Goal: Task Accomplishment & Management: Complete application form

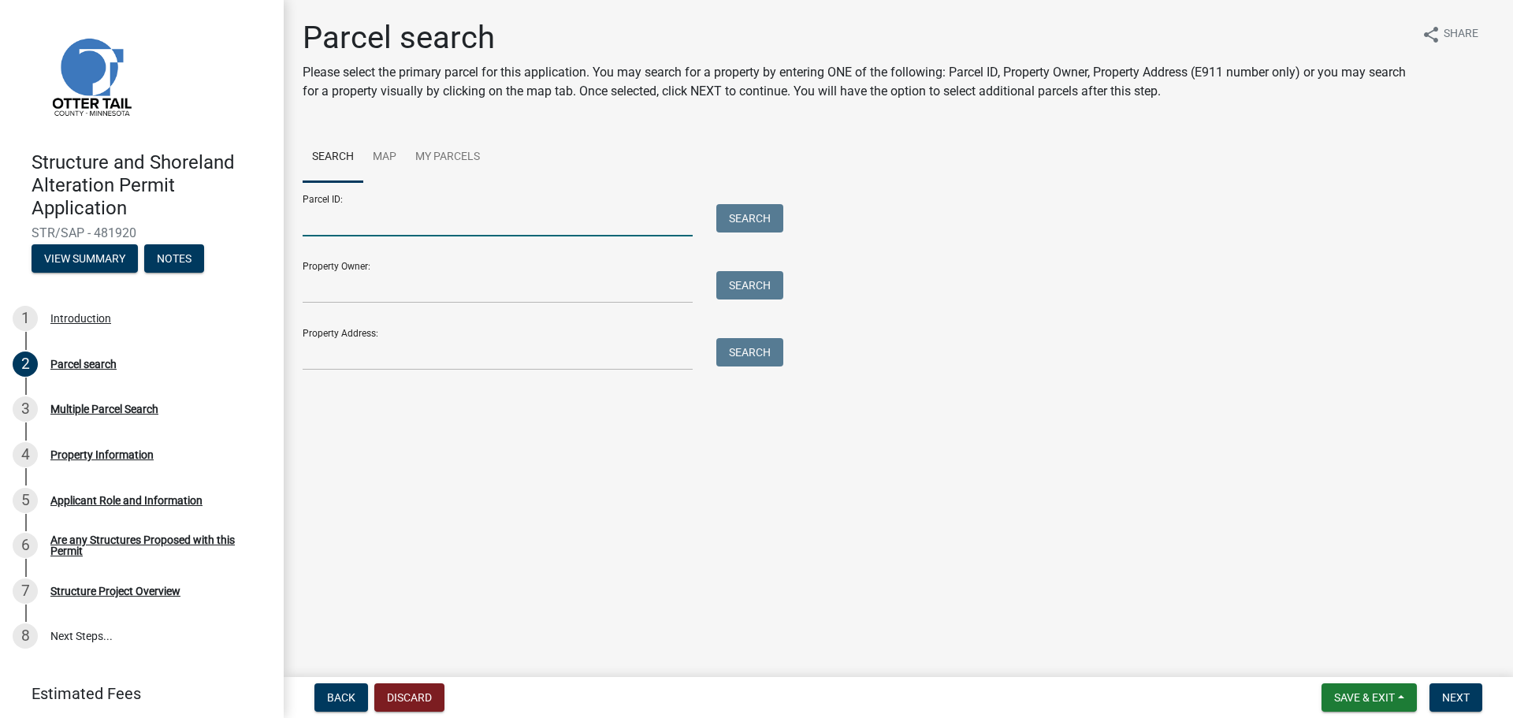
click at [418, 221] on input "Parcel ID:" at bounding box center [498, 220] width 390 height 32
drag, startPoint x: 408, startPoint y: 200, endPoint x: 372, endPoint y: 207, distance: 36.9
paste input "14000160138000"
type input "14000160138000"
click at [750, 215] on button "Search" at bounding box center [749, 218] width 67 height 28
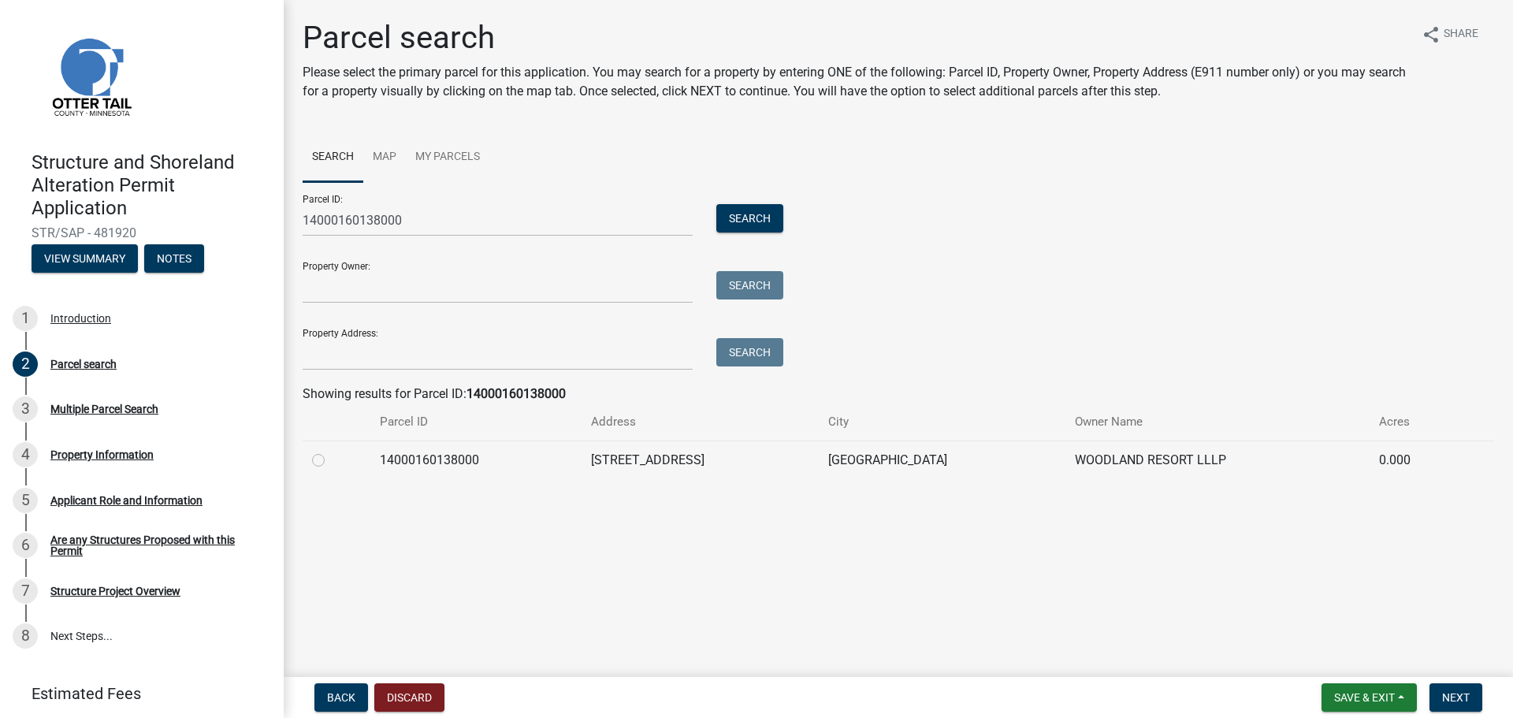
click at [331, 451] on label at bounding box center [331, 451] width 0 height 0
click at [331, 454] on input "radio" at bounding box center [336, 456] width 10 height 10
radio input "true"
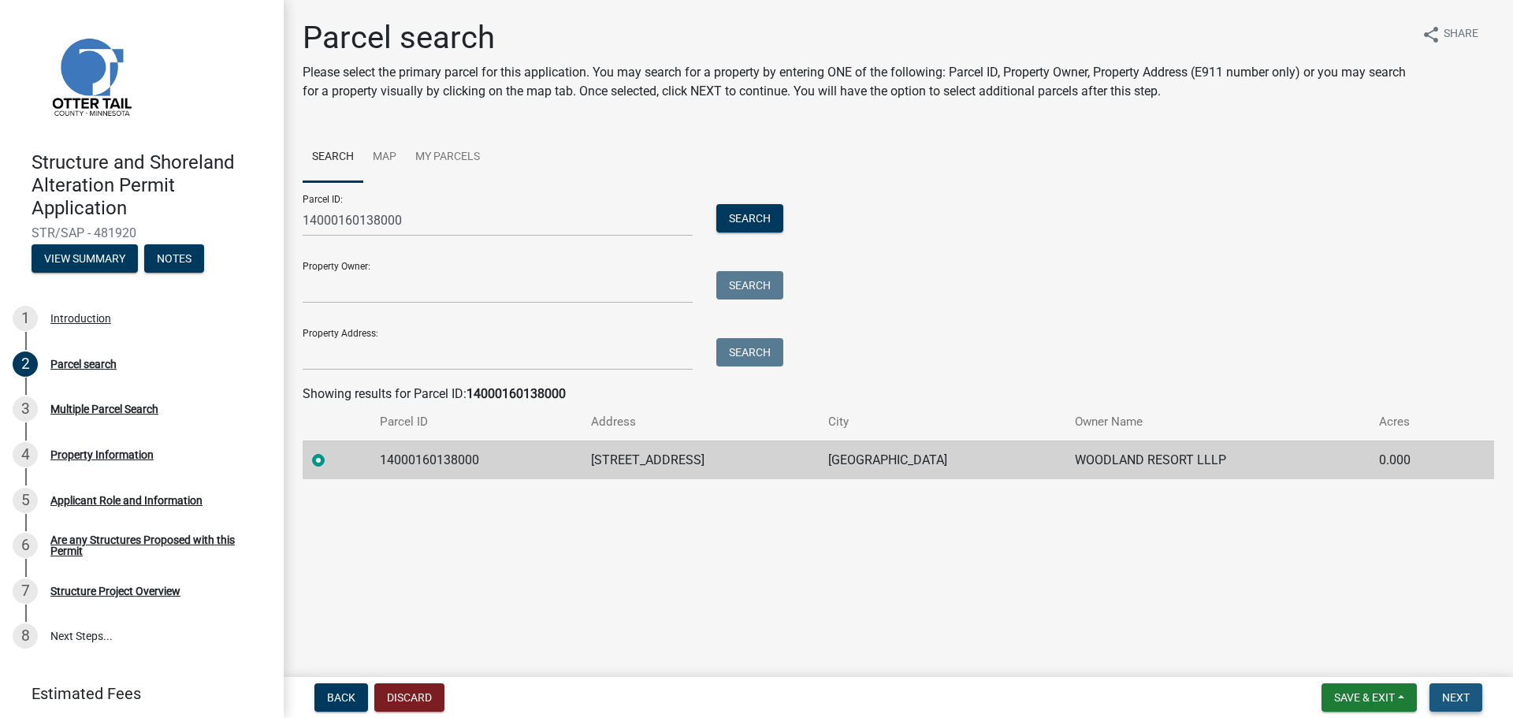
click at [1458, 693] on span "Next" at bounding box center [1456, 697] width 28 height 13
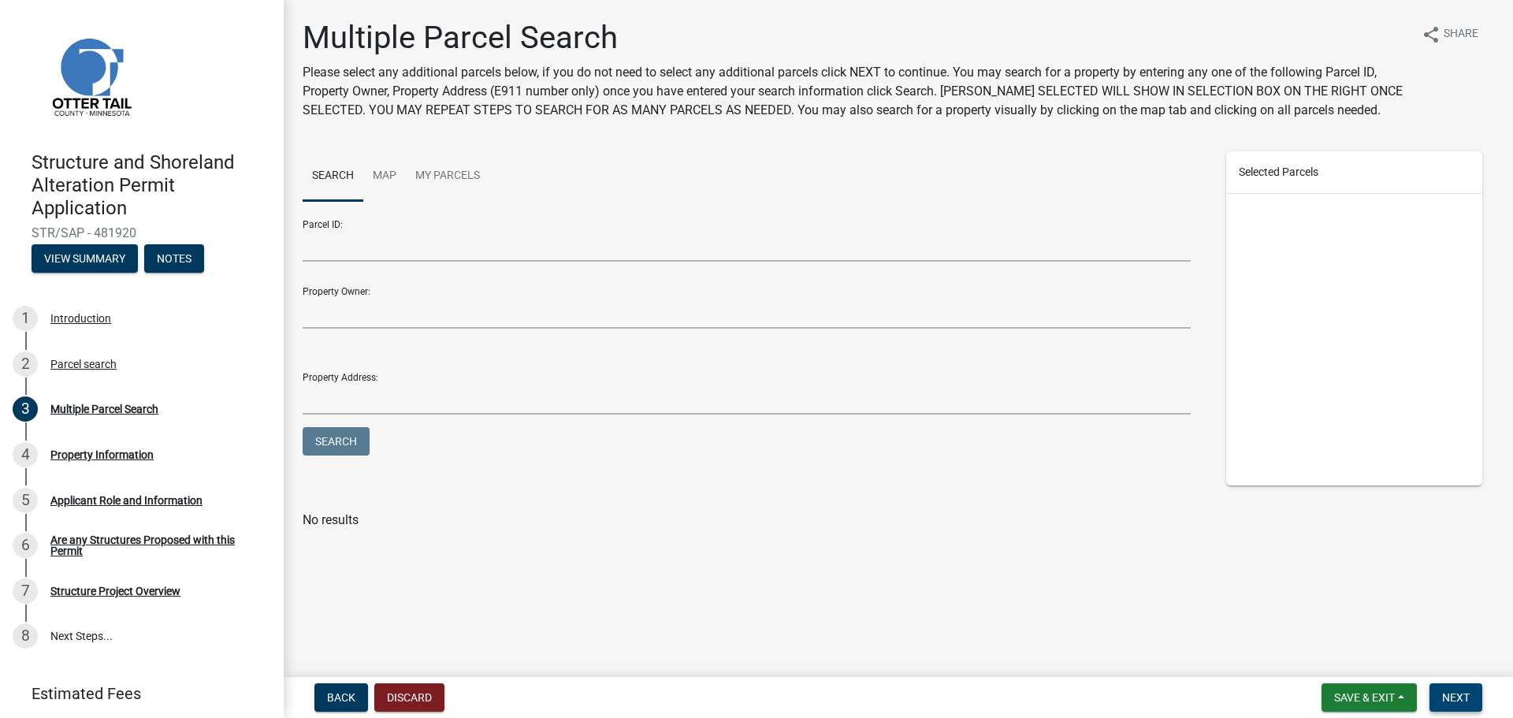
click at [1449, 686] on button "Next" at bounding box center [1456, 697] width 53 height 28
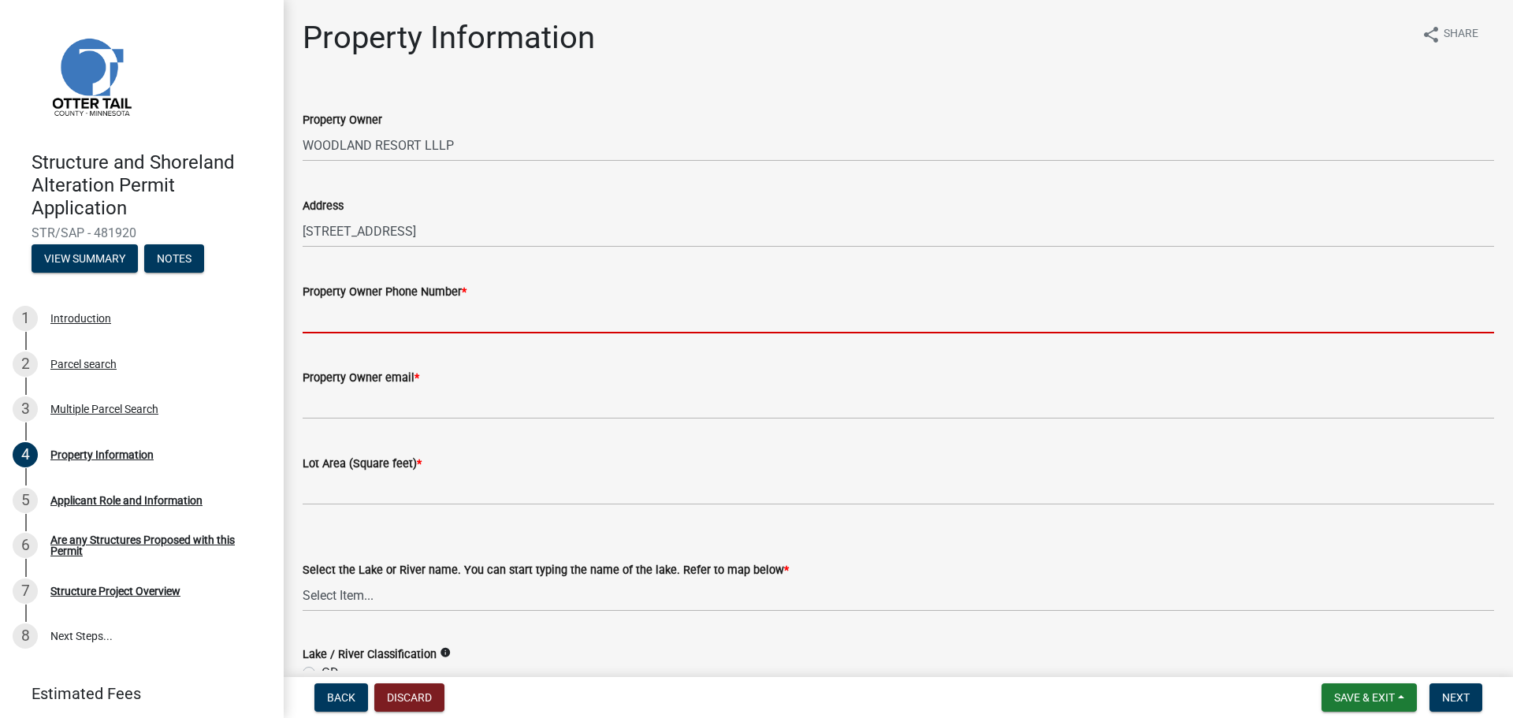
click at [396, 321] on input "Property Owner Phone Number *" at bounding box center [899, 317] width 1192 height 32
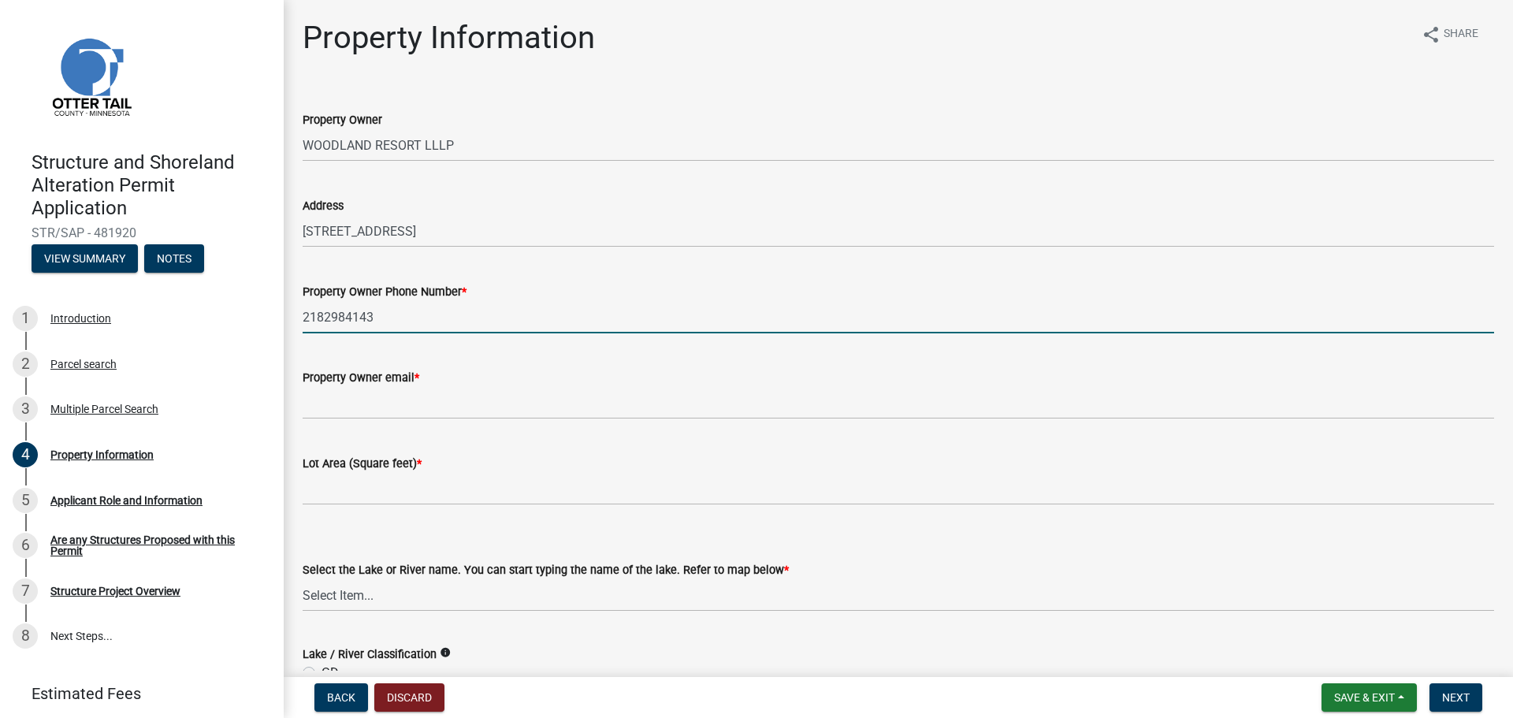
type input "2182984143"
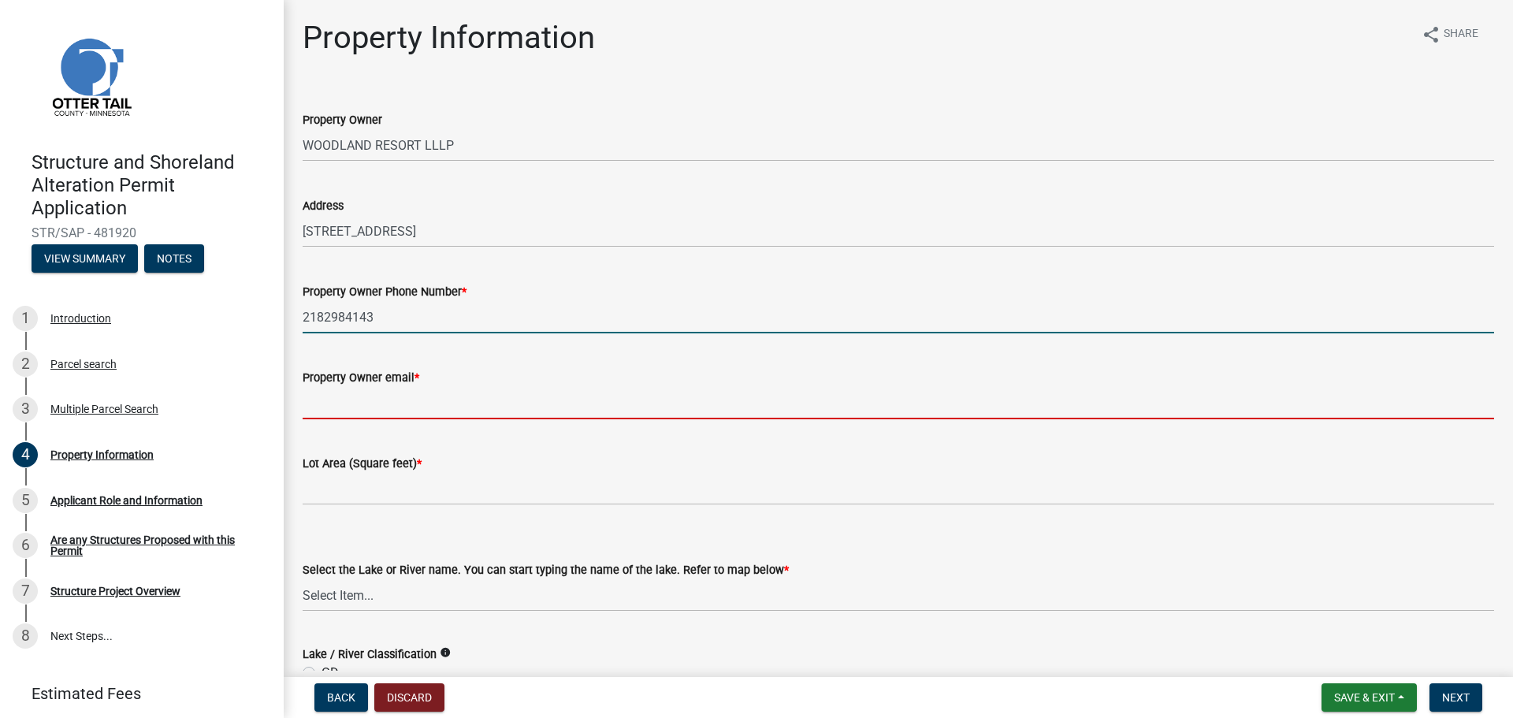
click at [389, 404] on input "Property Owner email *" at bounding box center [899, 403] width 1192 height 32
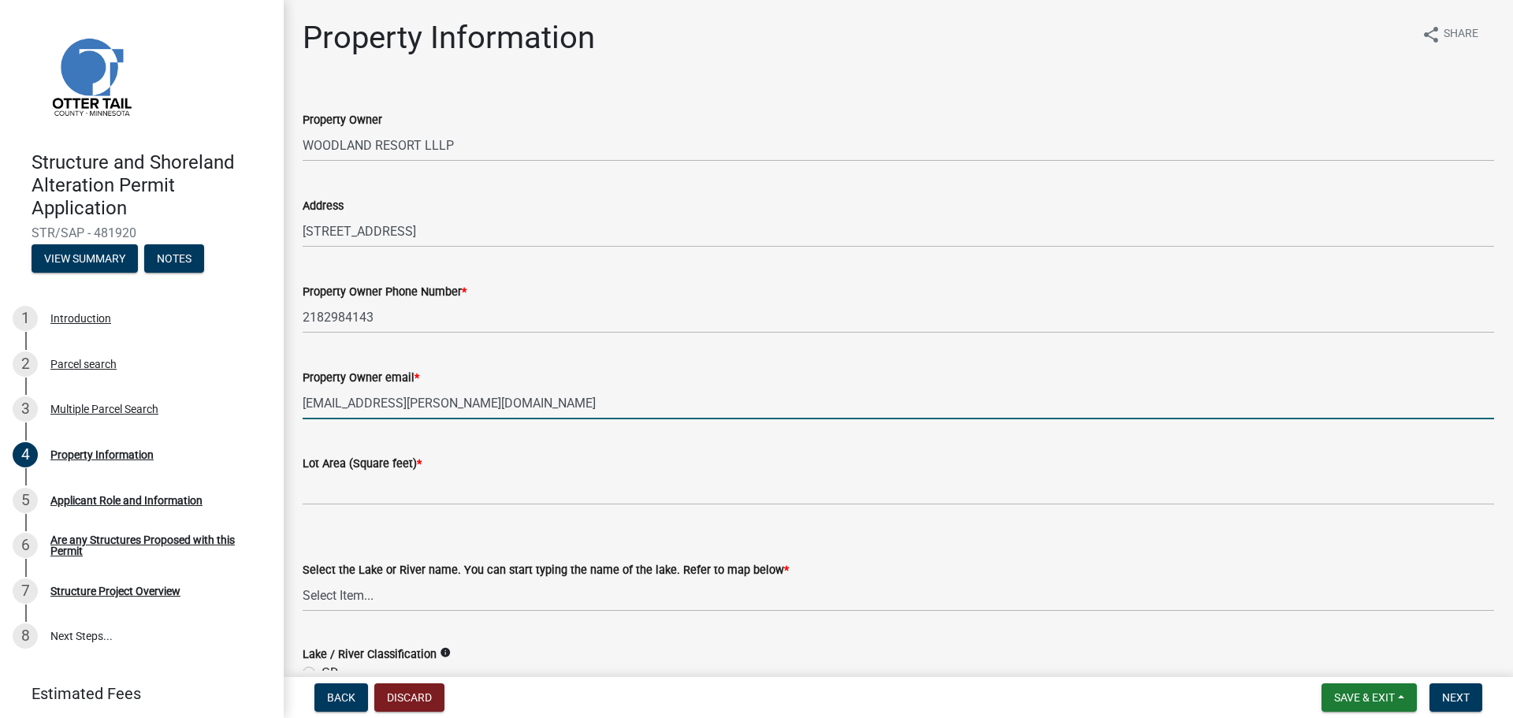
type input "jhatlvig@arvig.net"
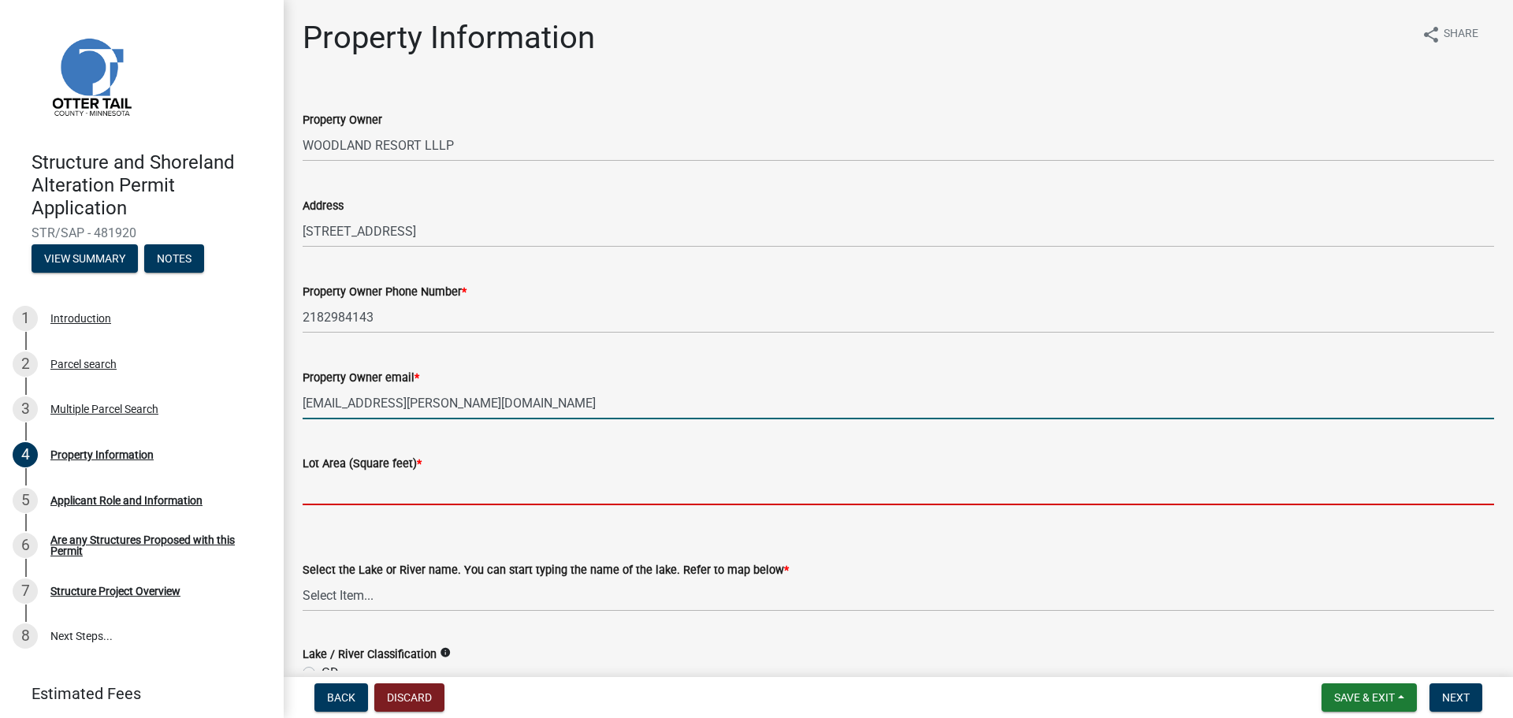
click at [369, 492] on input "text" at bounding box center [899, 489] width 1192 height 32
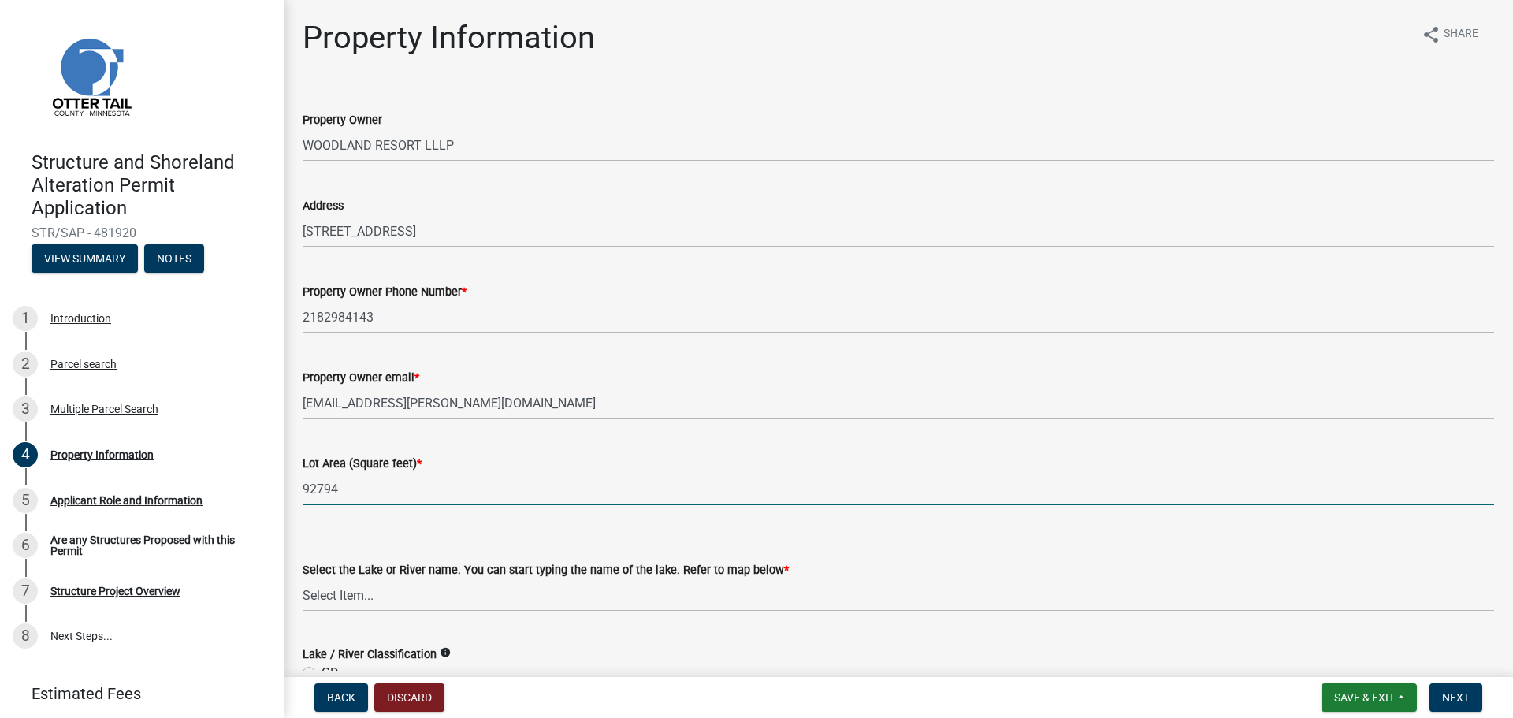
type input "92794"
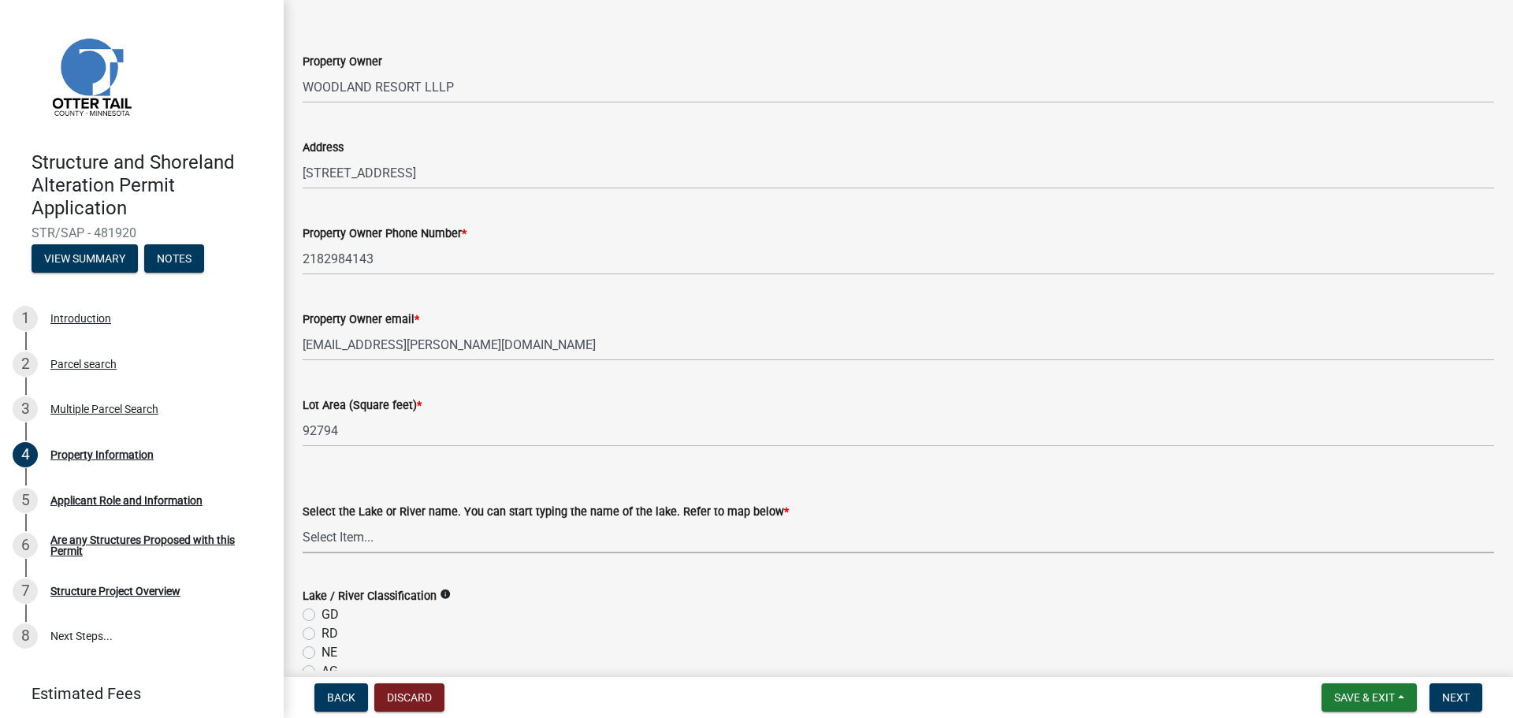
scroll to position [236, 0]
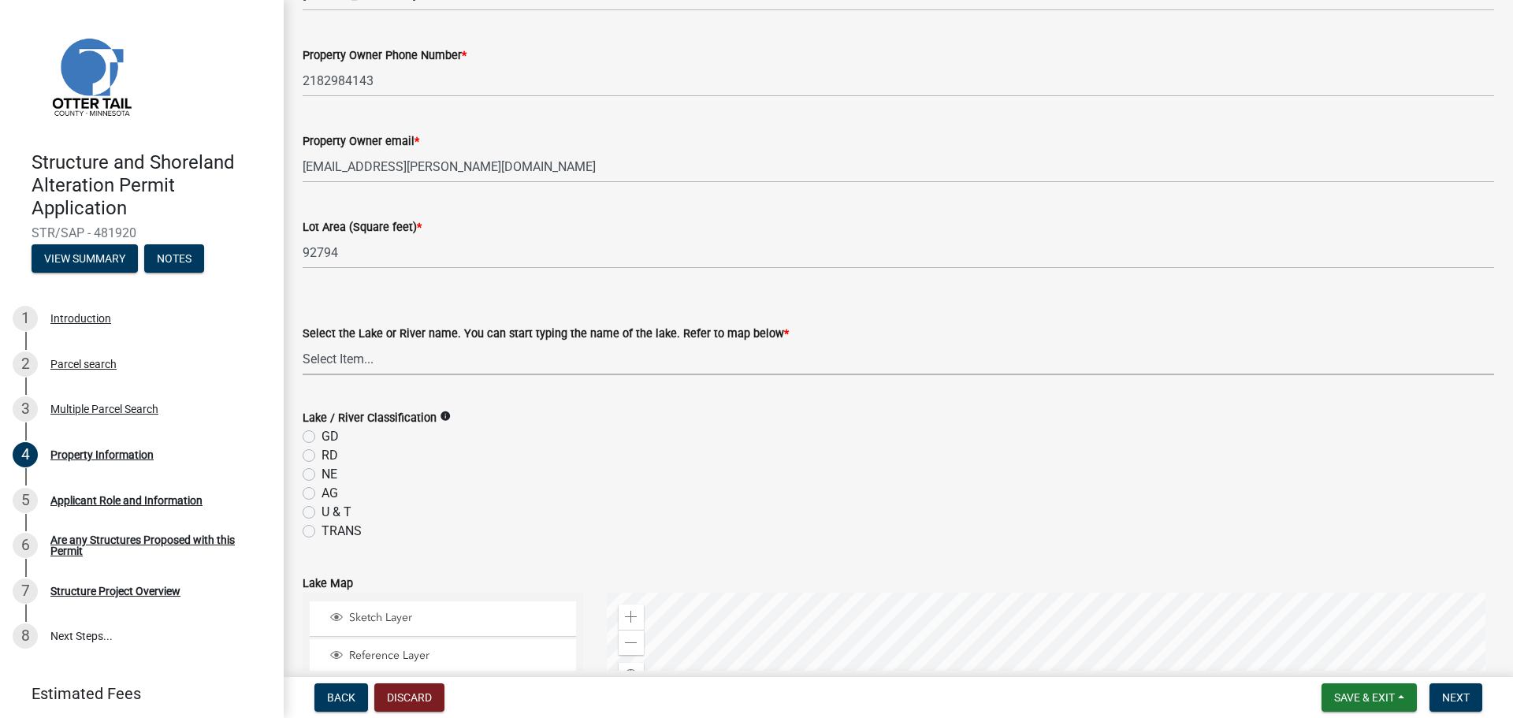
click at [360, 368] on select "Select Item... None Adley 56-031 Albert 56-118 Alfred 56-600 Alice 56-244 Alice…" at bounding box center [899, 359] width 1192 height 32
click at [303, 343] on select "Select Item... None Adley 56-031 Albert 56-118 Alfred 56-600 Alice 56-244 Alice…" at bounding box center [899, 359] width 1192 height 32
select select "da3f784e-0010-43cd-bd09-4cbc046e05e4"
click at [325, 478] on label "NE" at bounding box center [330, 474] width 16 height 19
click at [325, 475] on input "NE" at bounding box center [327, 470] width 10 height 10
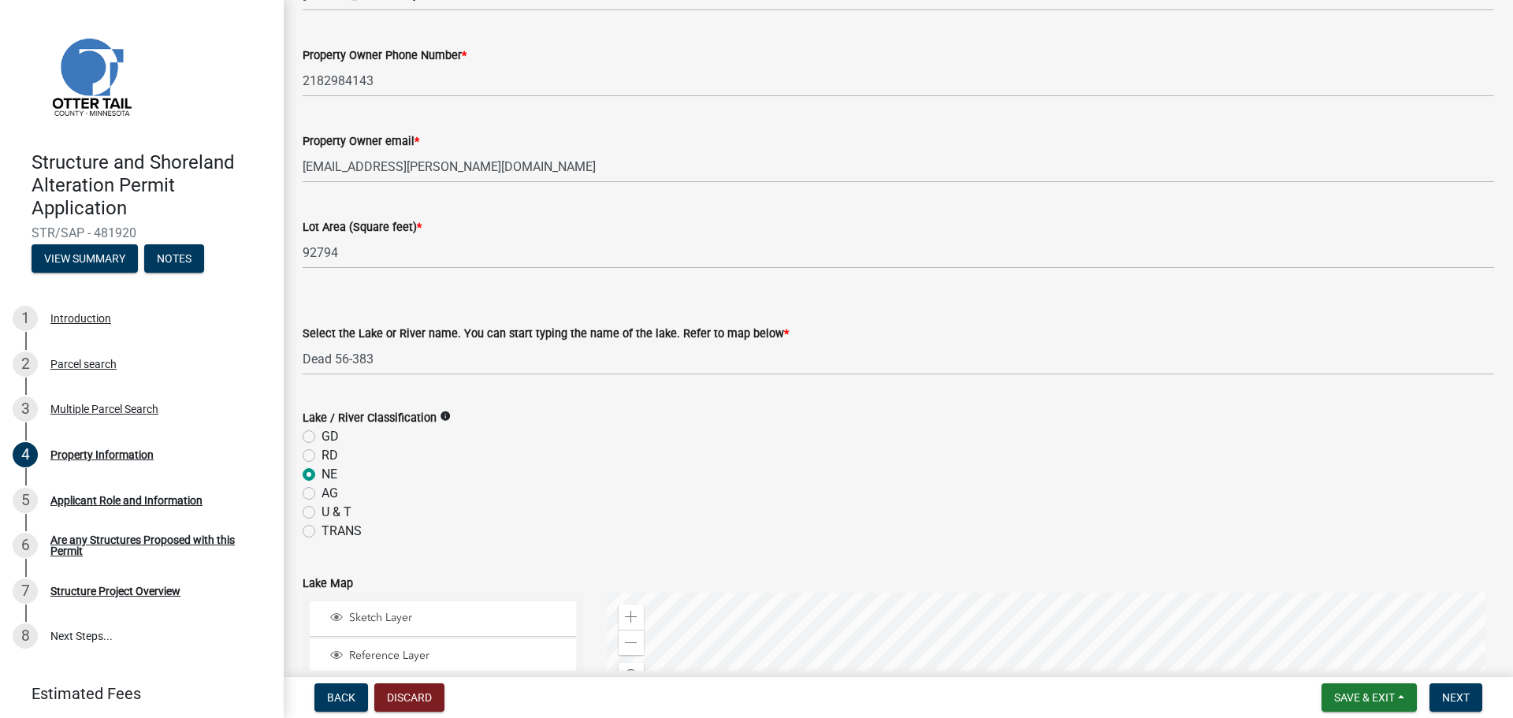
radio input "true"
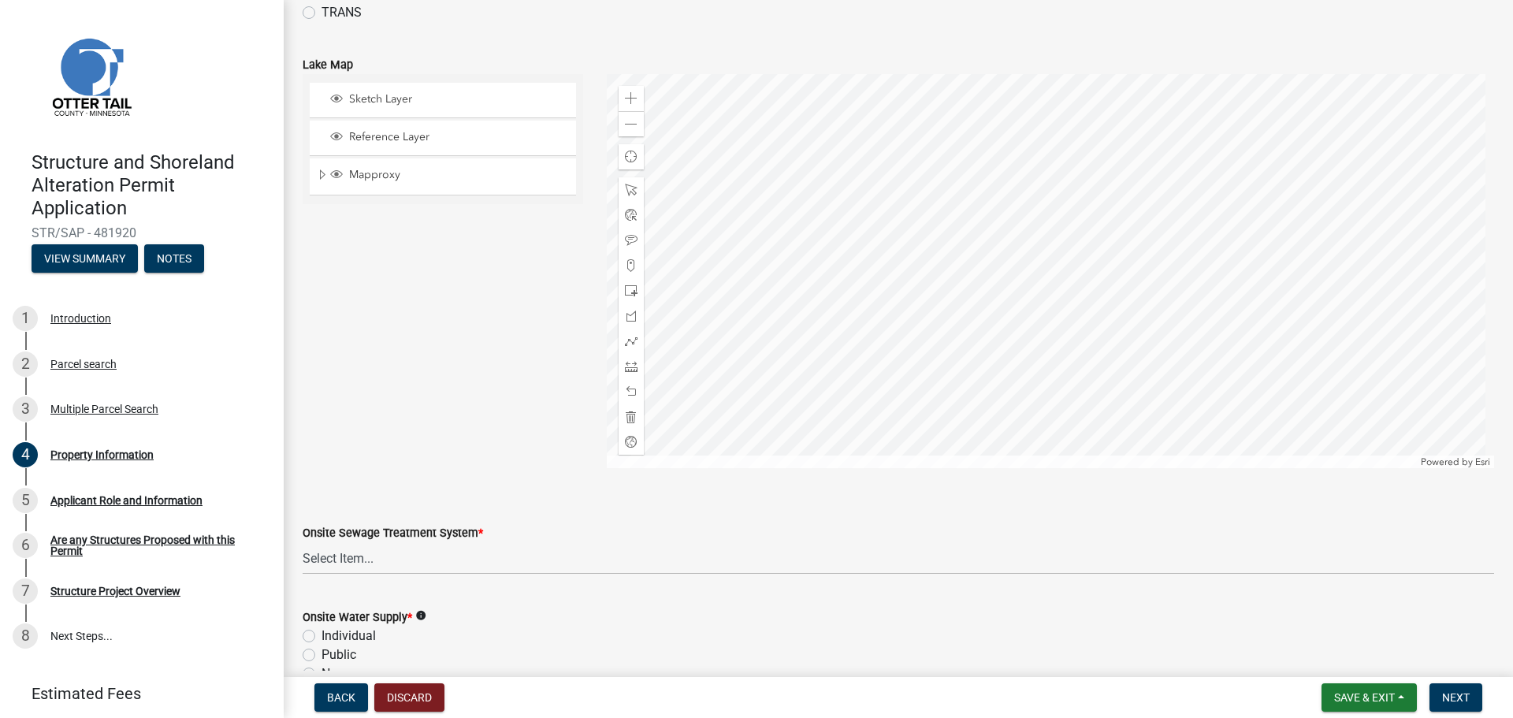
scroll to position [929, 0]
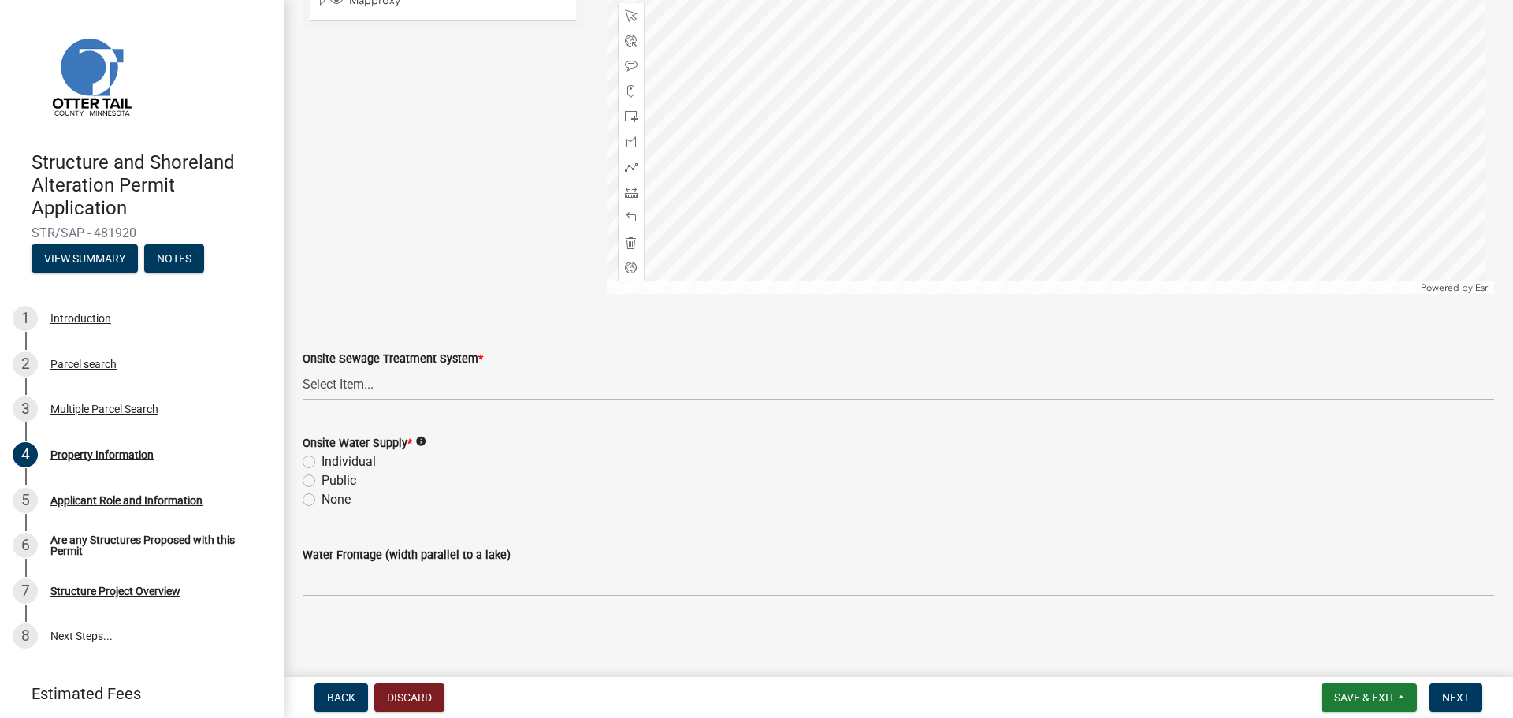
click at [344, 388] on select "Select Item... L&R Certificate of Compliance within 5yrs Compliance Inspection …" at bounding box center [899, 384] width 1192 height 32
click at [303, 368] on select "Select Item... L&R Certificate of Compliance within 5yrs Compliance Inspection …" at bounding box center [899, 384] width 1192 height 32
select select "536c2d30-81d9-41b4-a753-c6560d717c74"
click at [339, 464] on label "Individual" at bounding box center [349, 461] width 54 height 19
click at [332, 463] on input "Individual" at bounding box center [327, 457] width 10 height 10
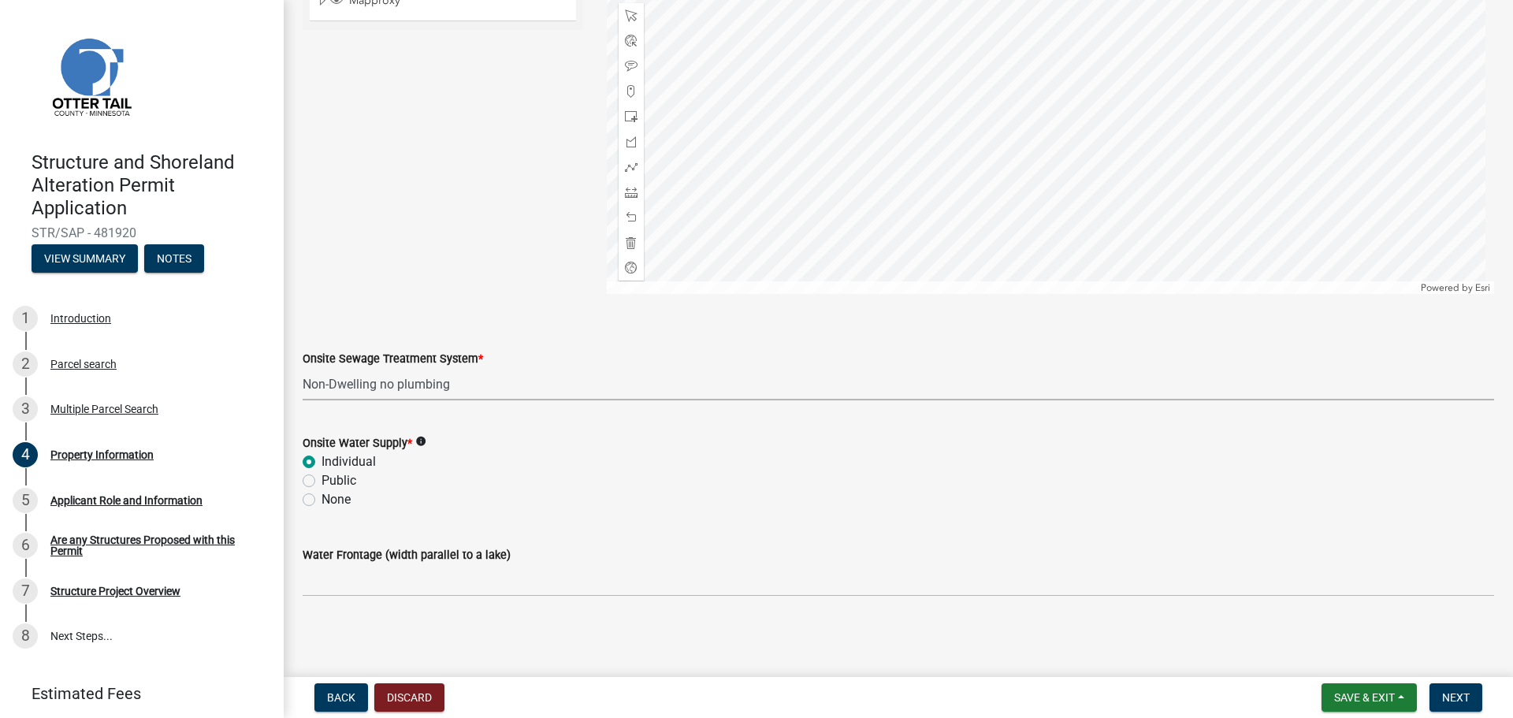
radio input "true"
click at [374, 563] on div "Water Frontage (width parallel to a lake)" at bounding box center [899, 554] width 1192 height 19
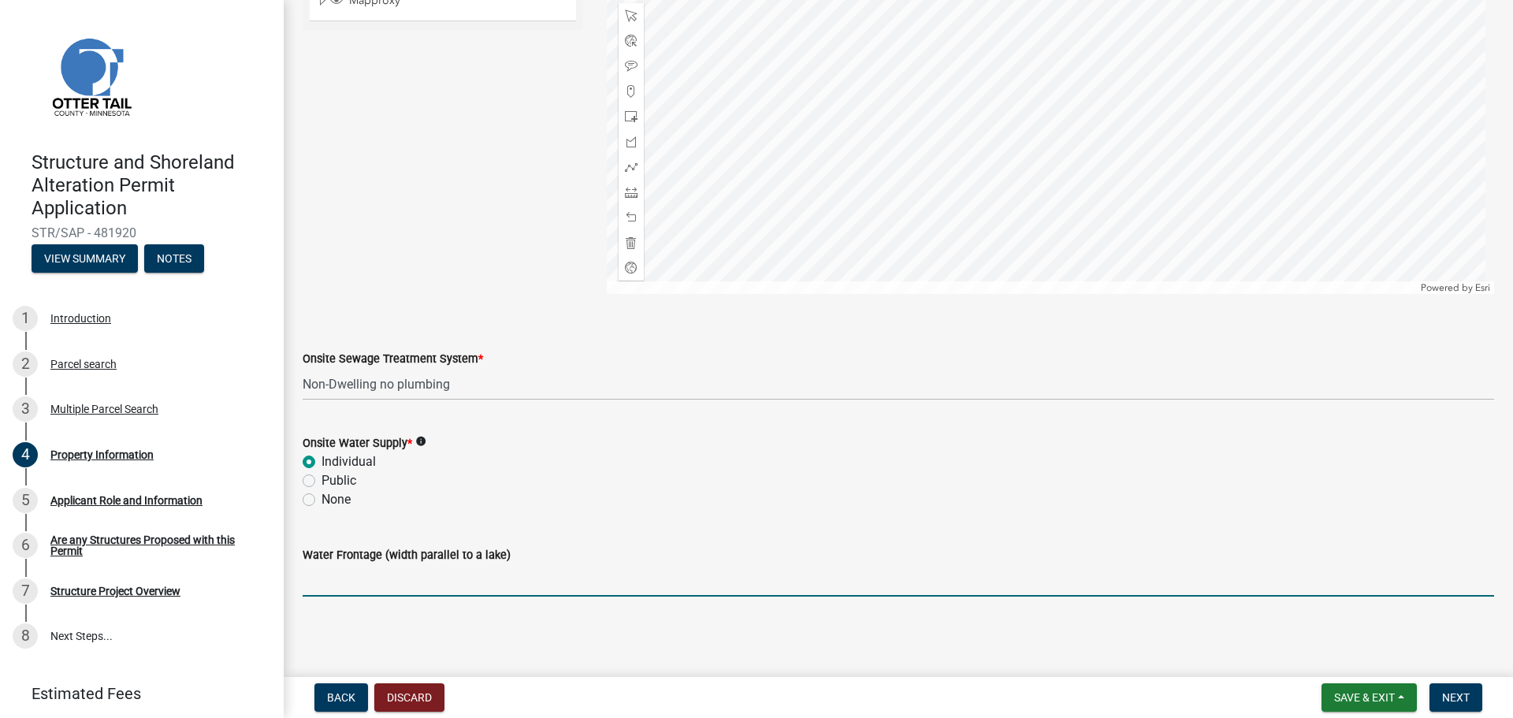
click at [373, 571] on input "Water Frontage (width parallel to a lake)" at bounding box center [899, 580] width 1192 height 32
type input "280"
click at [1467, 694] on span "Next" at bounding box center [1456, 697] width 28 height 13
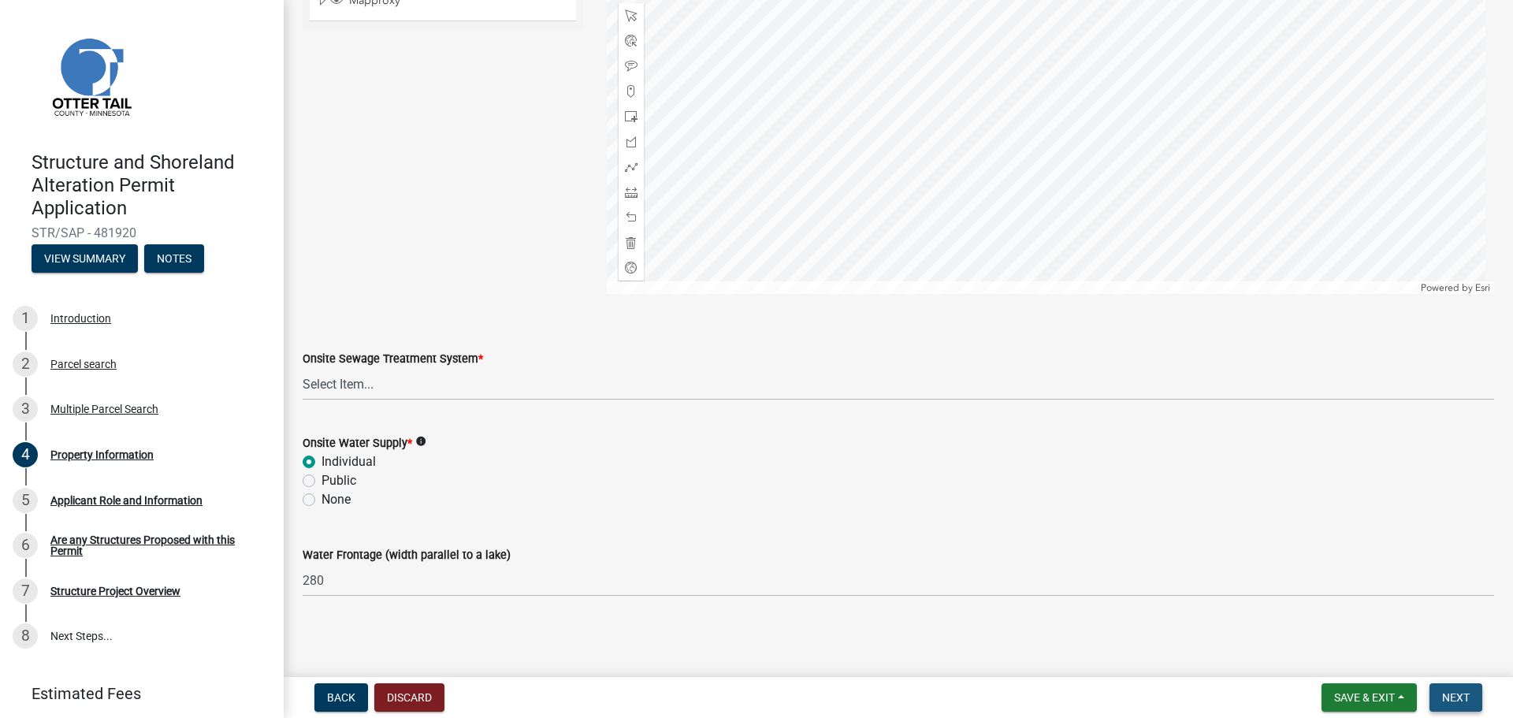
scroll to position [0, 0]
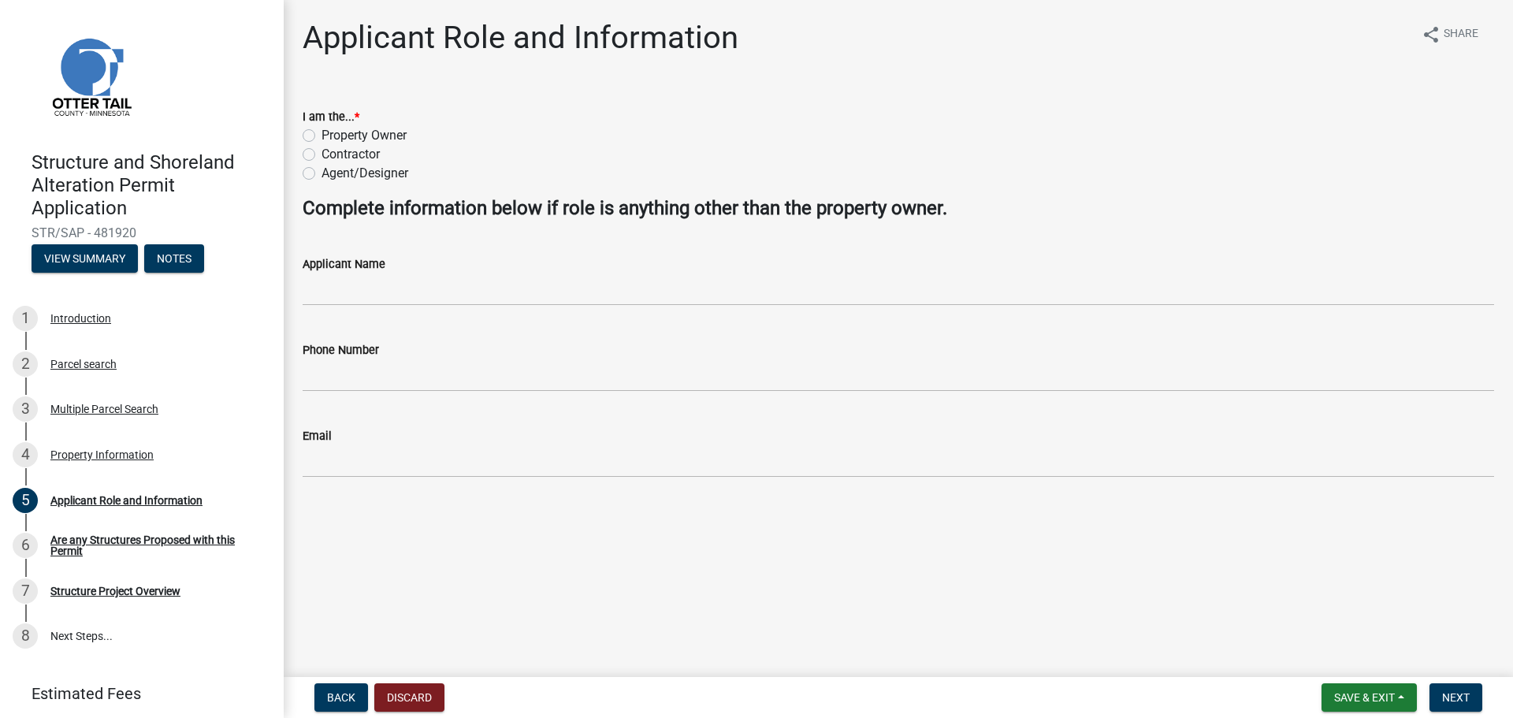
click at [344, 131] on label "Property Owner" at bounding box center [364, 135] width 85 height 19
click at [332, 131] on input "Property Owner" at bounding box center [327, 131] width 10 height 10
radio input "true"
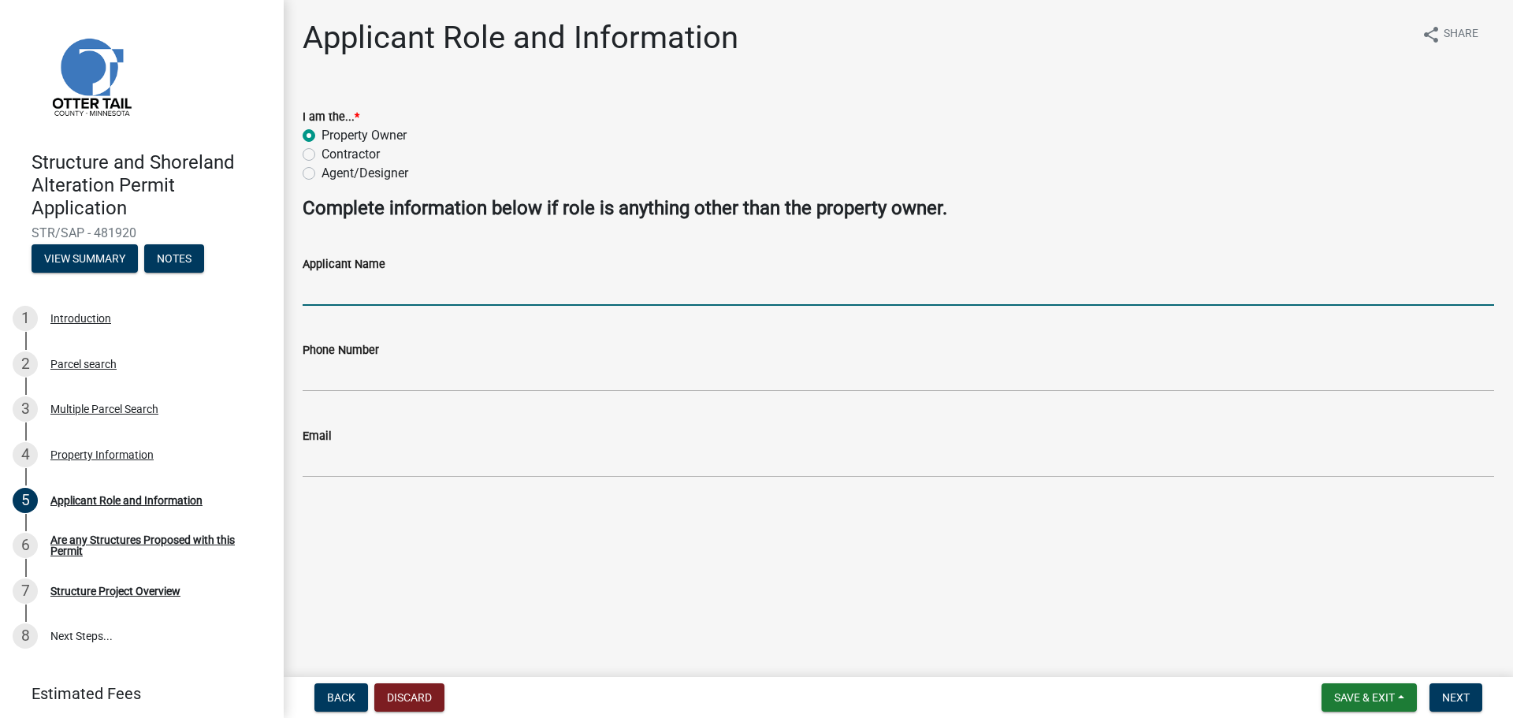
click at [390, 288] on input "Applicant Name" at bounding box center [899, 289] width 1192 height 32
click at [338, 294] on input "James Miriam Hatlevig" at bounding box center [899, 289] width 1192 height 32
type input "James and Miriam Hatlevig"
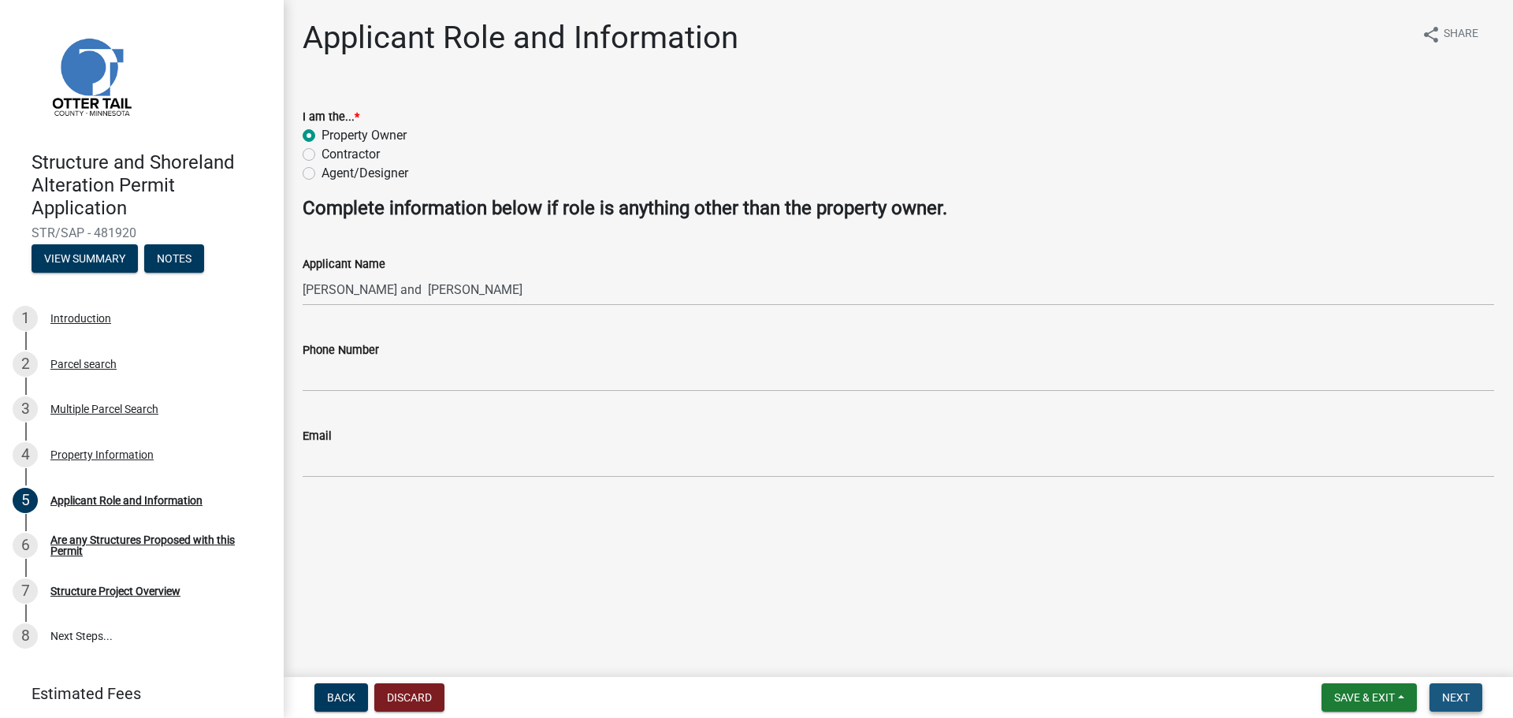
click at [1467, 697] on span "Next" at bounding box center [1456, 697] width 28 height 13
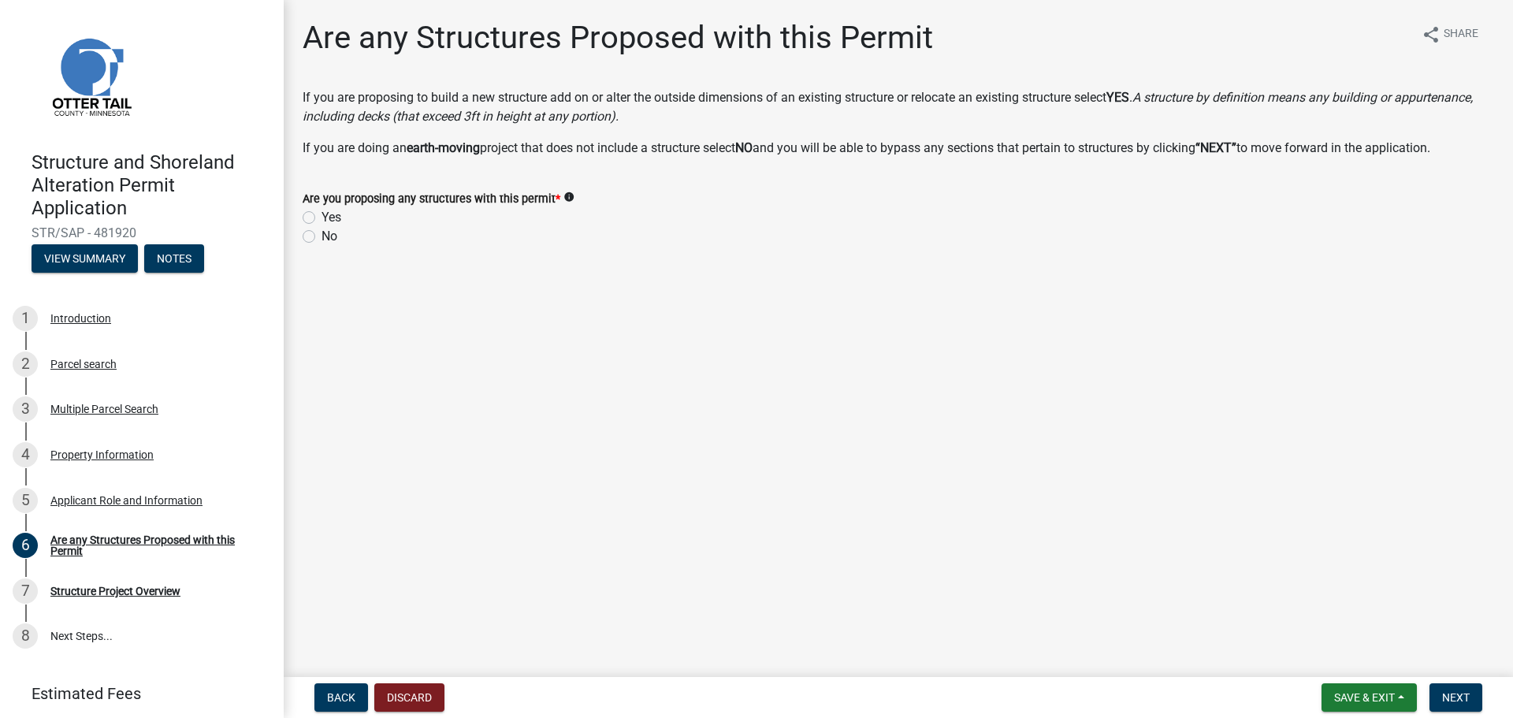
click at [329, 220] on label "Yes" at bounding box center [332, 217] width 20 height 19
click at [329, 218] on input "Yes" at bounding box center [327, 213] width 10 height 10
radio input "true"
click at [1441, 696] on button "Next" at bounding box center [1456, 697] width 53 height 28
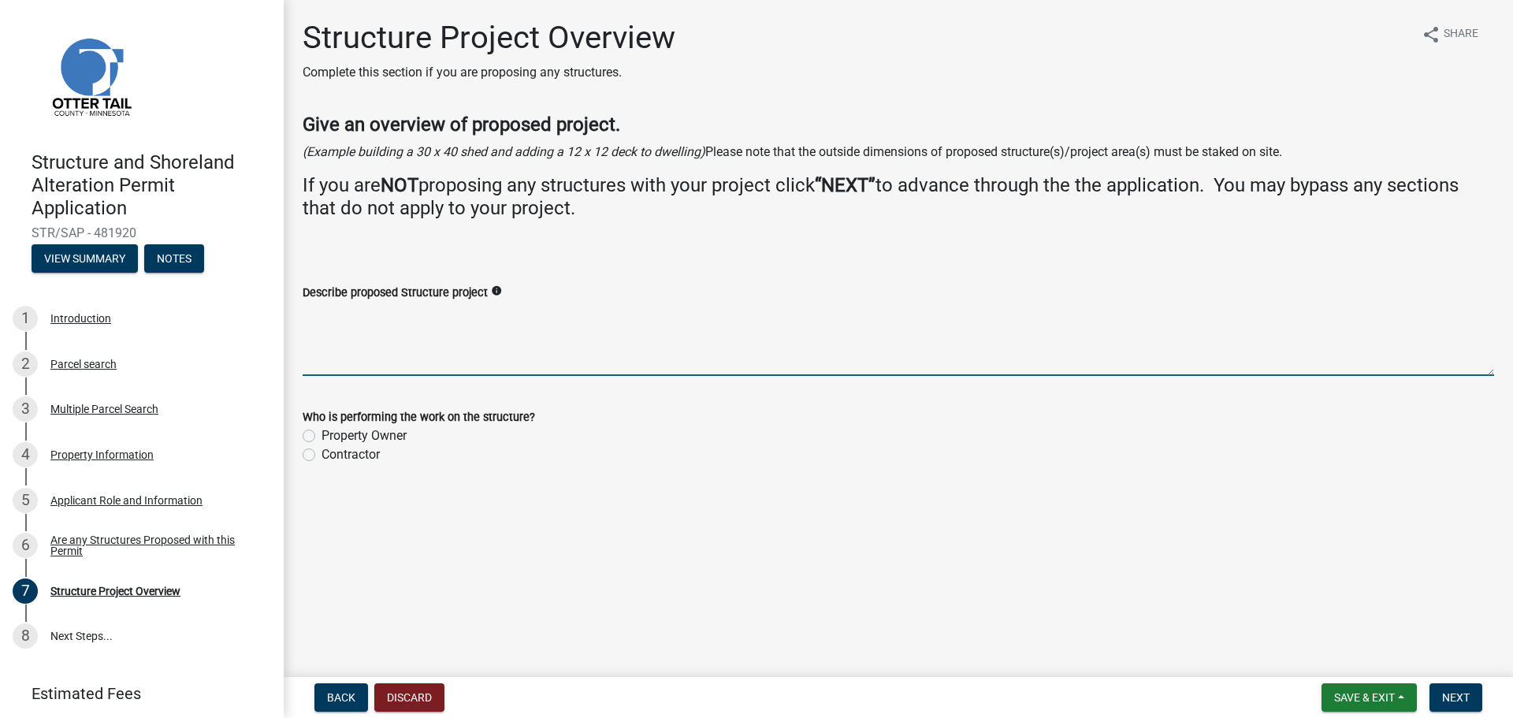
click at [418, 323] on textarea "Describe proposed Structure project" at bounding box center [899, 339] width 1192 height 74
type textarea "Building a 30x32 storage building"
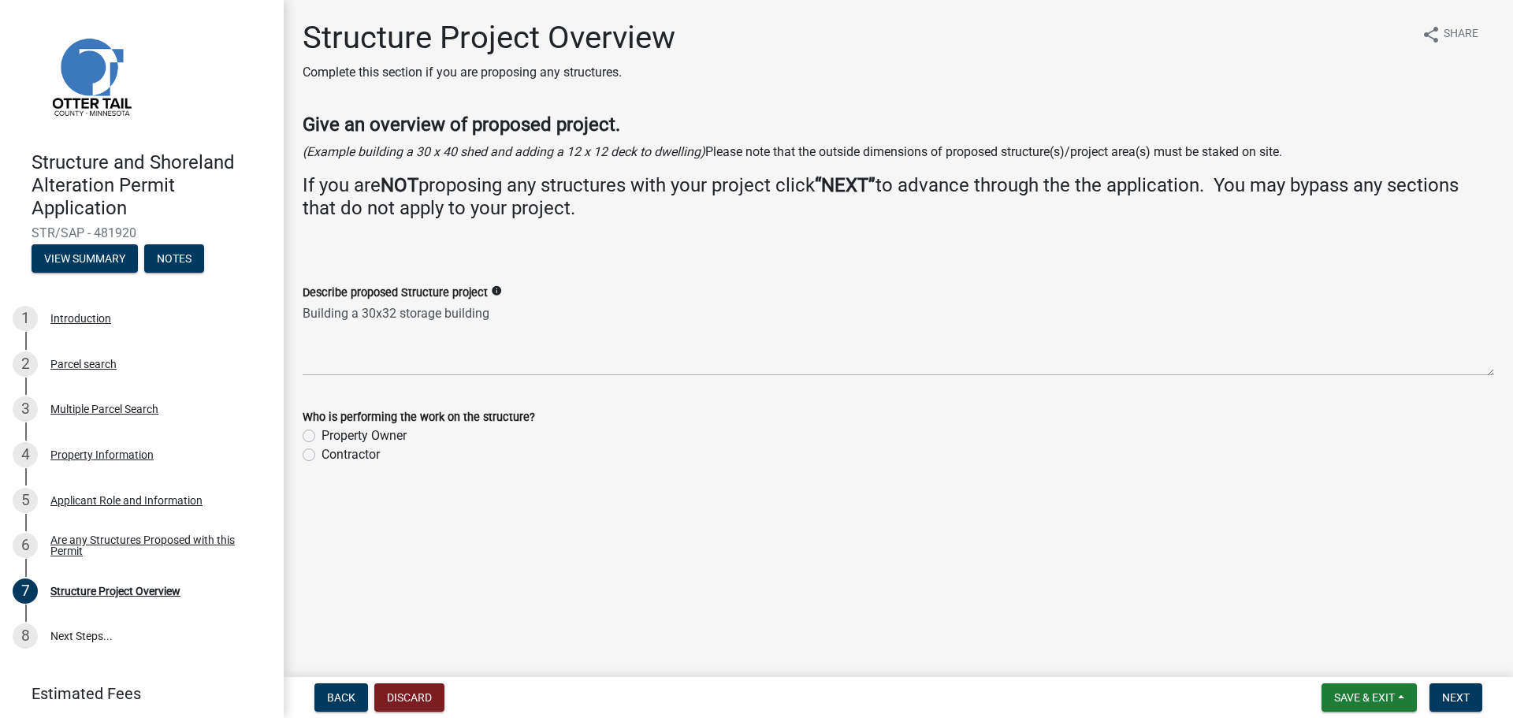
click at [361, 457] on label "Contractor" at bounding box center [351, 454] width 58 height 19
click at [332, 456] on input "Contractor" at bounding box center [327, 450] width 10 height 10
radio input "true"
click at [1445, 694] on span "Next" at bounding box center [1456, 697] width 28 height 13
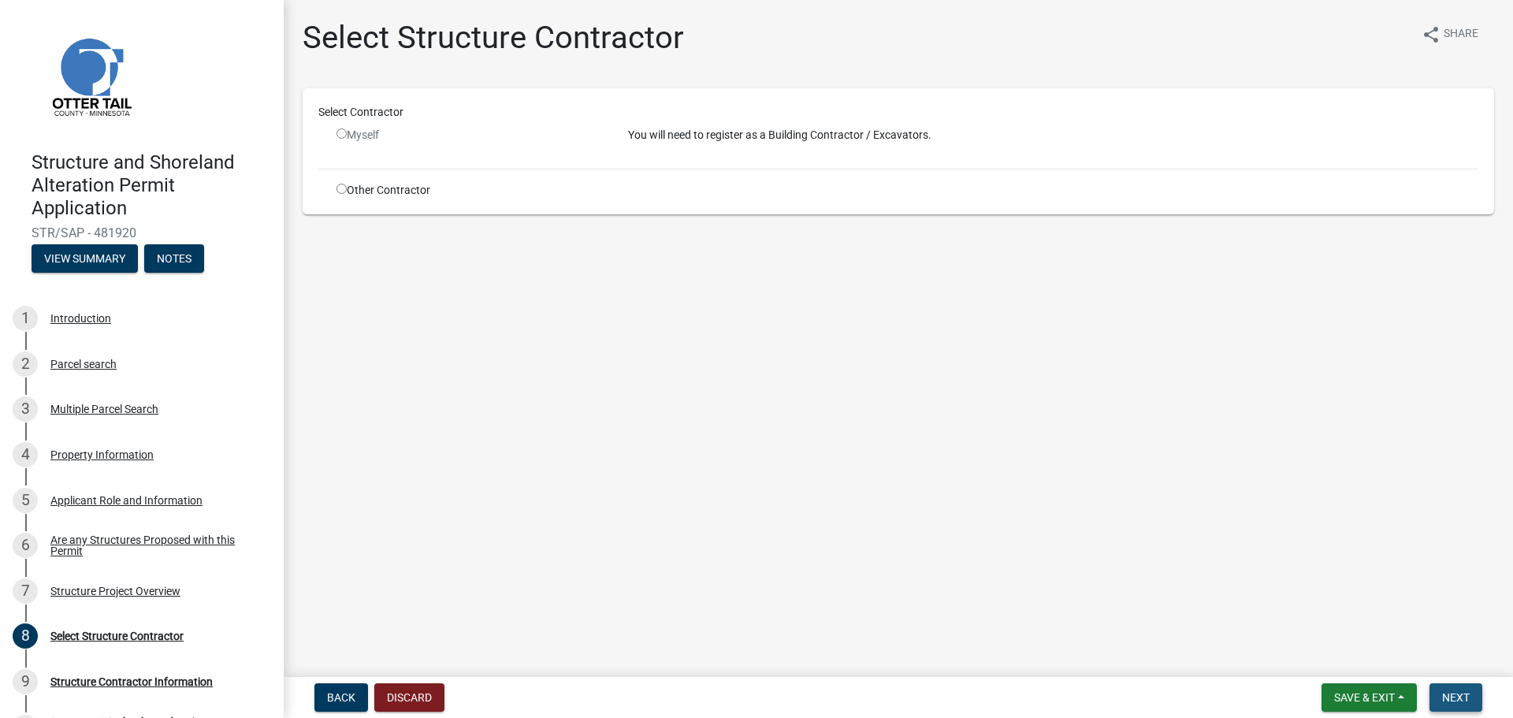
click at [1446, 693] on span "Next" at bounding box center [1456, 697] width 28 height 13
click at [344, 194] on div "Other Contractor" at bounding box center [471, 190] width 292 height 17
click at [342, 194] on div "Other Contractor" at bounding box center [471, 190] width 292 height 17
click at [341, 191] on input "radio" at bounding box center [342, 189] width 10 height 10
radio input "true"
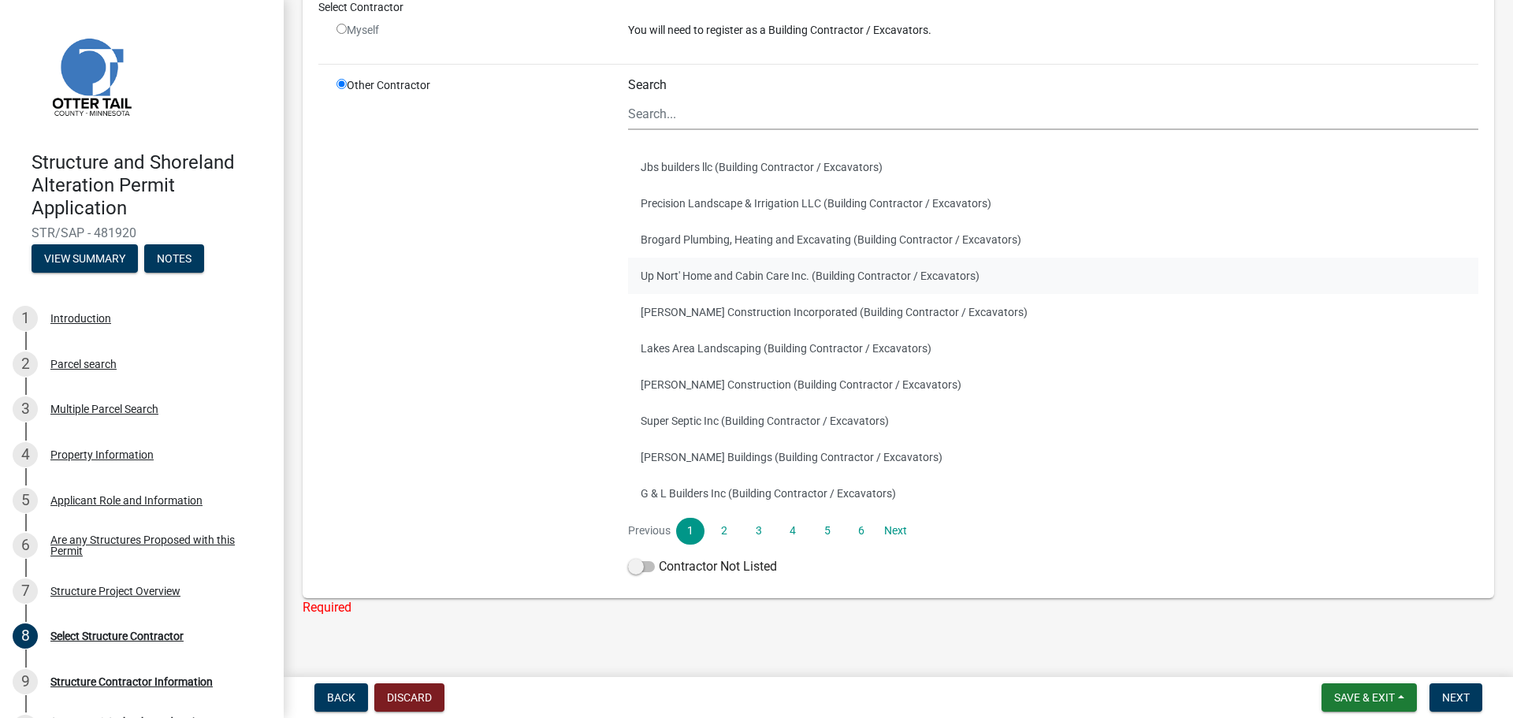
scroll to position [147, 0]
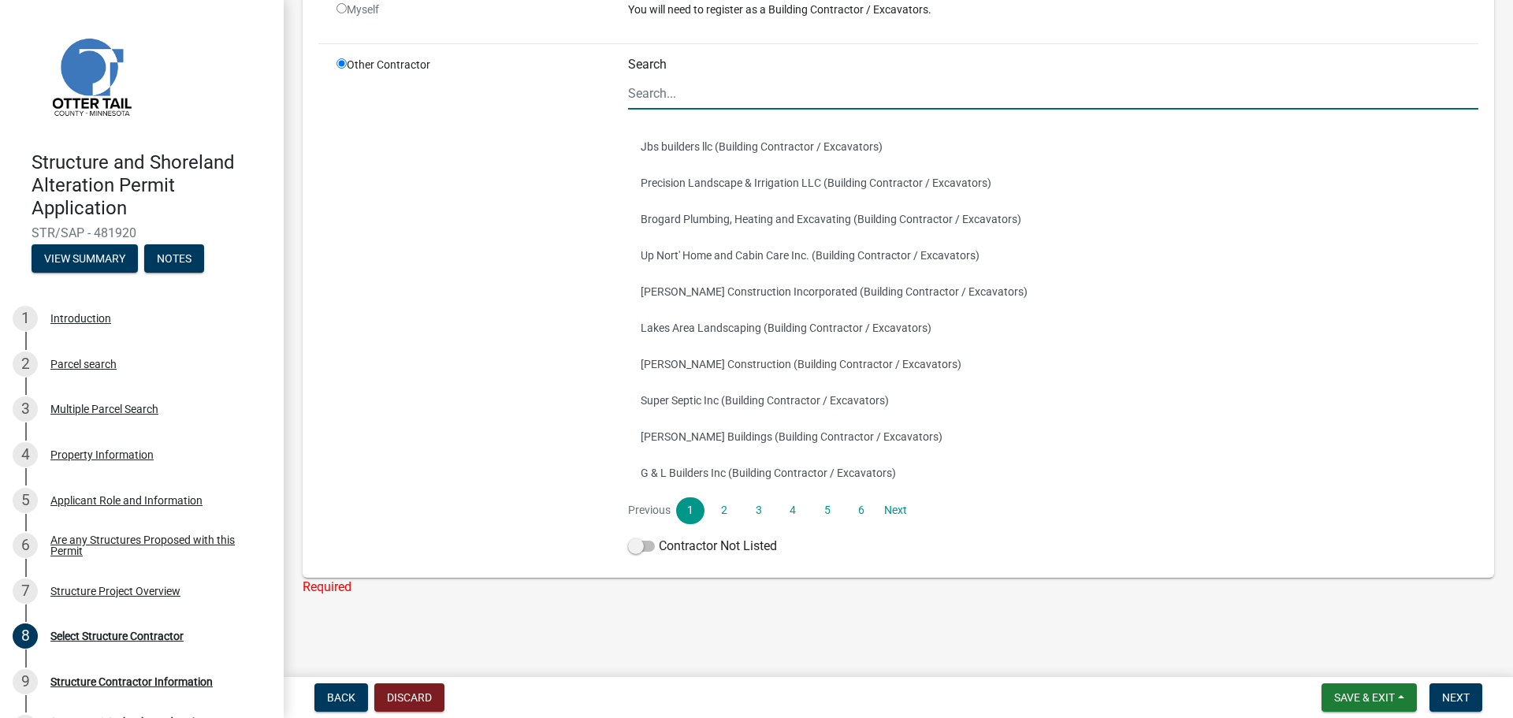
click at [704, 102] on input "Search" at bounding box center [1053, 93] width 850 height 32
type input "J"
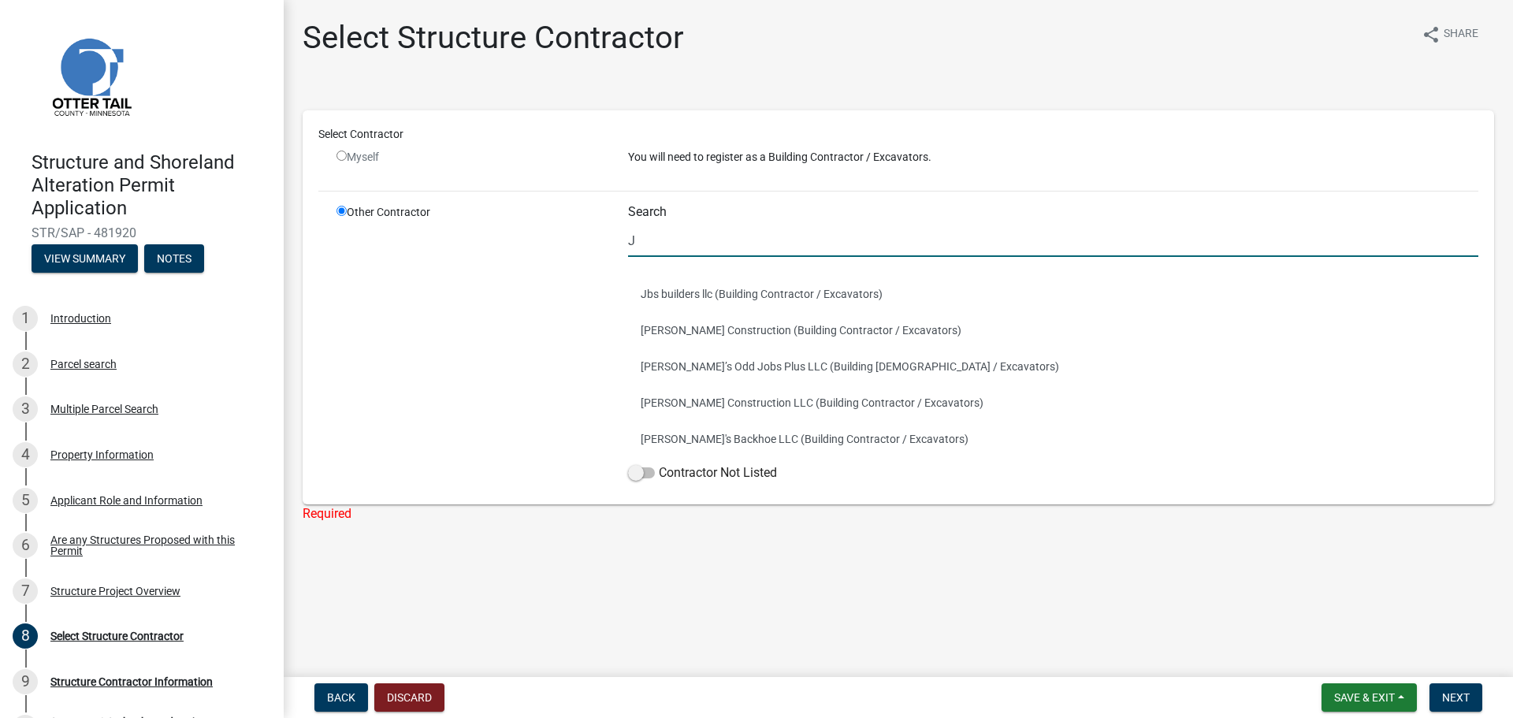
scroll to position [0, 0]
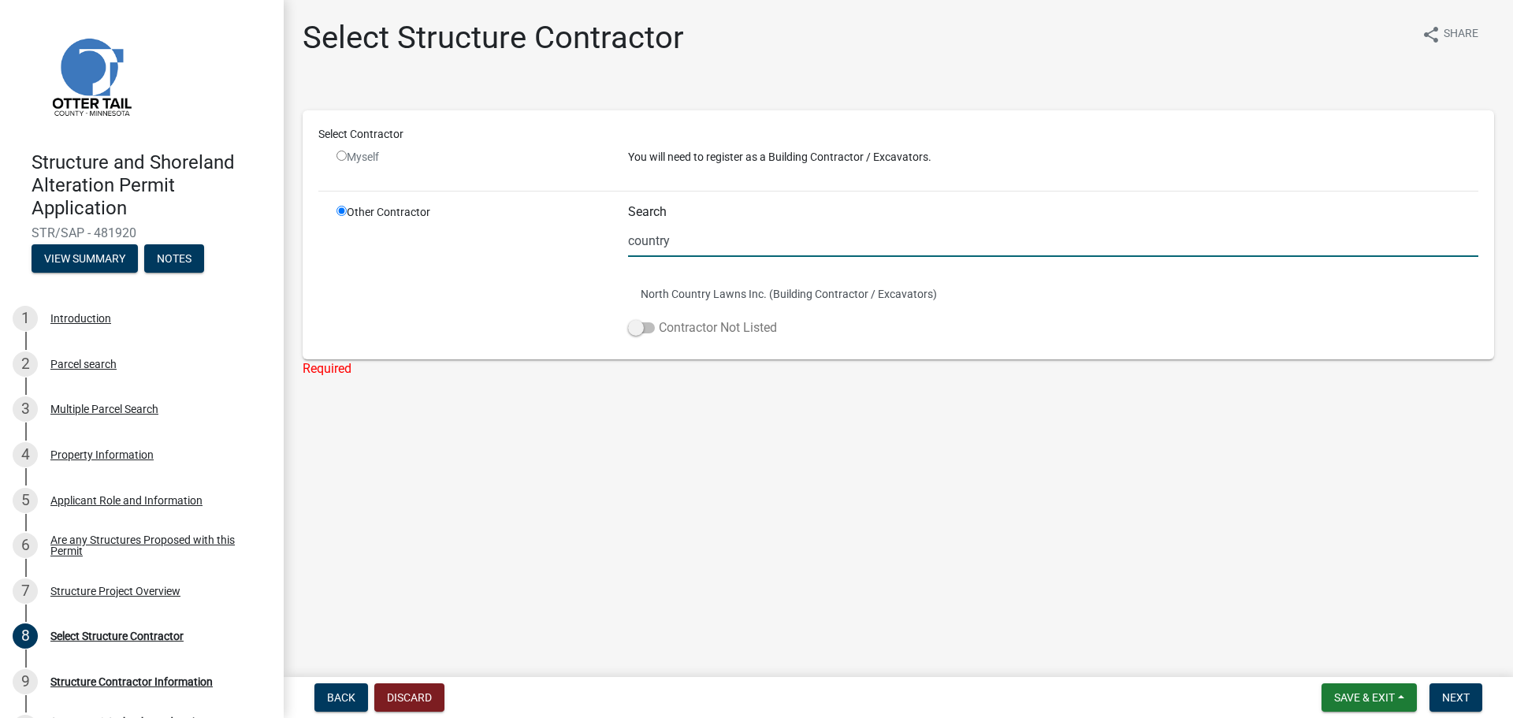
type input "country"
click at [630, 333] on span at bounding box center [641, 327] width 27 height 11
click at [659, 318] on input "Contractor Not Listed" at bounding box center [659, 318] width 0 height 0
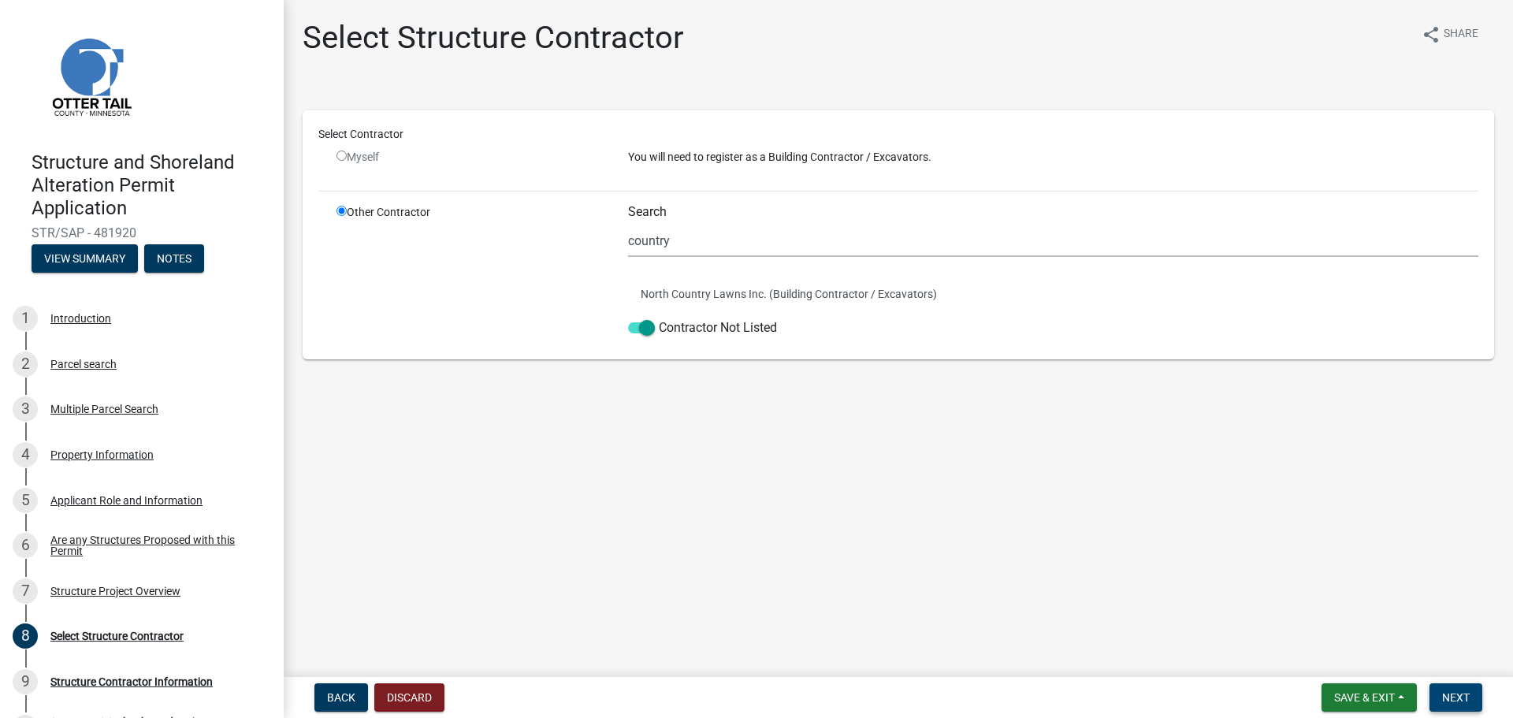
click at [1453, 694] on span "Next" at bounding box center [1456, 697] width 28 height 13
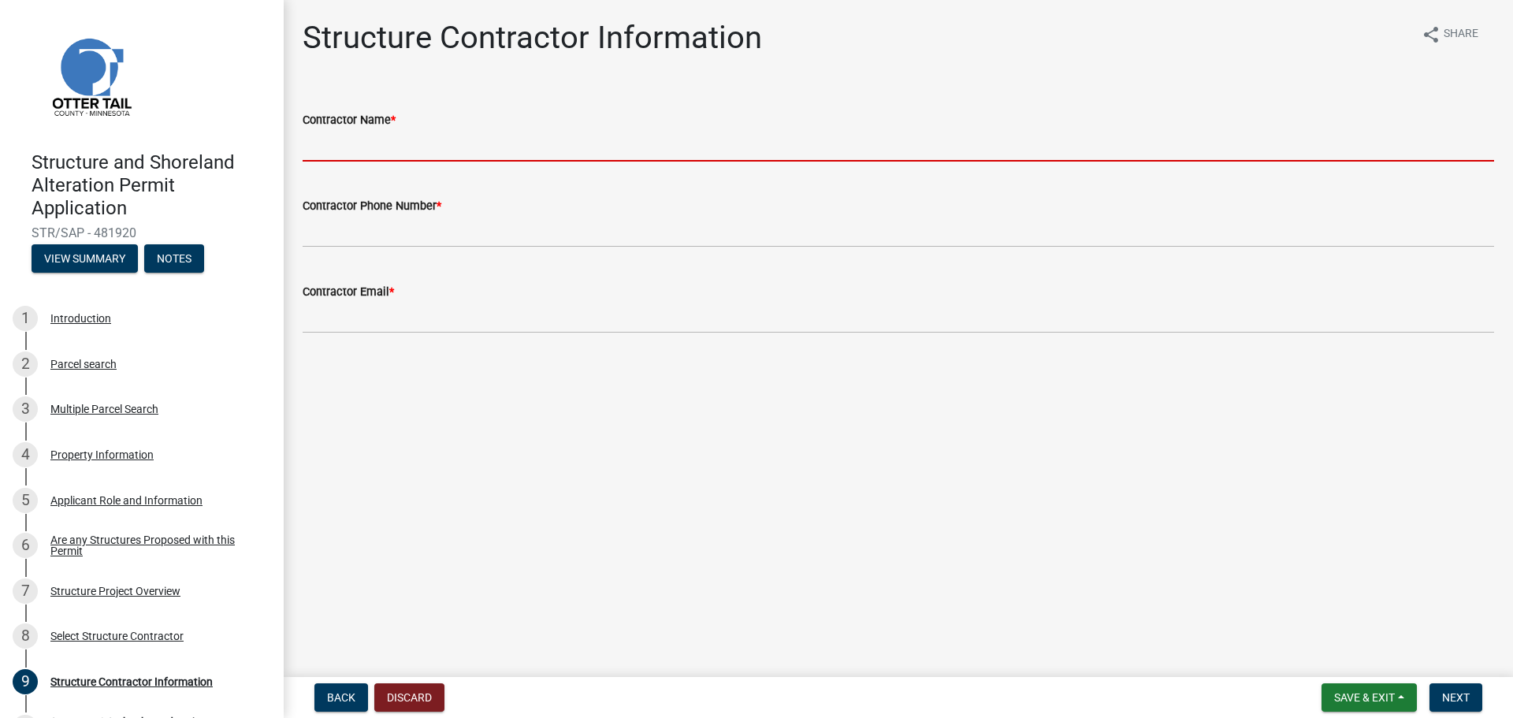
click at [411, 145] on input "Contractor Name *" at bounding box center [899, 145] width 1192 height 32
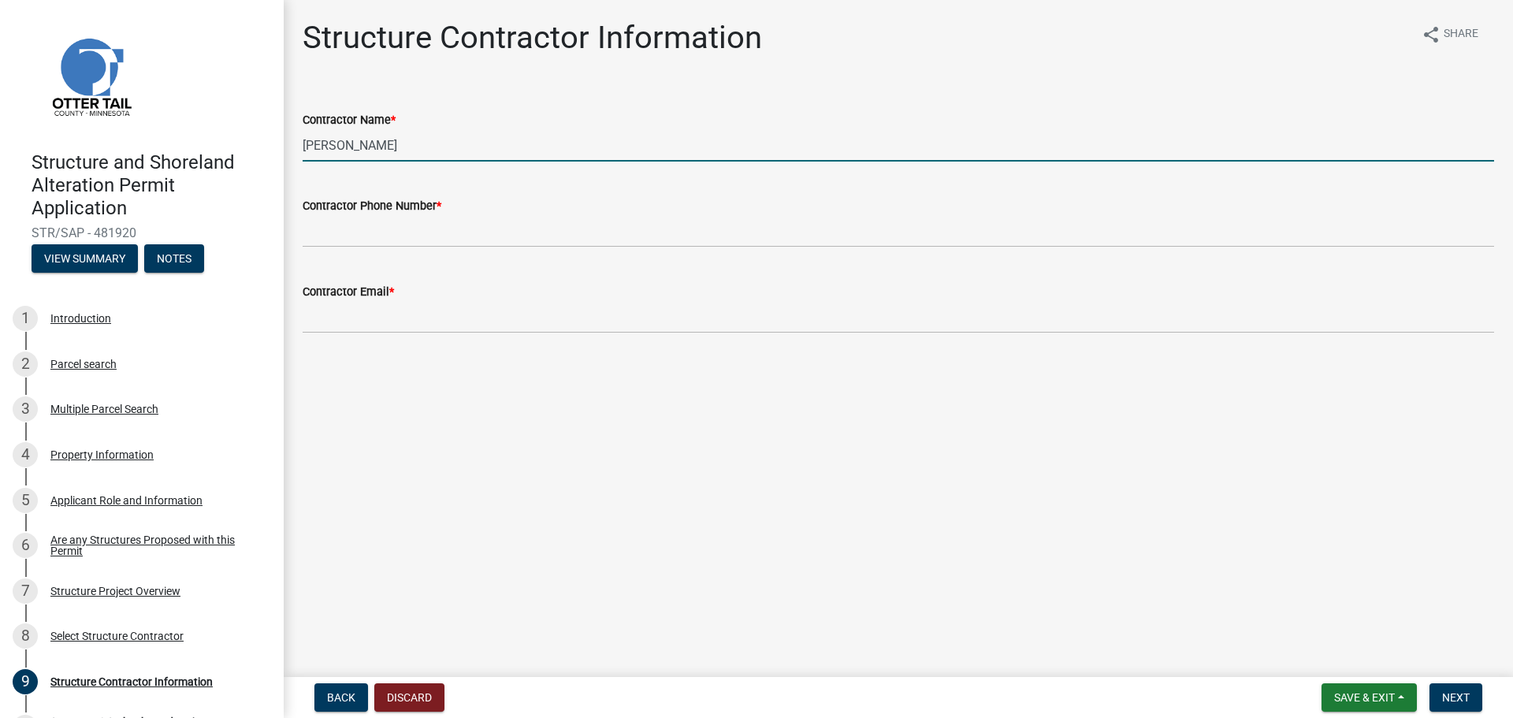
type input "Jason Kirchenwitz"
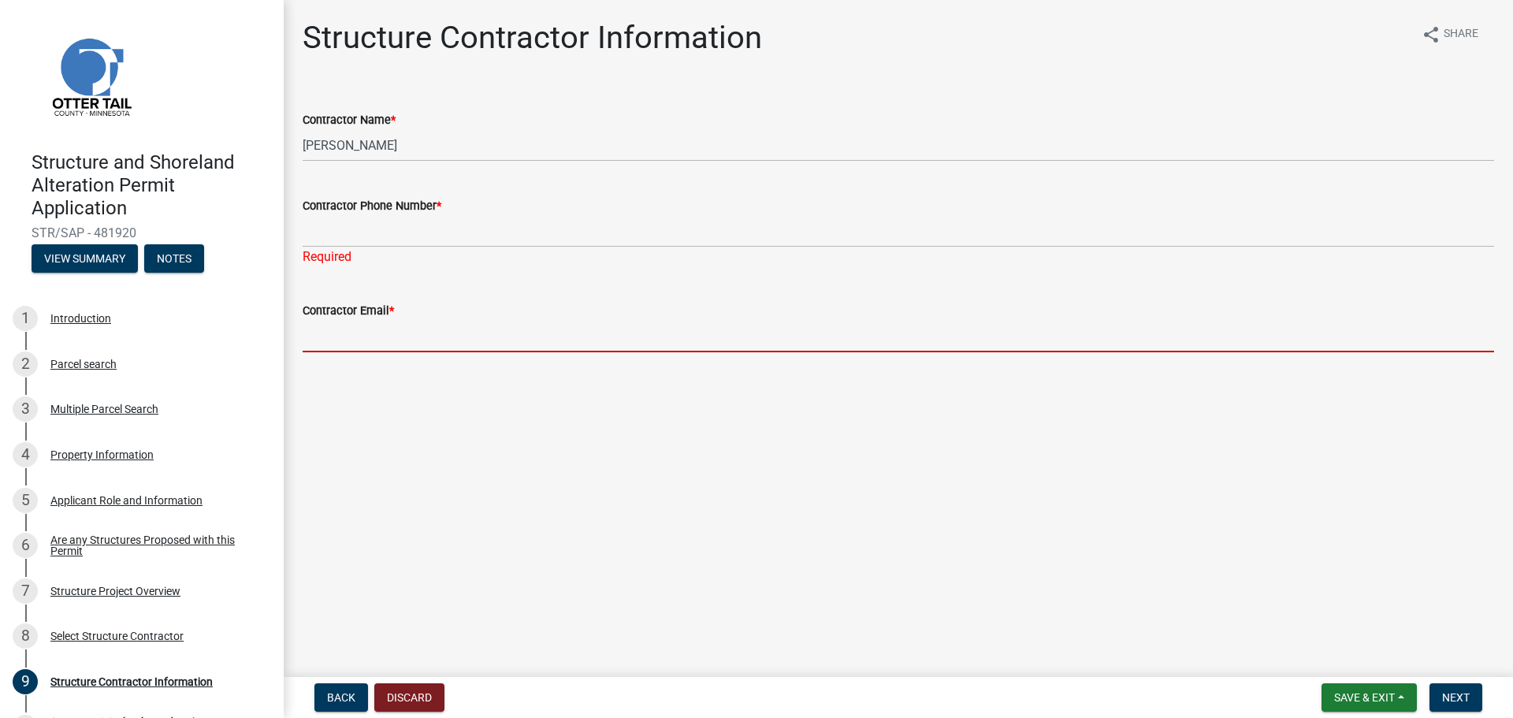
click at [352, 311] on form "Contractor Email *" at bounding box center [899, 326] width 1192 height 51
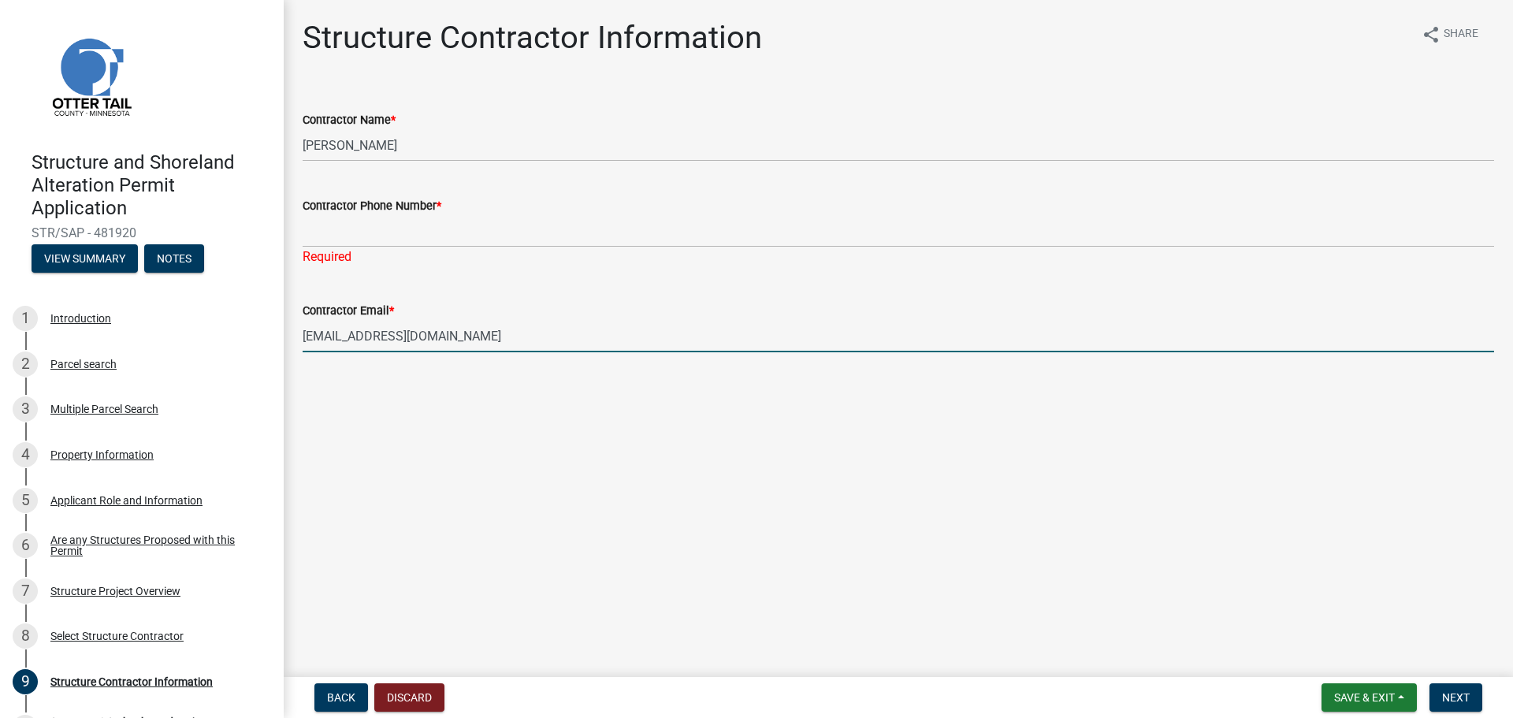
type input "noemail@gmail.com"
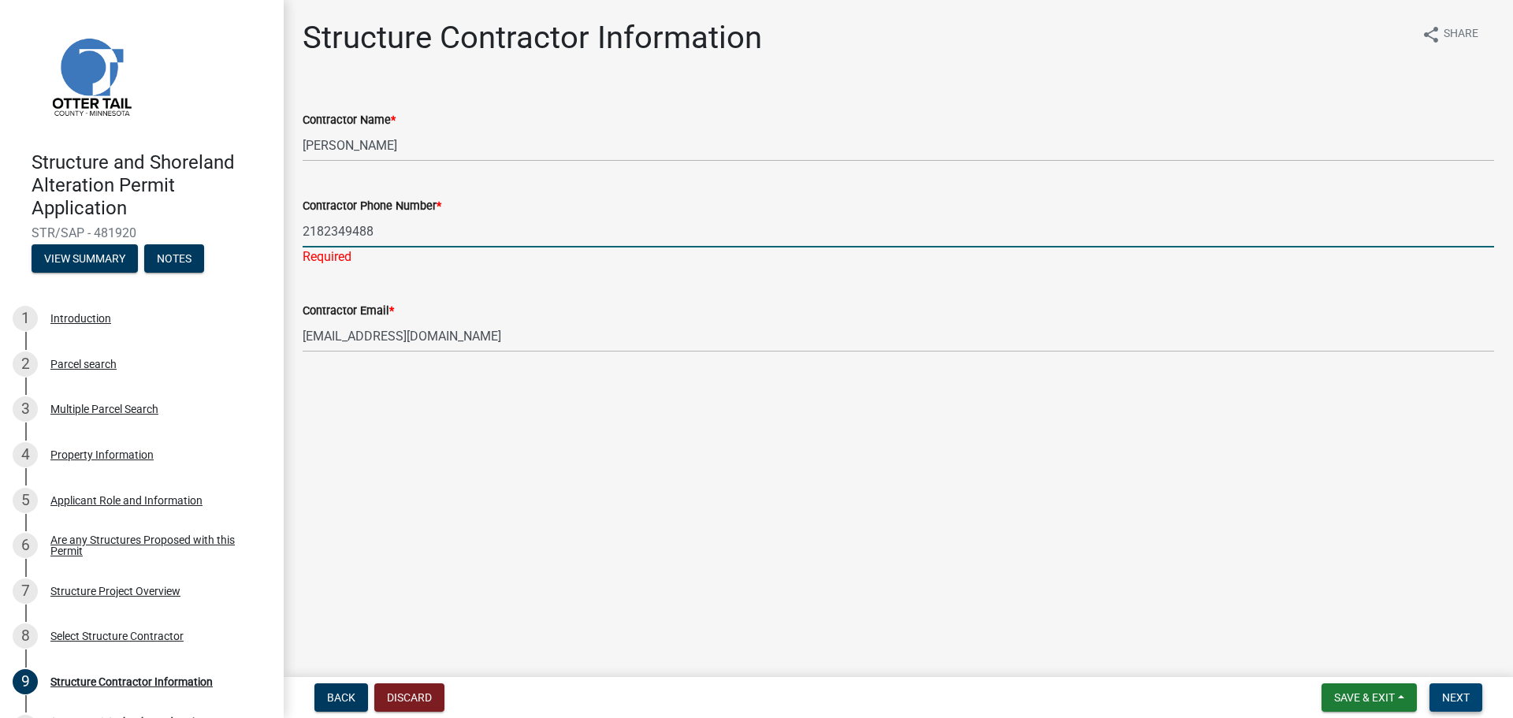
type input "2182349488"
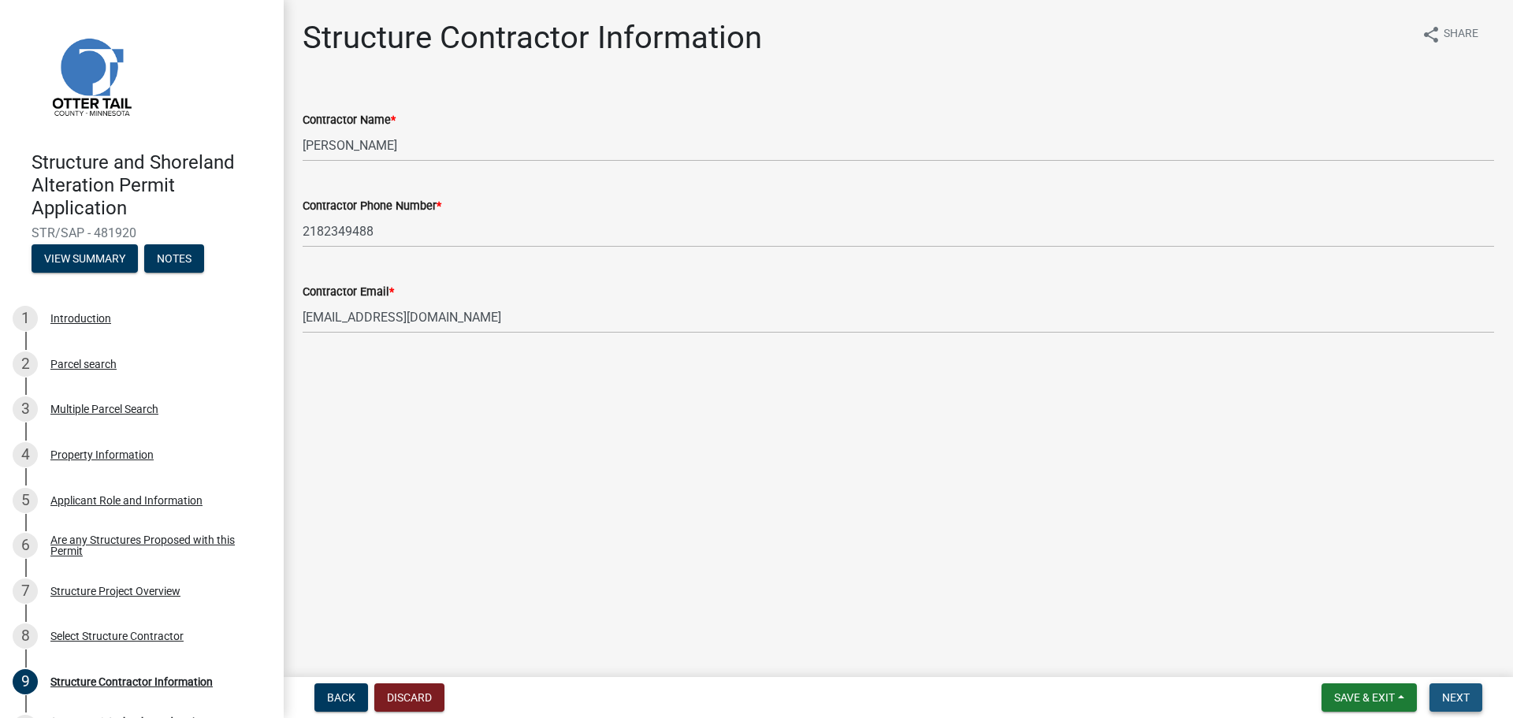
click at [1456, 690] on button "Next" at bounding box center [1456, 697] width 53 height 28
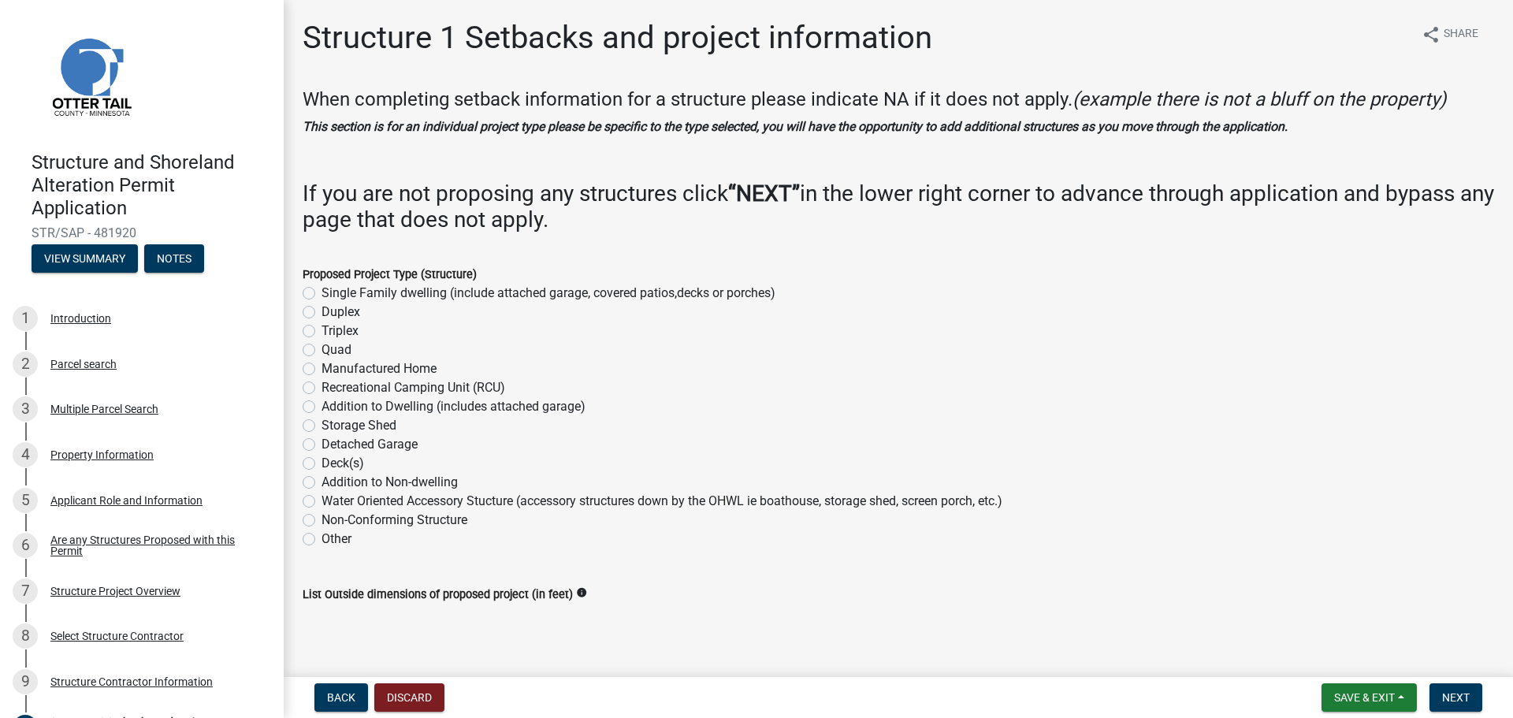
click at [357, 424] on label "Storage Shed" at bounding box center [359, 425] width 75 height 19
click at [332, 424] on input "Storage Shed" at bounding box center [327, 421] width 10 height 10
radio input "true"
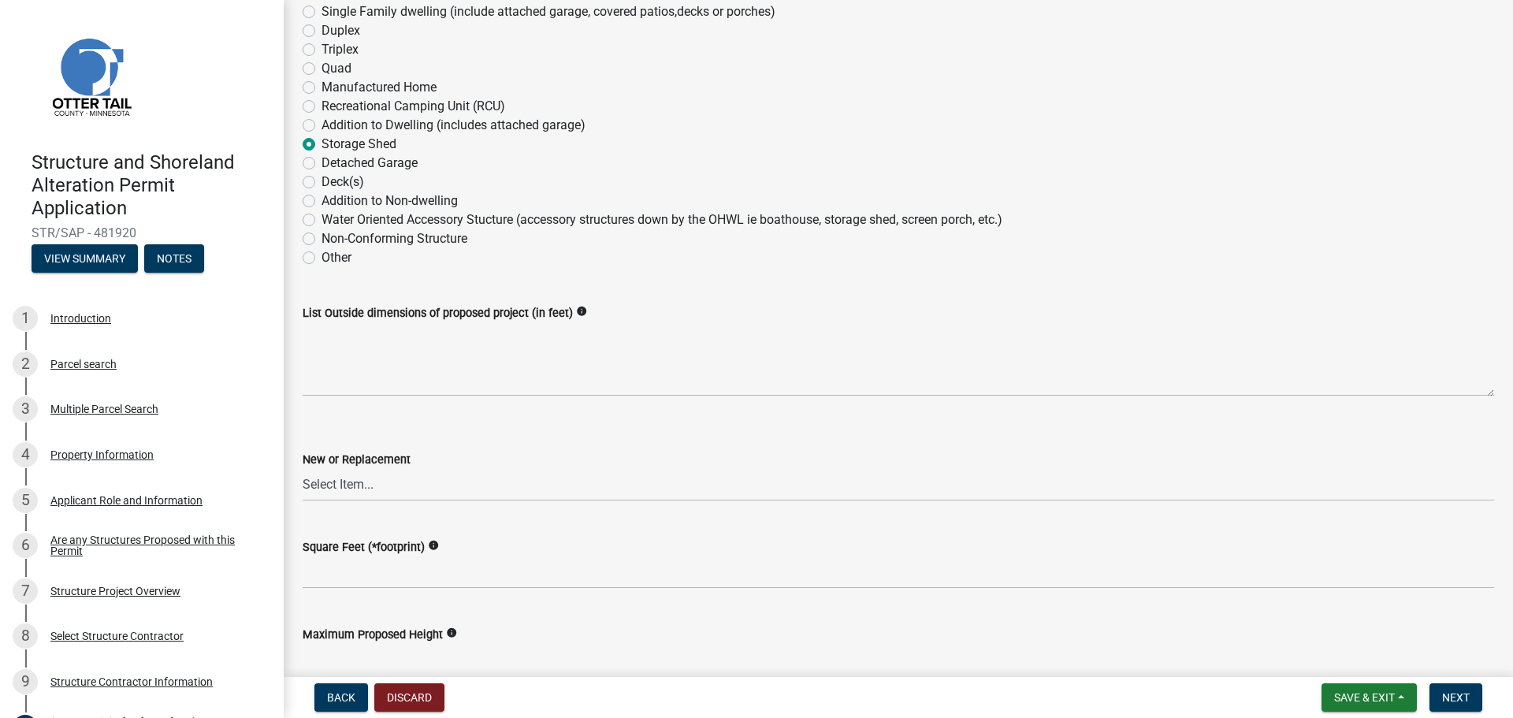
scroll to position [315, 0]
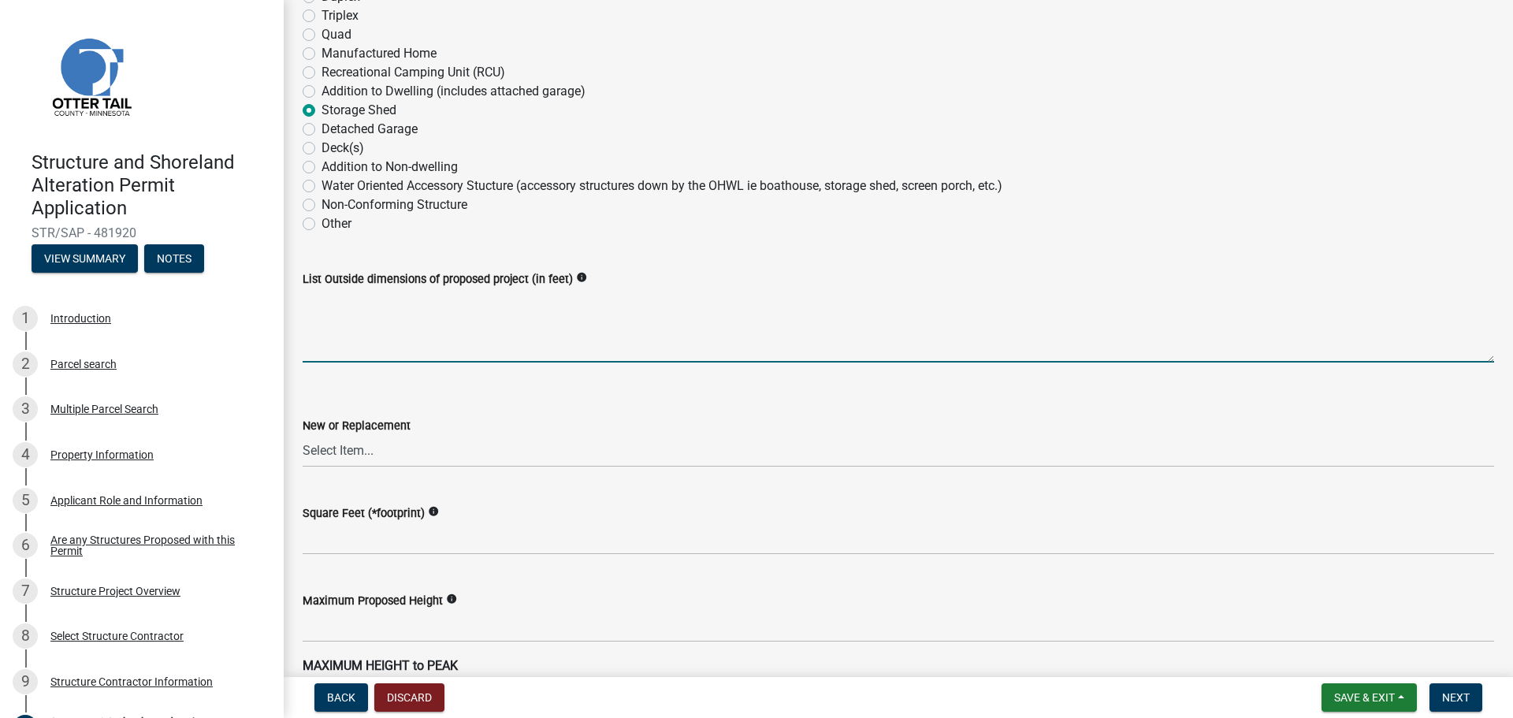
click at [398, 344] on textarea "List Outside dimensions of proposed project (in feet)" at bounding box center [899, 325] width 1192 height 74
type textarea "30x32"
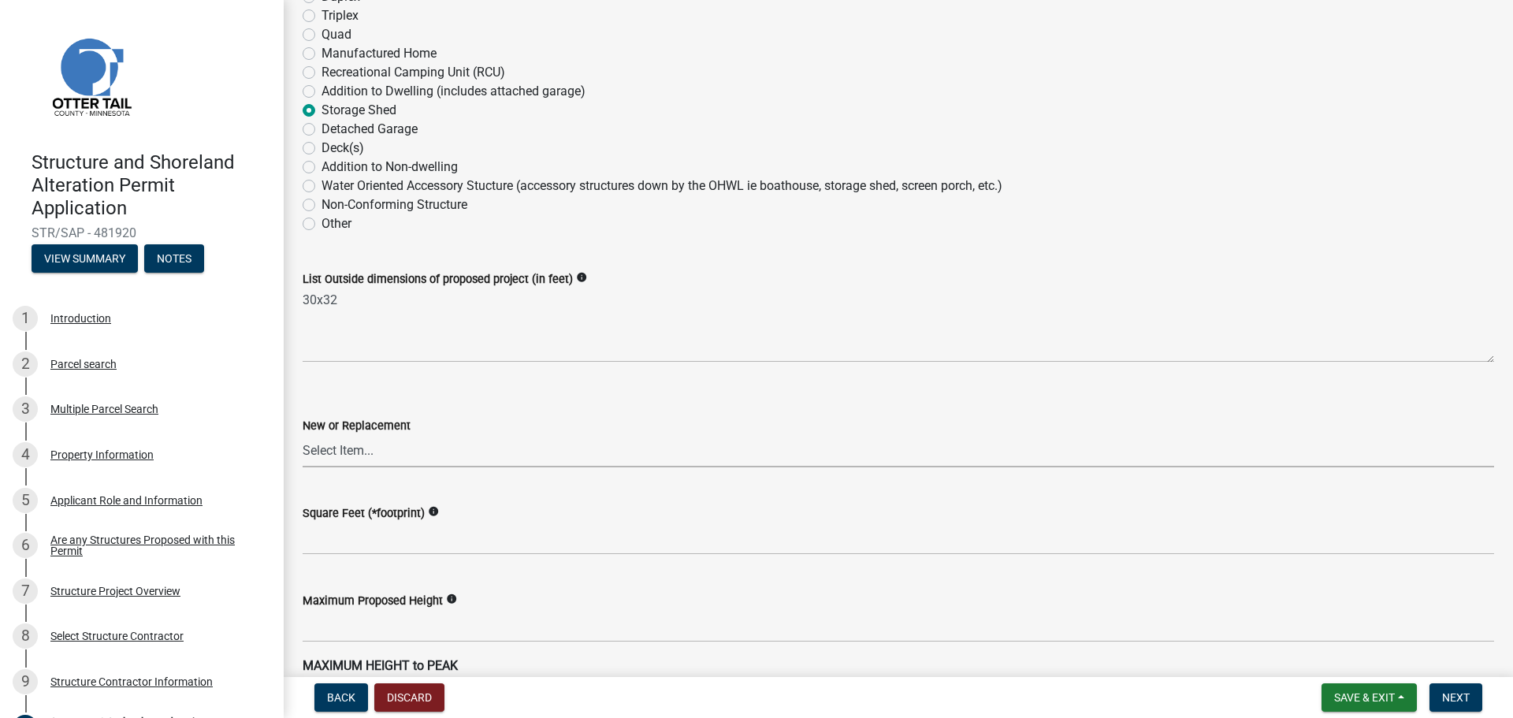
click at [447, 460] on select "Select Item... New Replacement" at bounding box center [899, 451] width 1192 height 32
click at [303, 435] on select "Select Item... New Replacement" at bounding box center [899, 451] width 1192 height 32
select select "c185e313-3403-4239-bd61-bb563c58a77a"
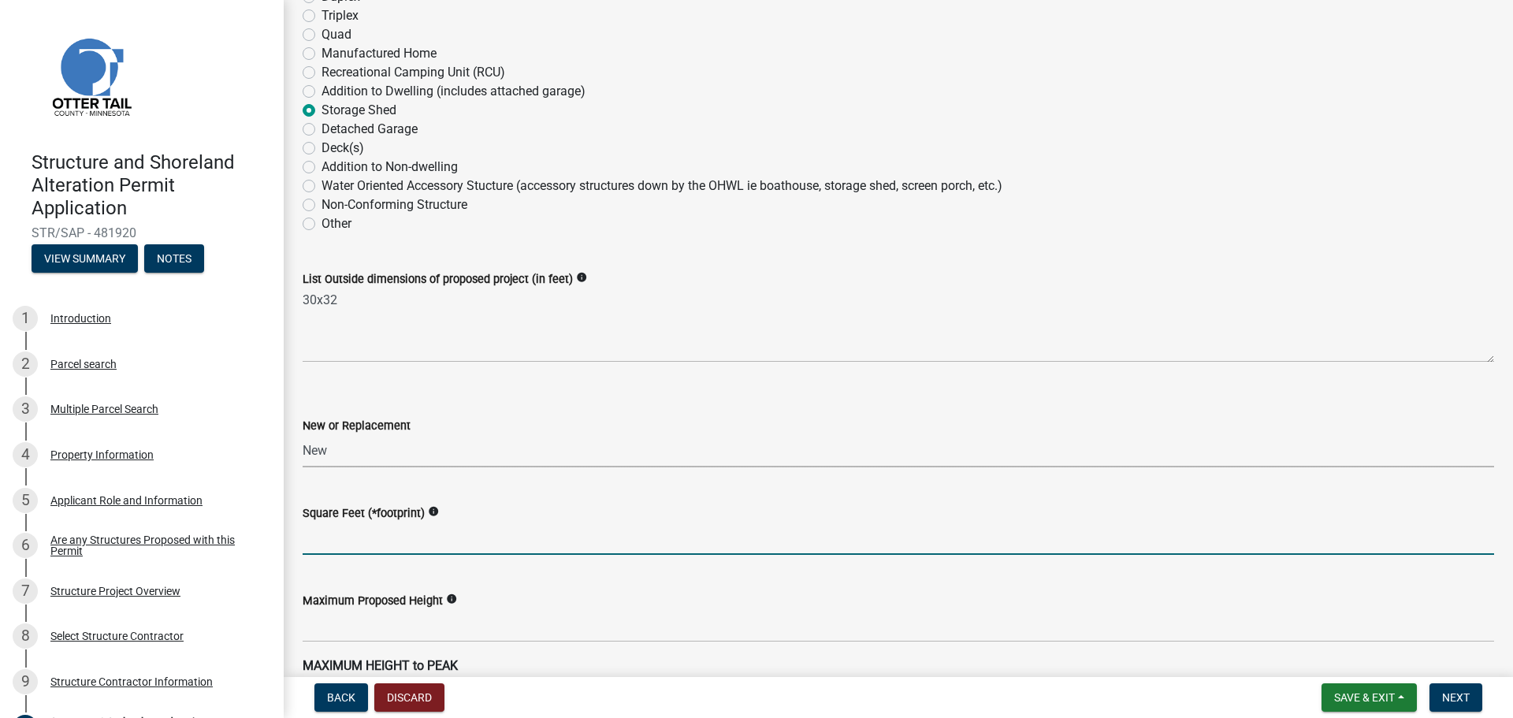
click at [378, 549] on input "text" at bounding box center [899, 538] width 1192 height 32
type input "960"
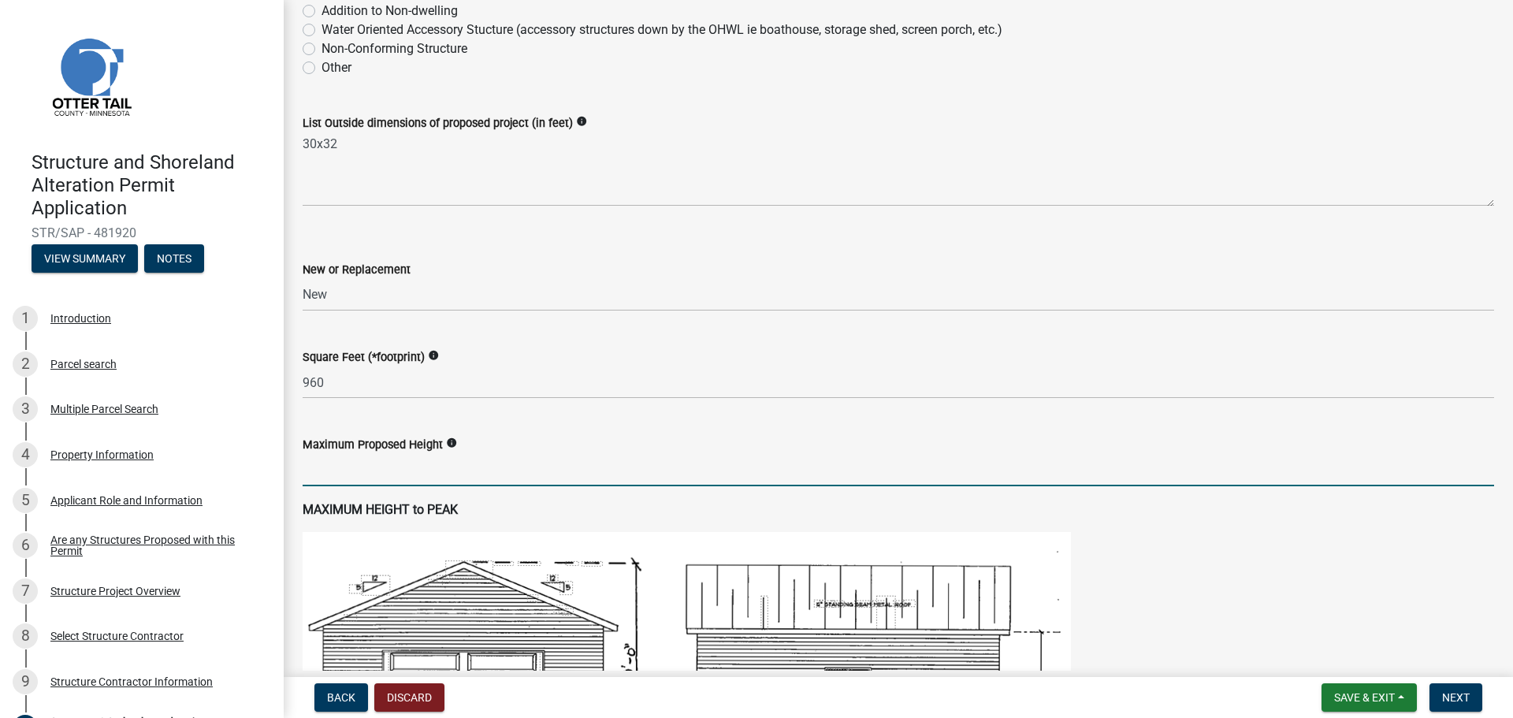
scroll to position [473, 0]
type input "20"
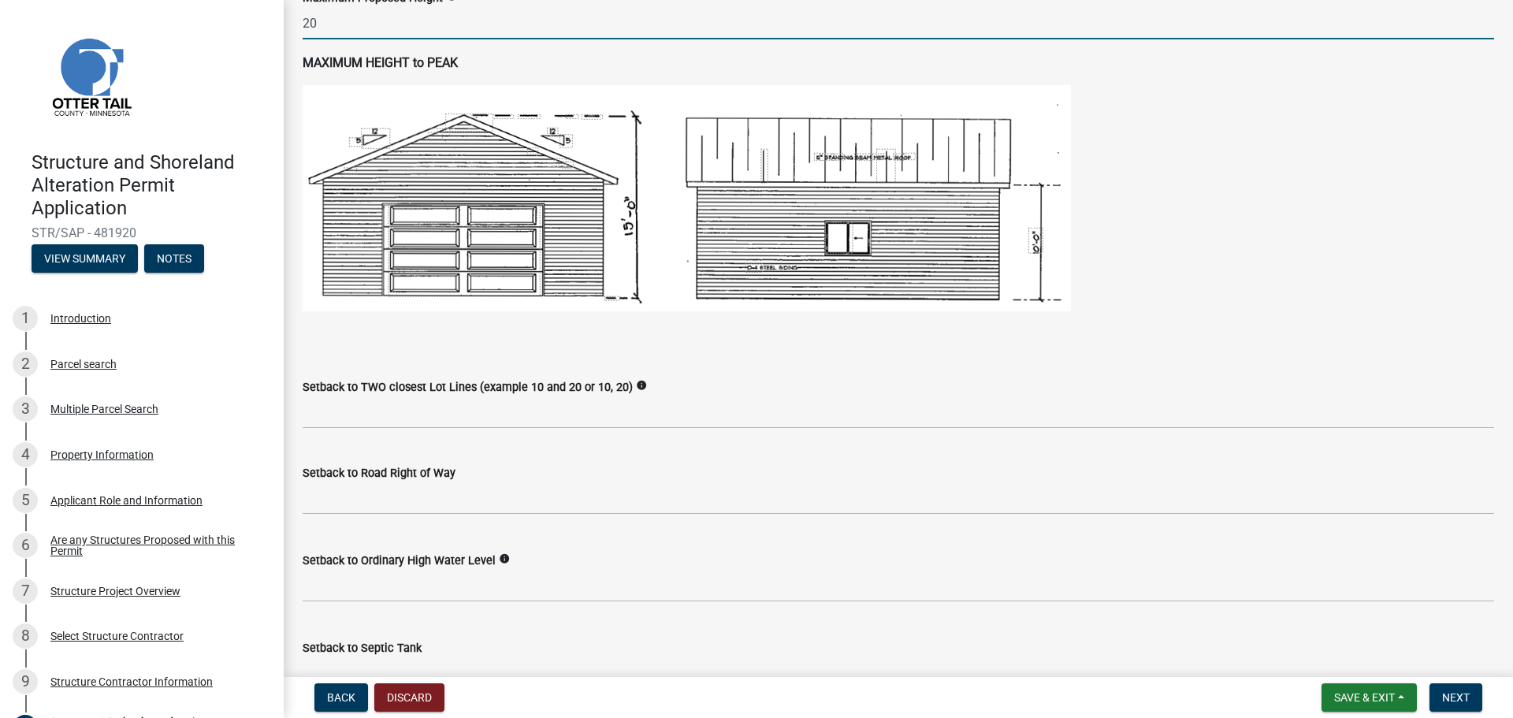
scroll to position [946, 0]
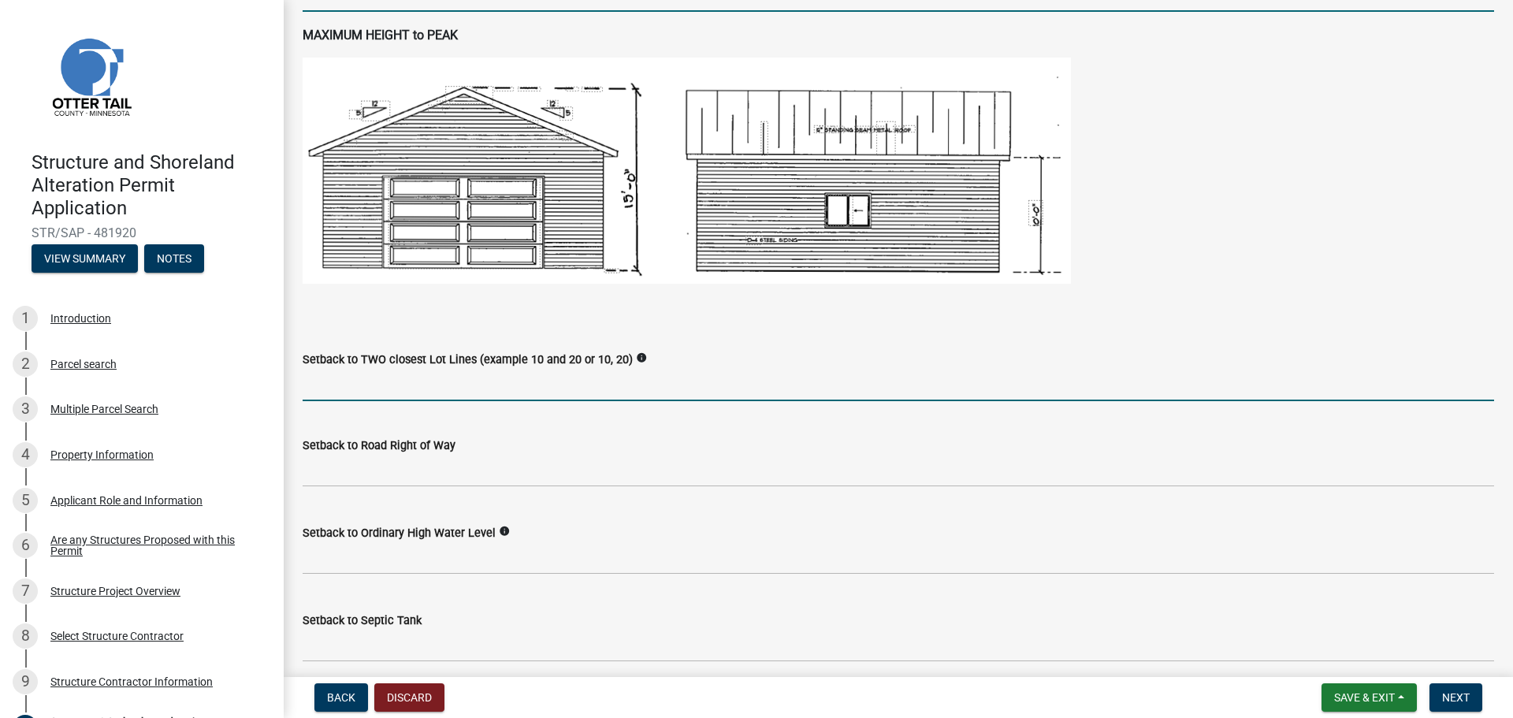
click at [360, 390] on input "Setback to TWO closest Lot Lines (example 10 and 20 or 10, 20)" at bounding box center [899, 385] width 1192 height 32
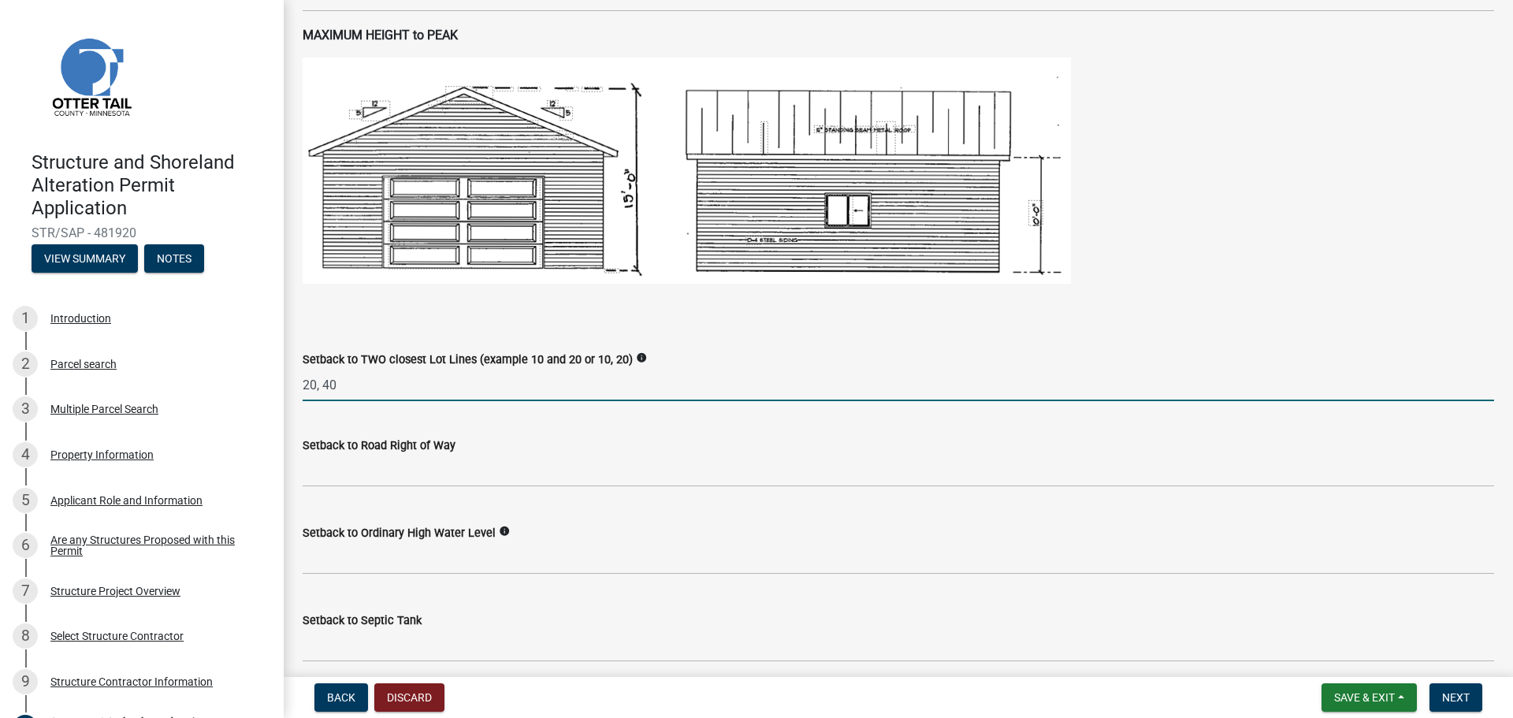
type input "20, 40"
click at [386, 445] on label "Setback to Road Right of Way" at bounding box center [379, 446] width 153 height 11
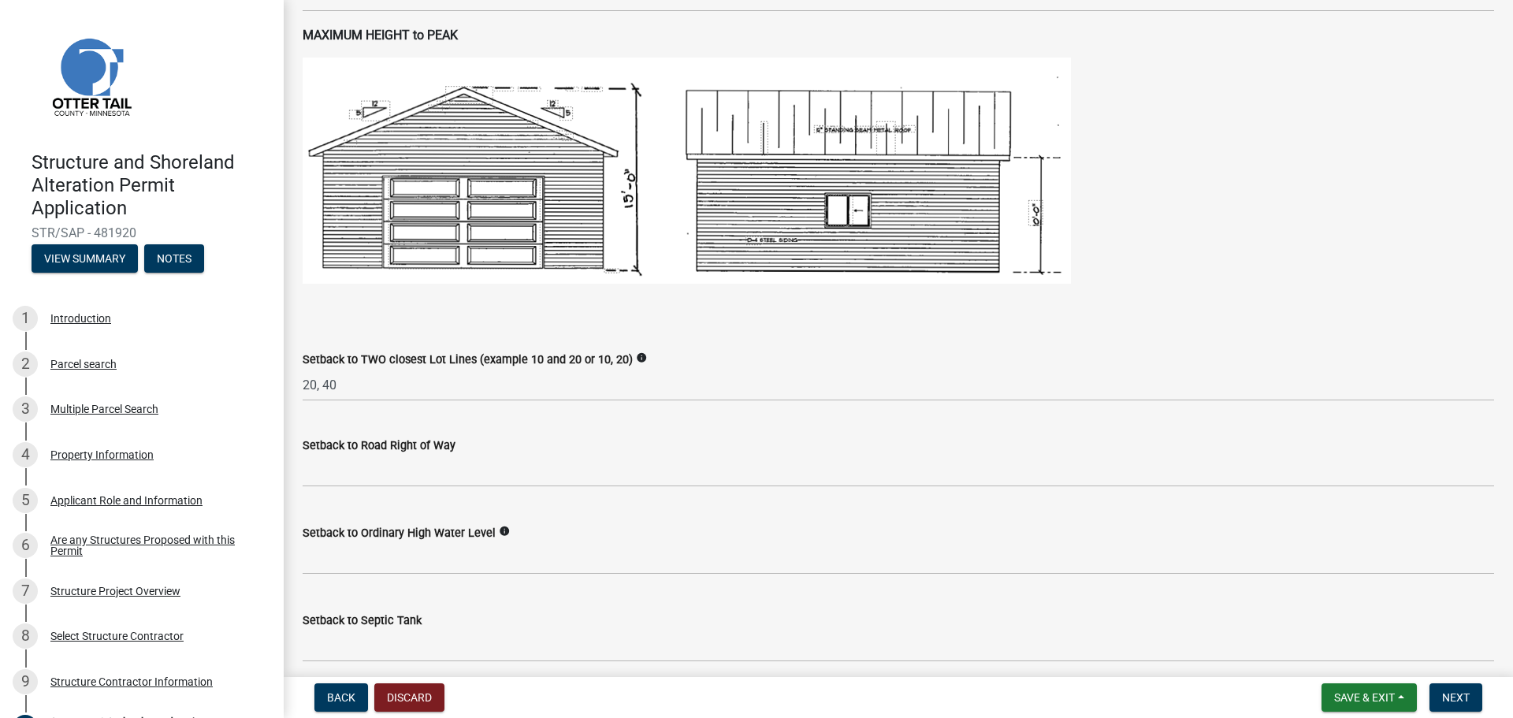
click at [381, 449] on label "Setback to Road Right of Way" at bounding box center [379, 446] width 153 height 11
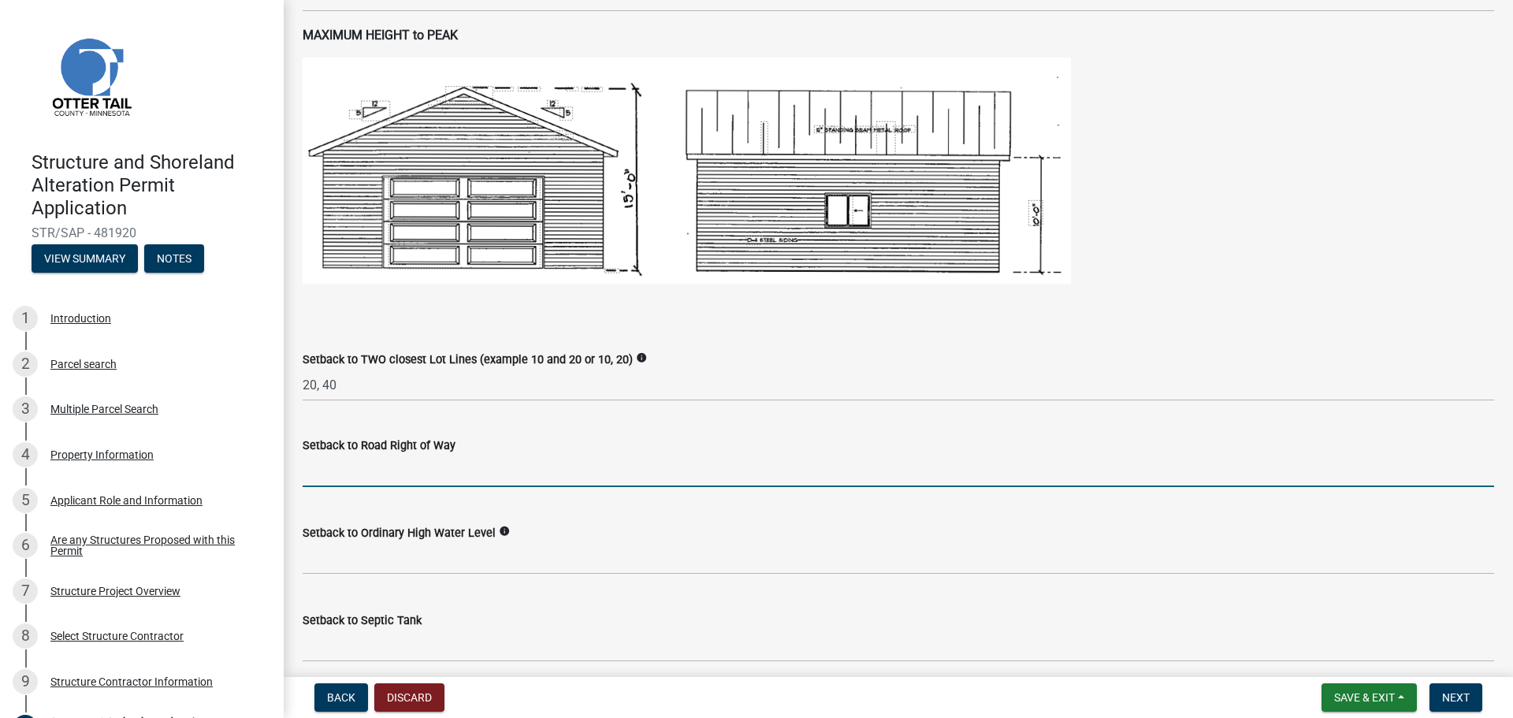
click at [374, 465] on input "text" at bounding box center [899, 471] width 1192 height 32
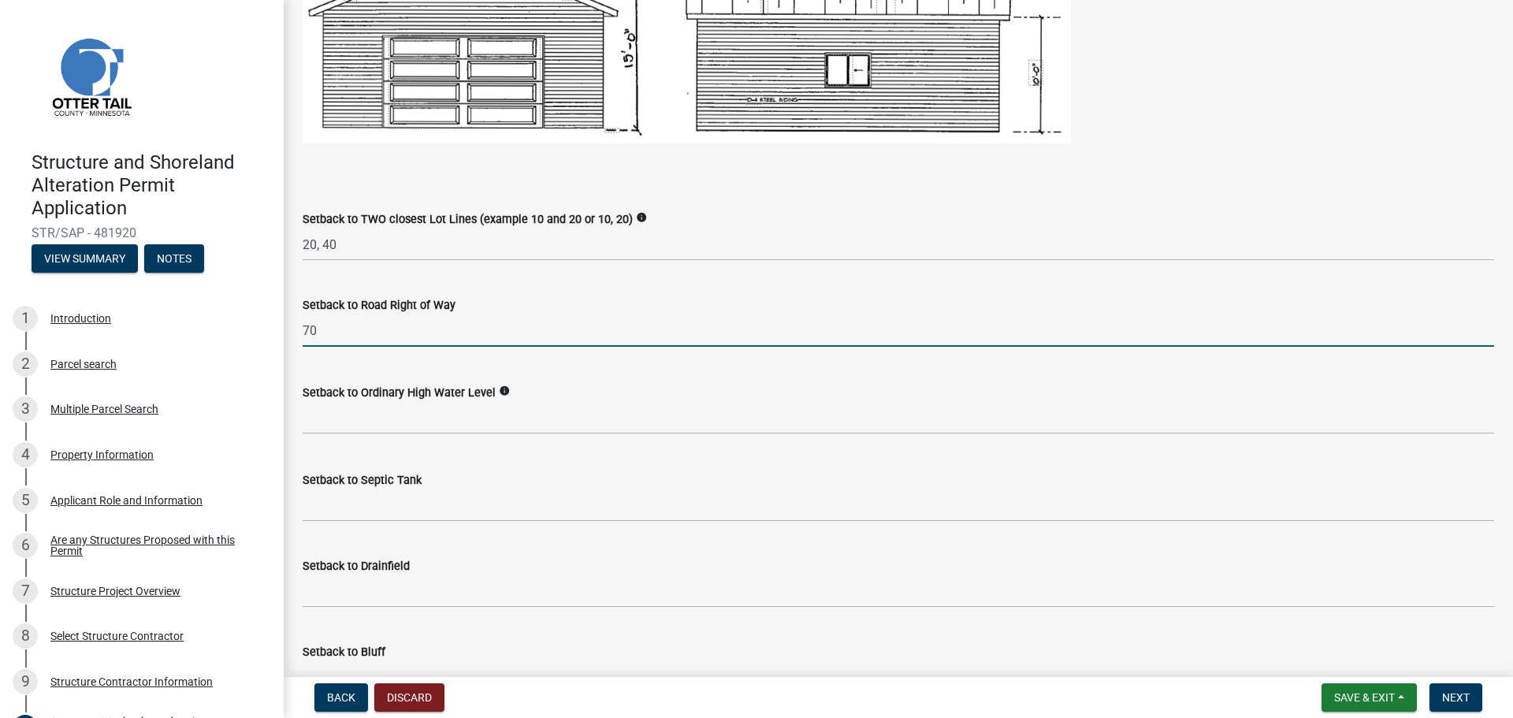
scroll to position [1103, 0]
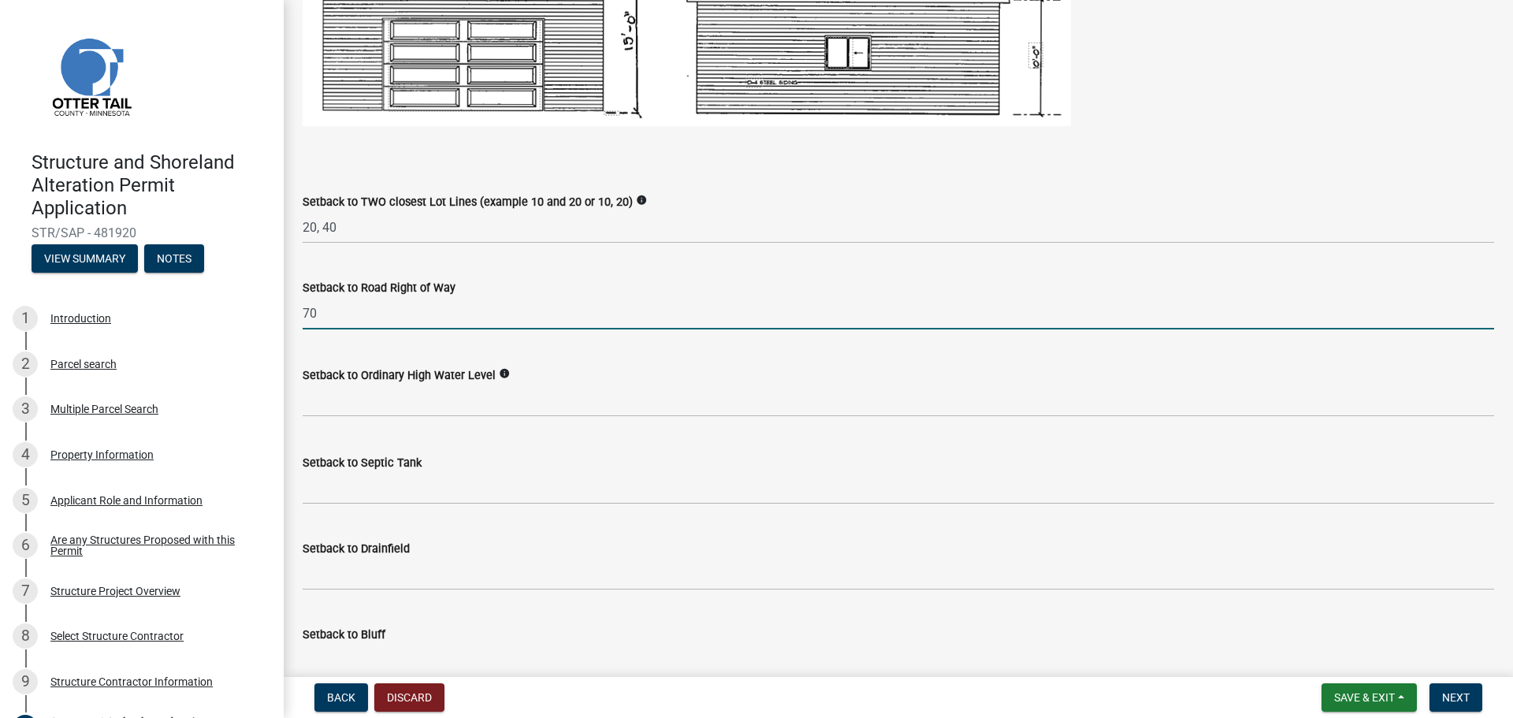
type input "70"
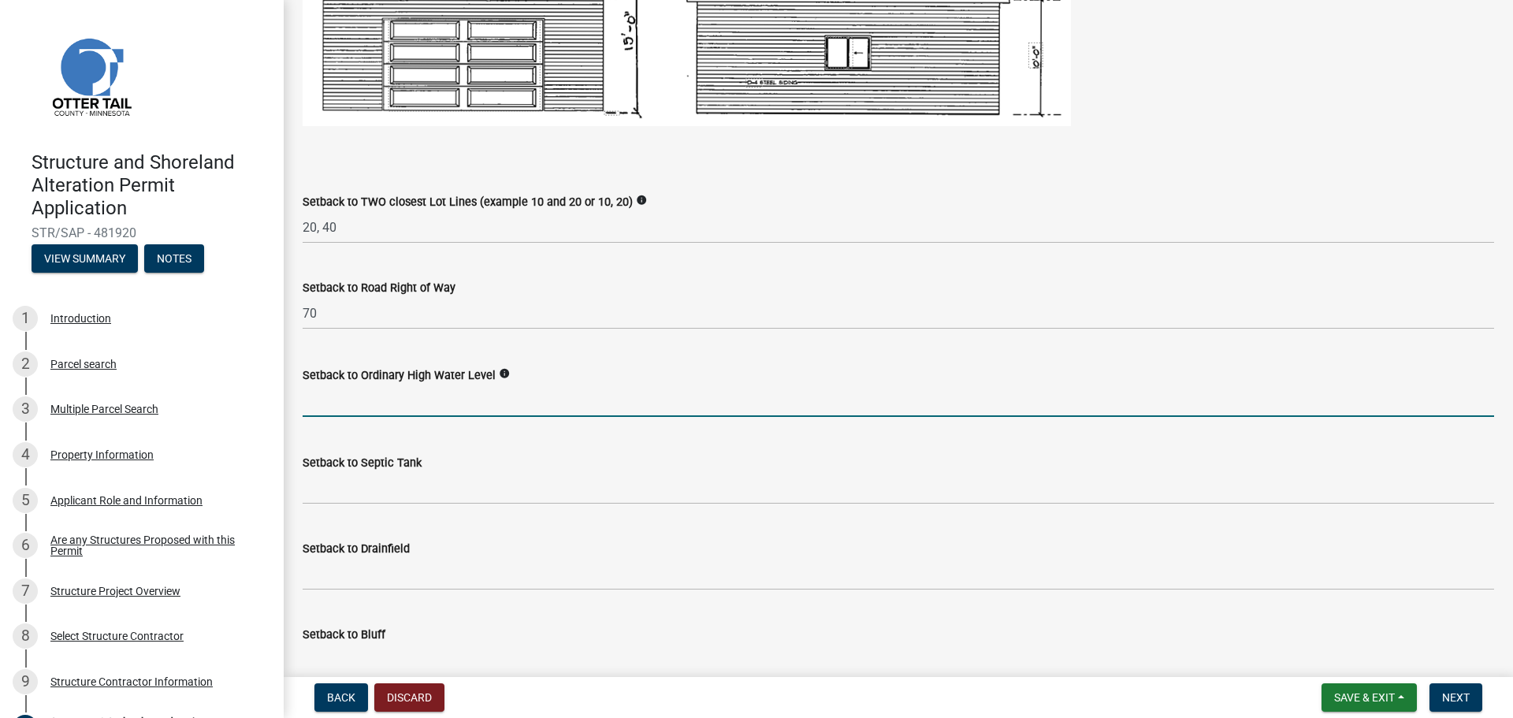
click at [388, 402] on input "text" at bounding box center [899, 401] width 1192 height 32
type input "370"
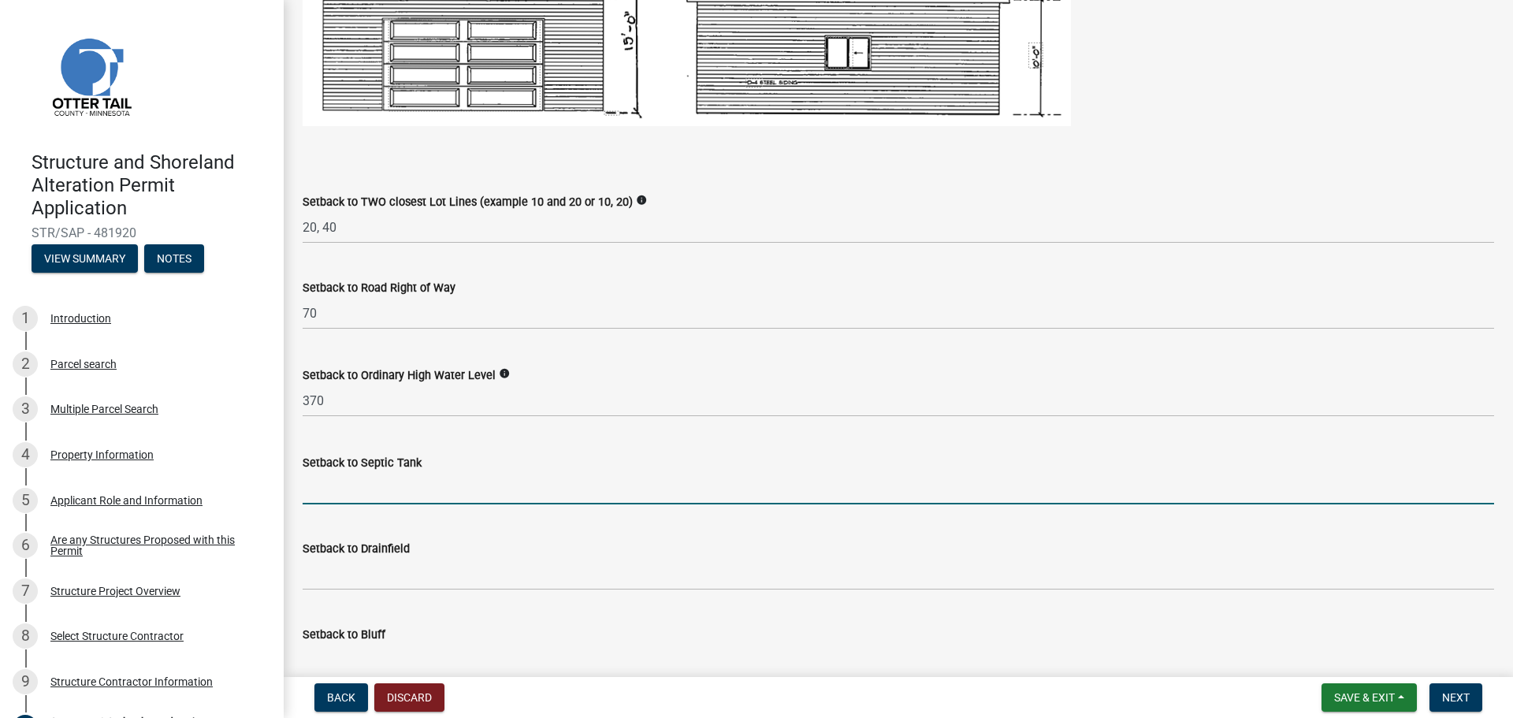
click at [437, 488] on input "Setback to Septic Tank" at bounding box center [899, 488] width 1192 height 32
type input "300"
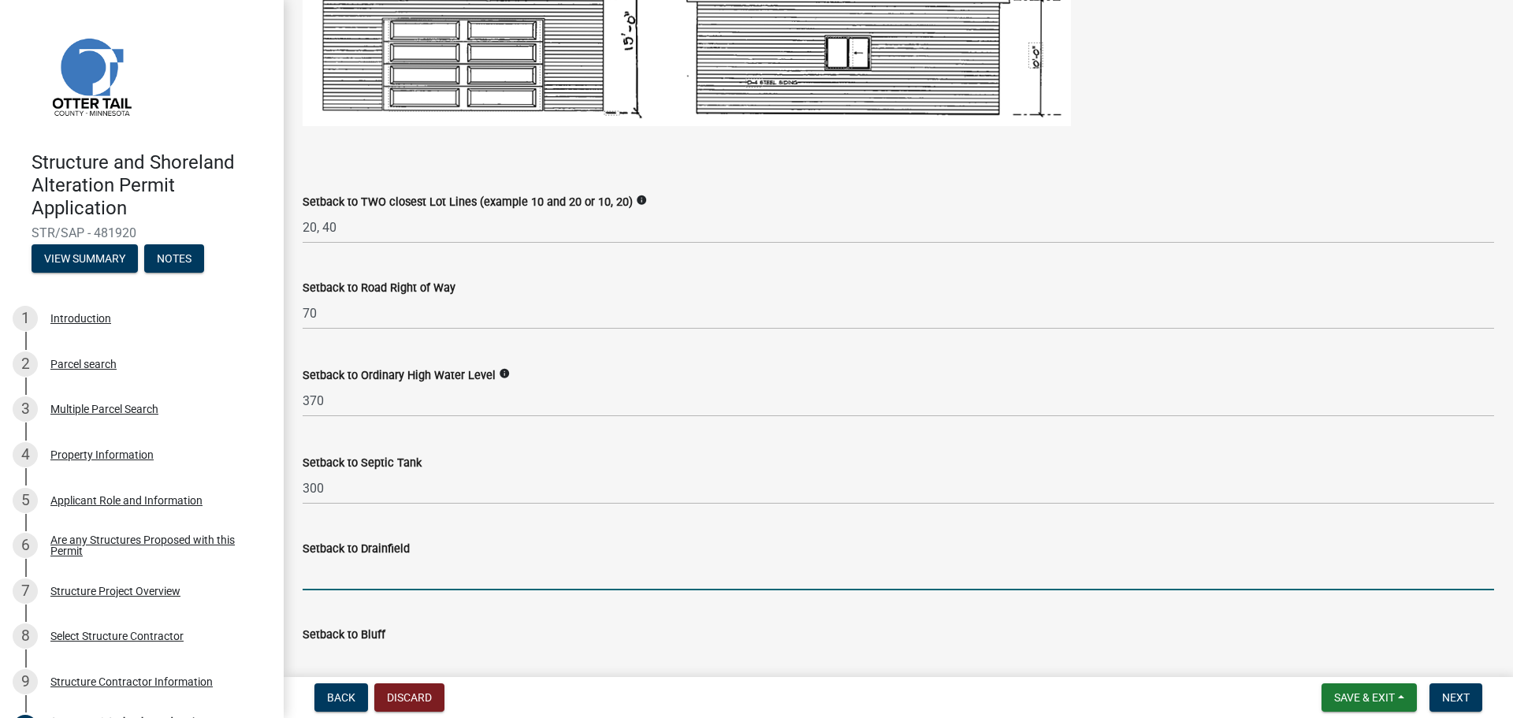
click at [342, 575] on input "Setback to Drainfield" at bounding box center [899, 574] width 1192 height 32
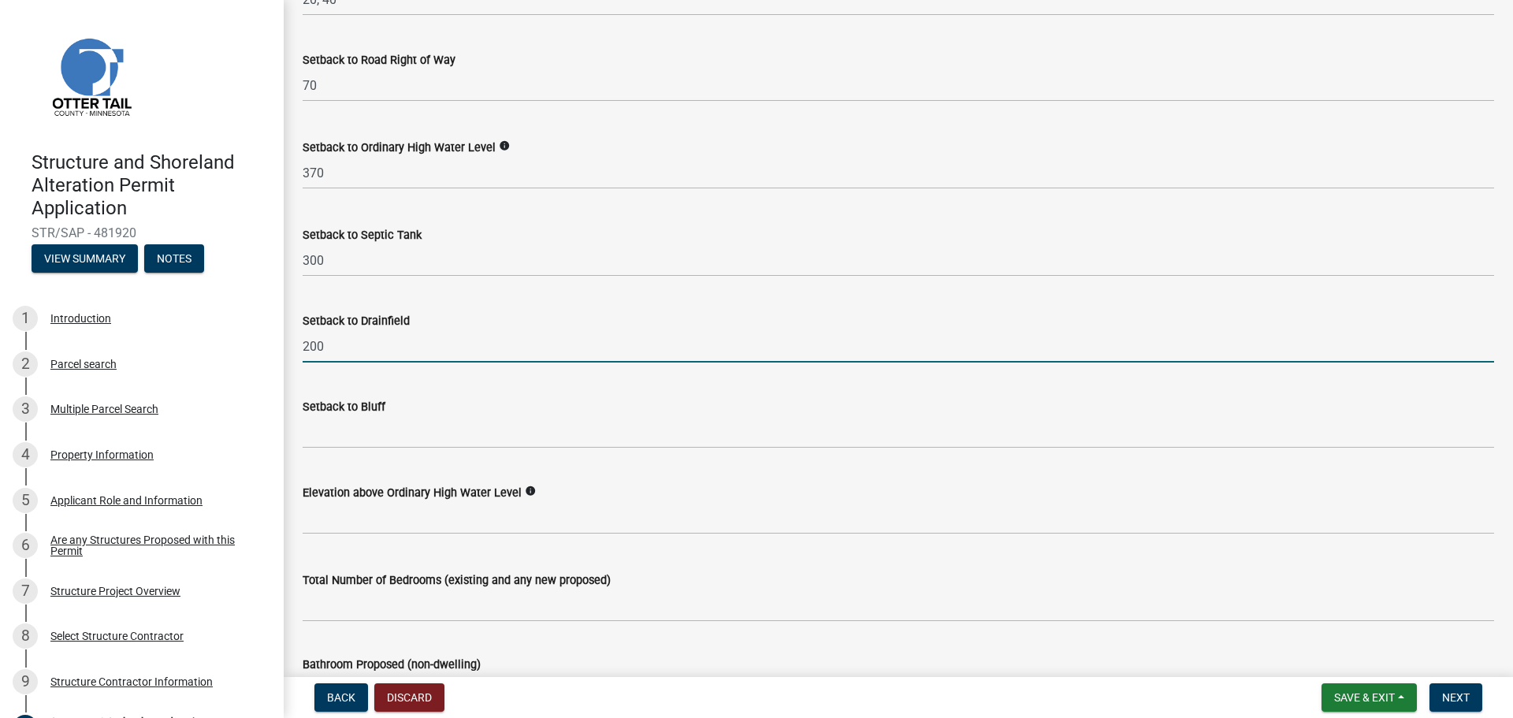
scroll to position [1340, 0]
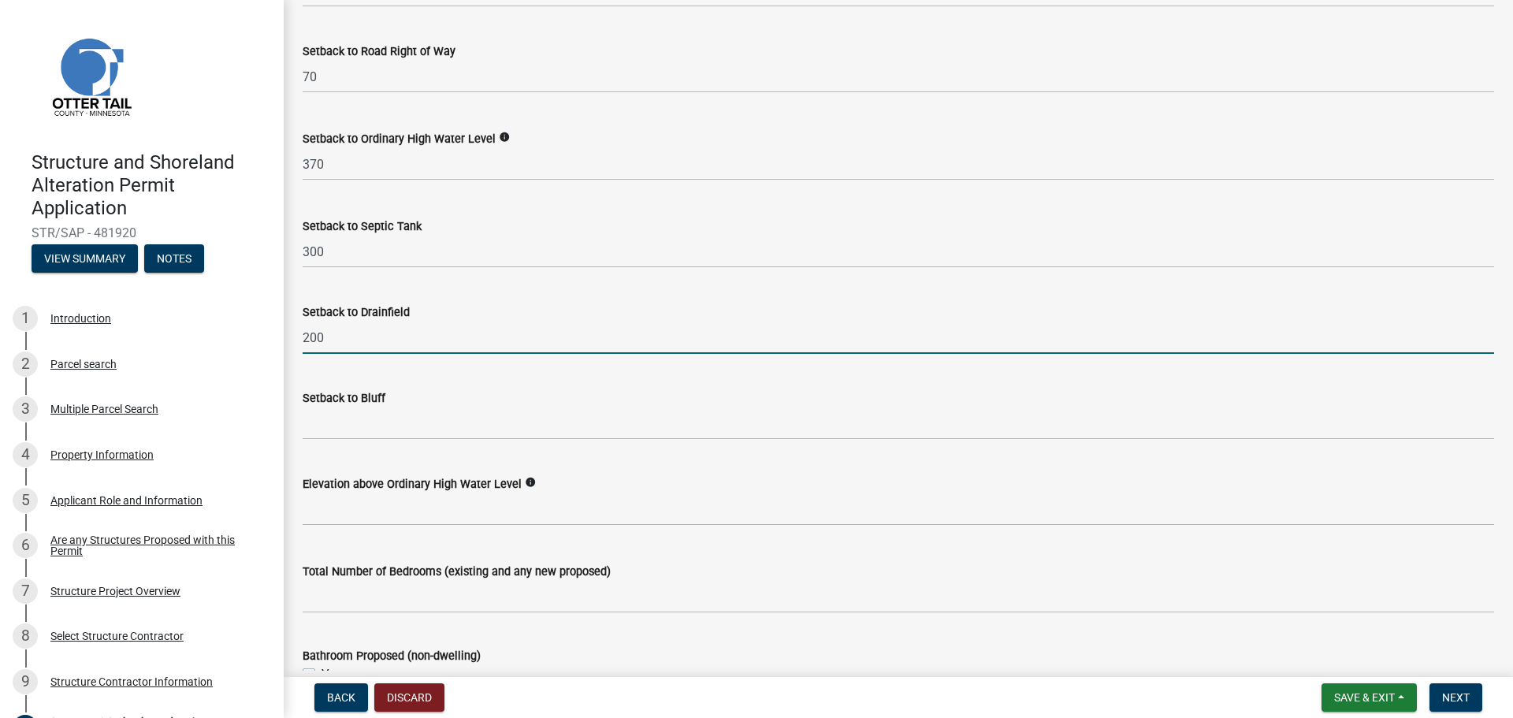
type input "200"
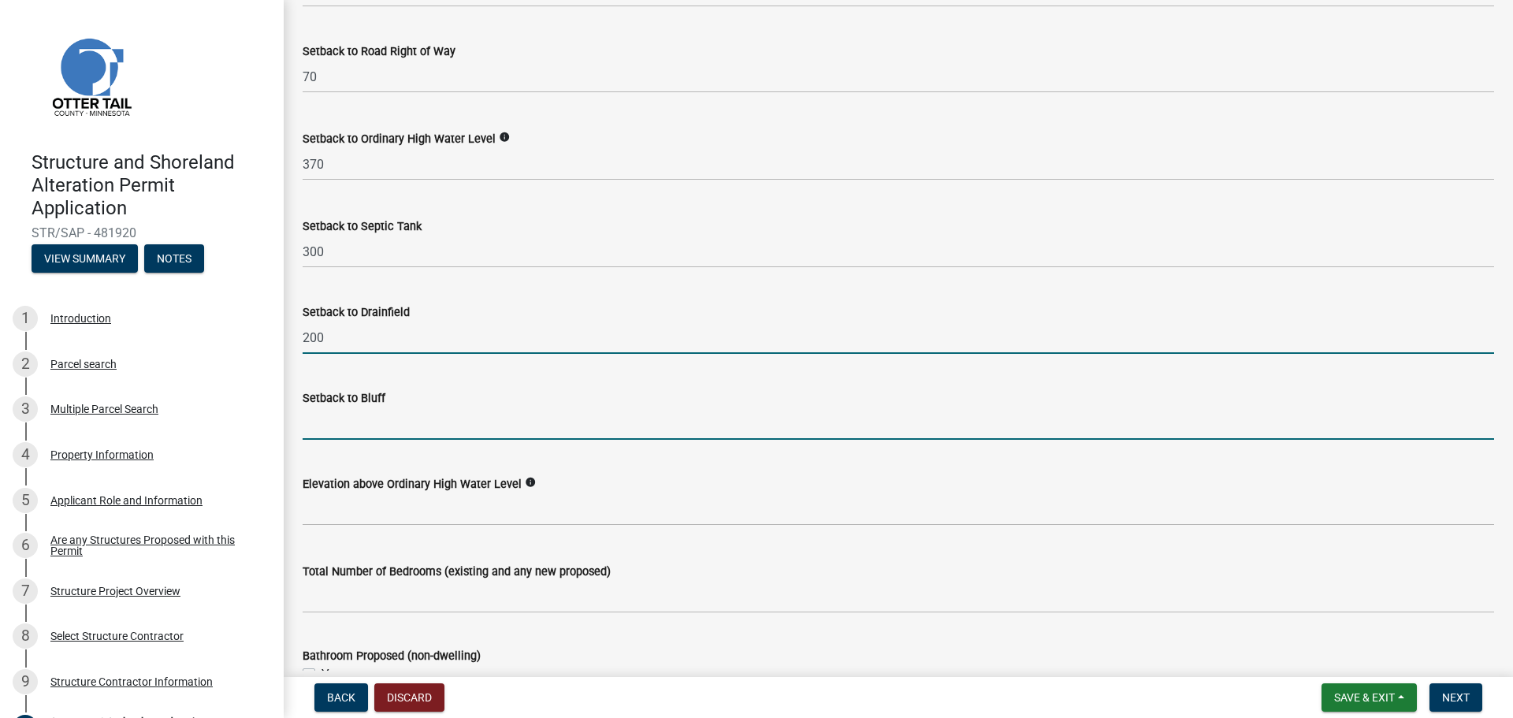
click at [387, 425] on input "Setback to Bluff" at bounding box center [899, 423] width 1192 height 32
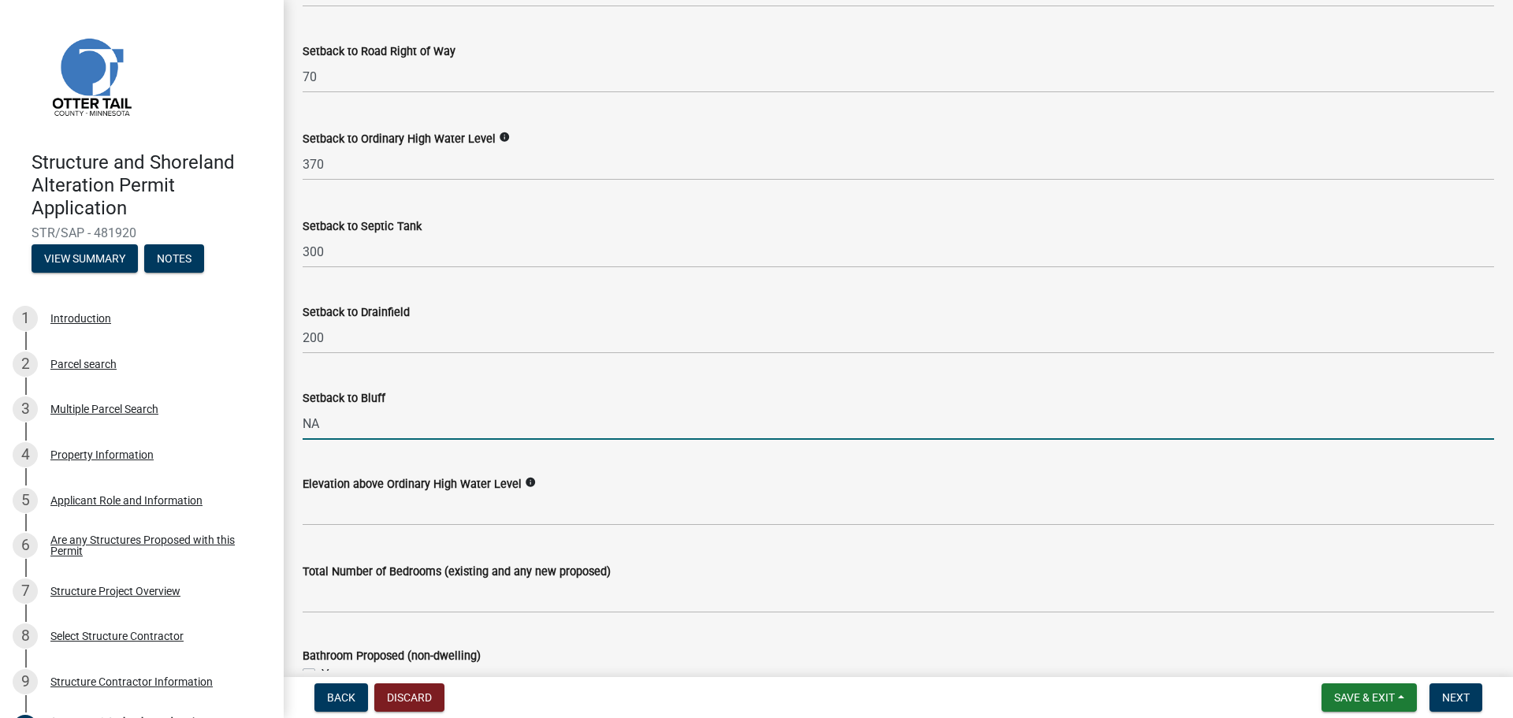
type input "NA"
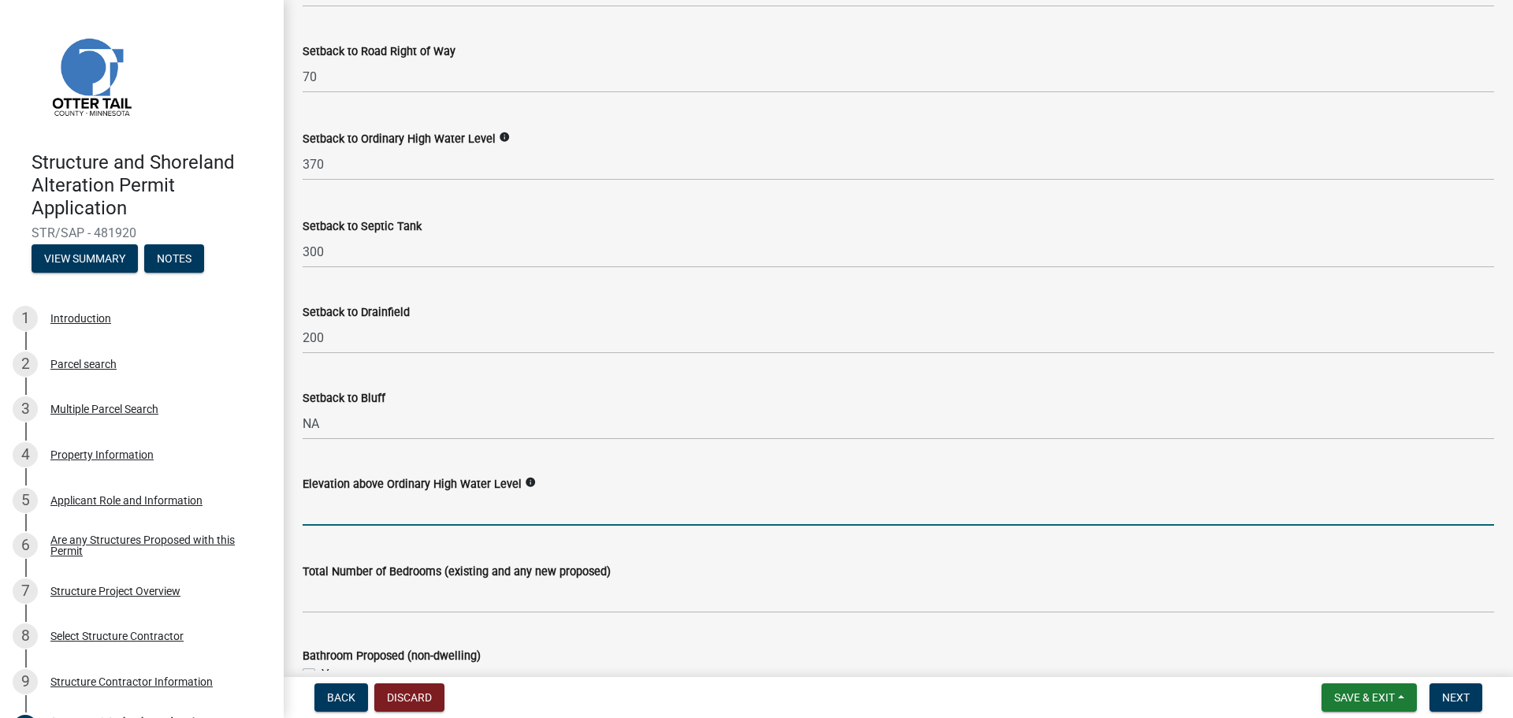
click at [393, 507] on input "text" at bounding box center [899, 509] width 1192 height 32
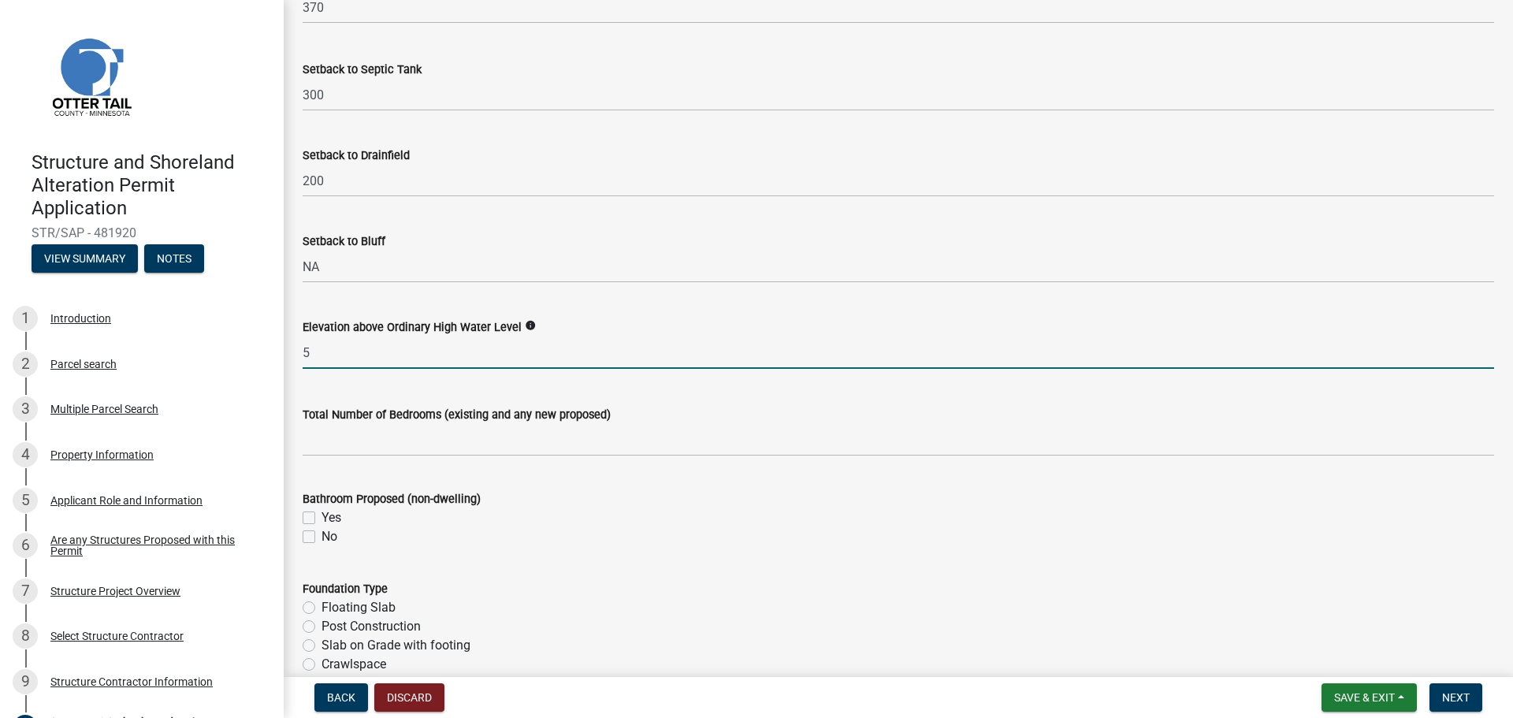
scroll to position [1497, 0]
type input "5"
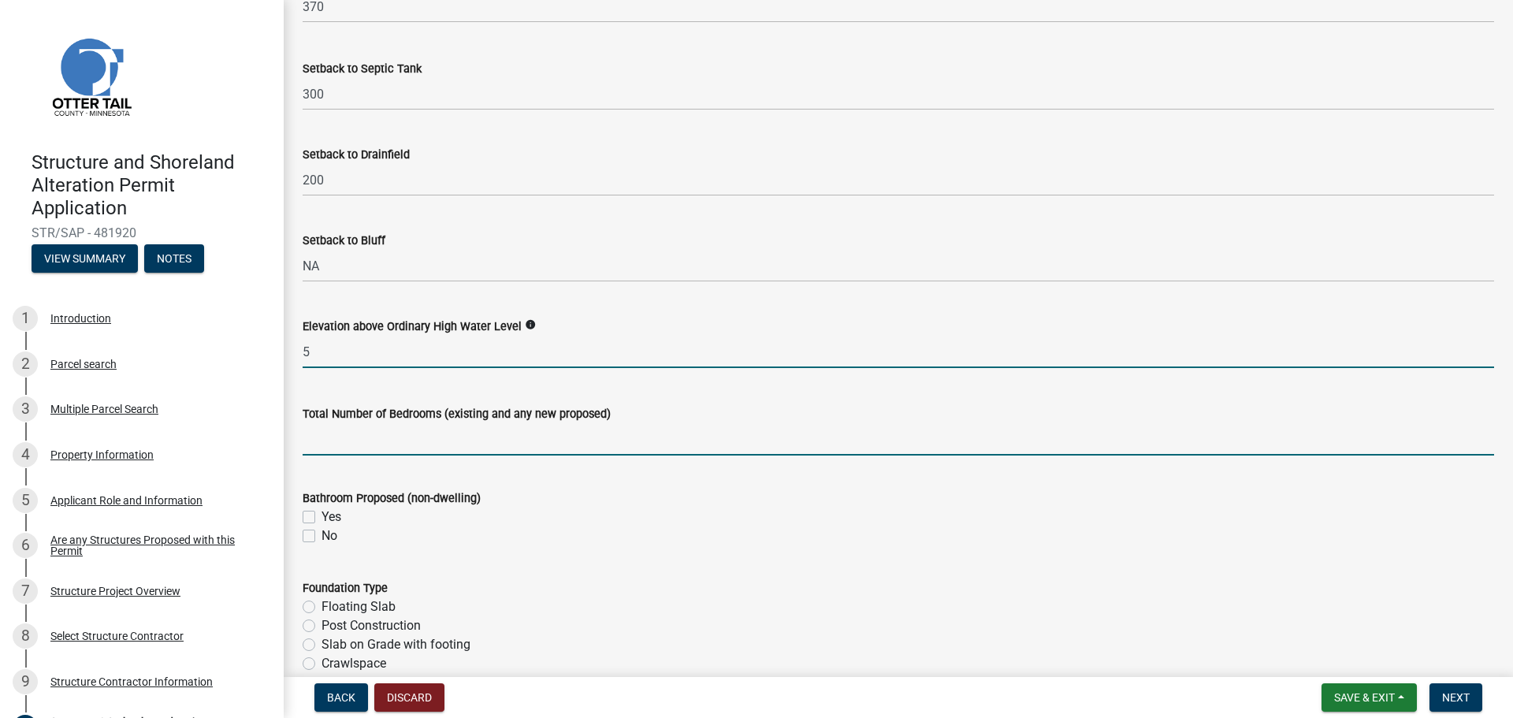
click at [467, 455] on input "text" at bounding box center [899, 439] width 1192 height 32
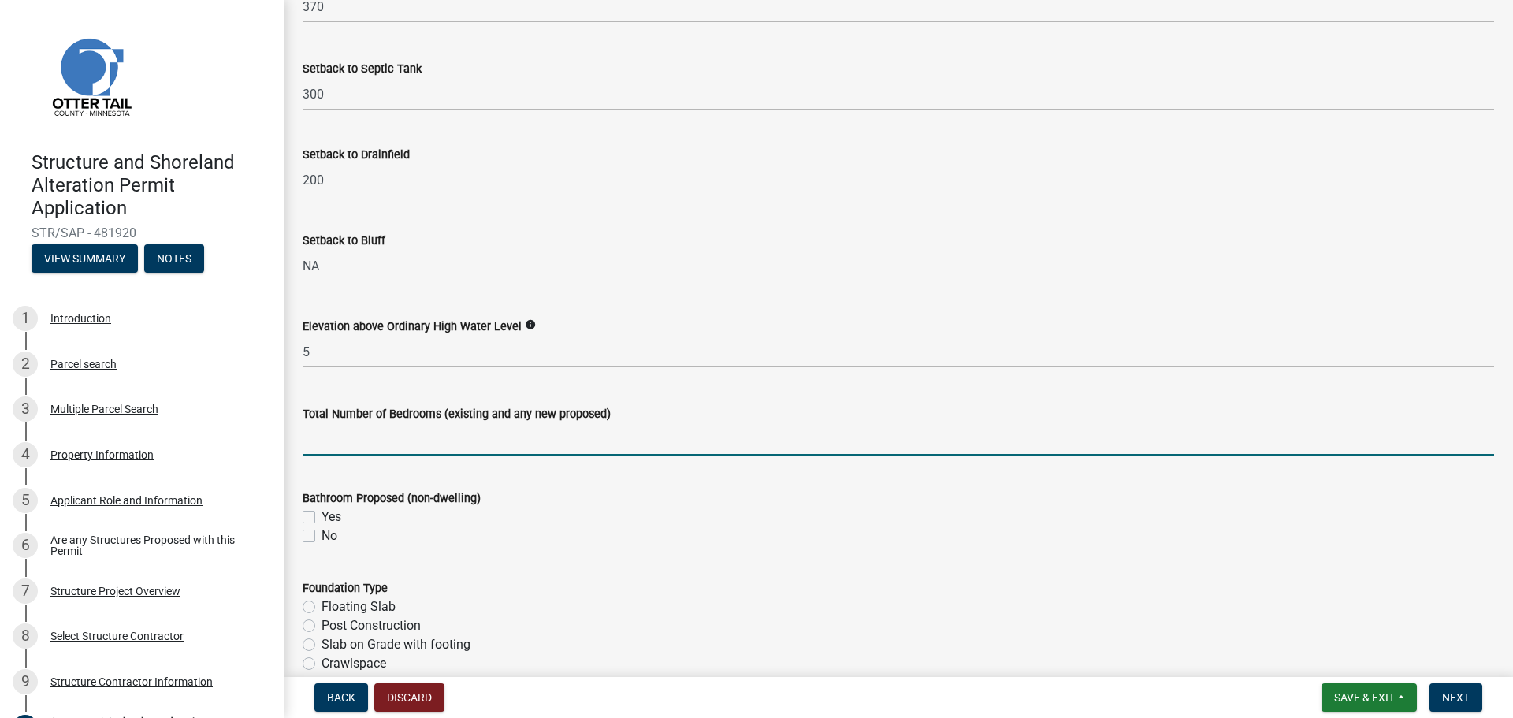
type input "0"
click at [328, 545] on label "No" at bounding box center [330, 535] width 16 height 19
click at [328, 537] on input "No" at bounding box center [327, 531] width 10 height 10
checkbox input "true"
checkbox input "false"
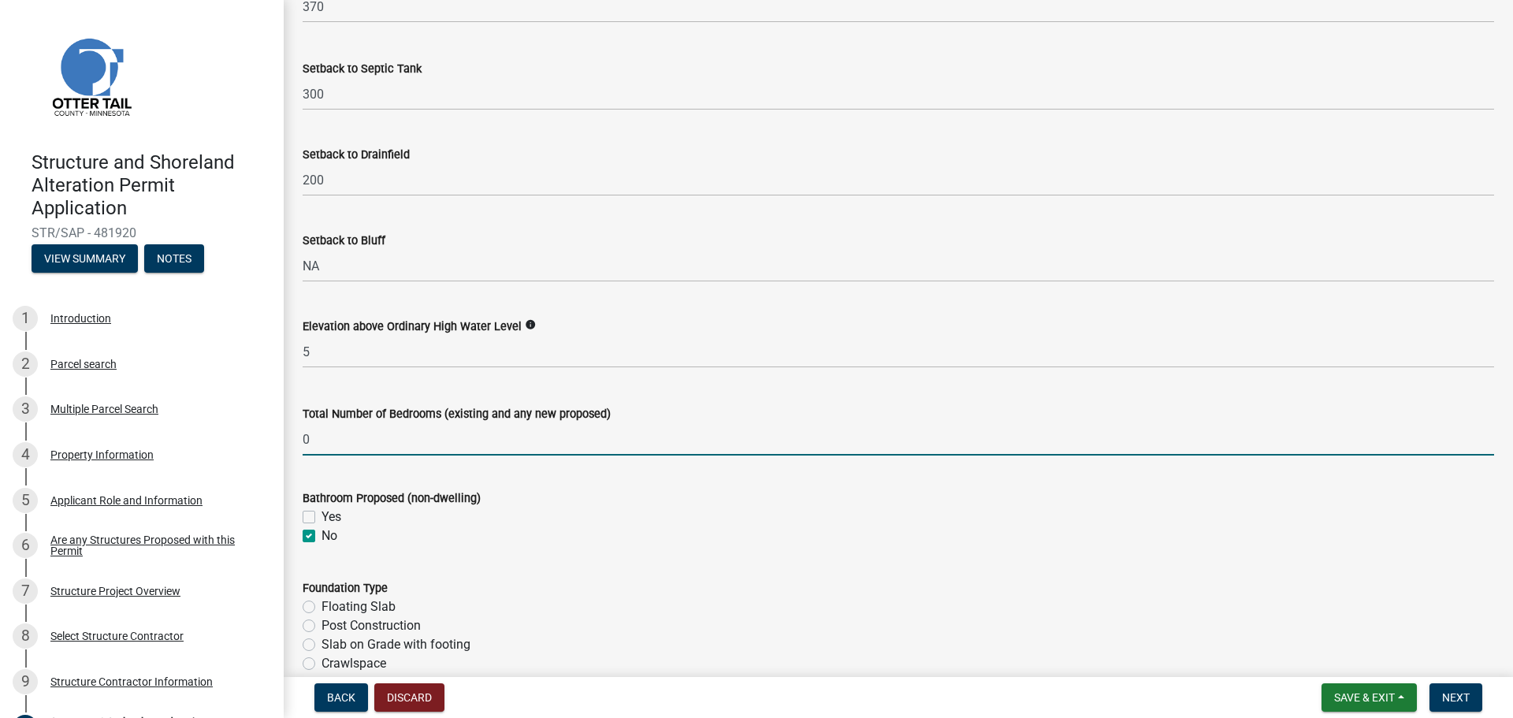
checkbox input "true"
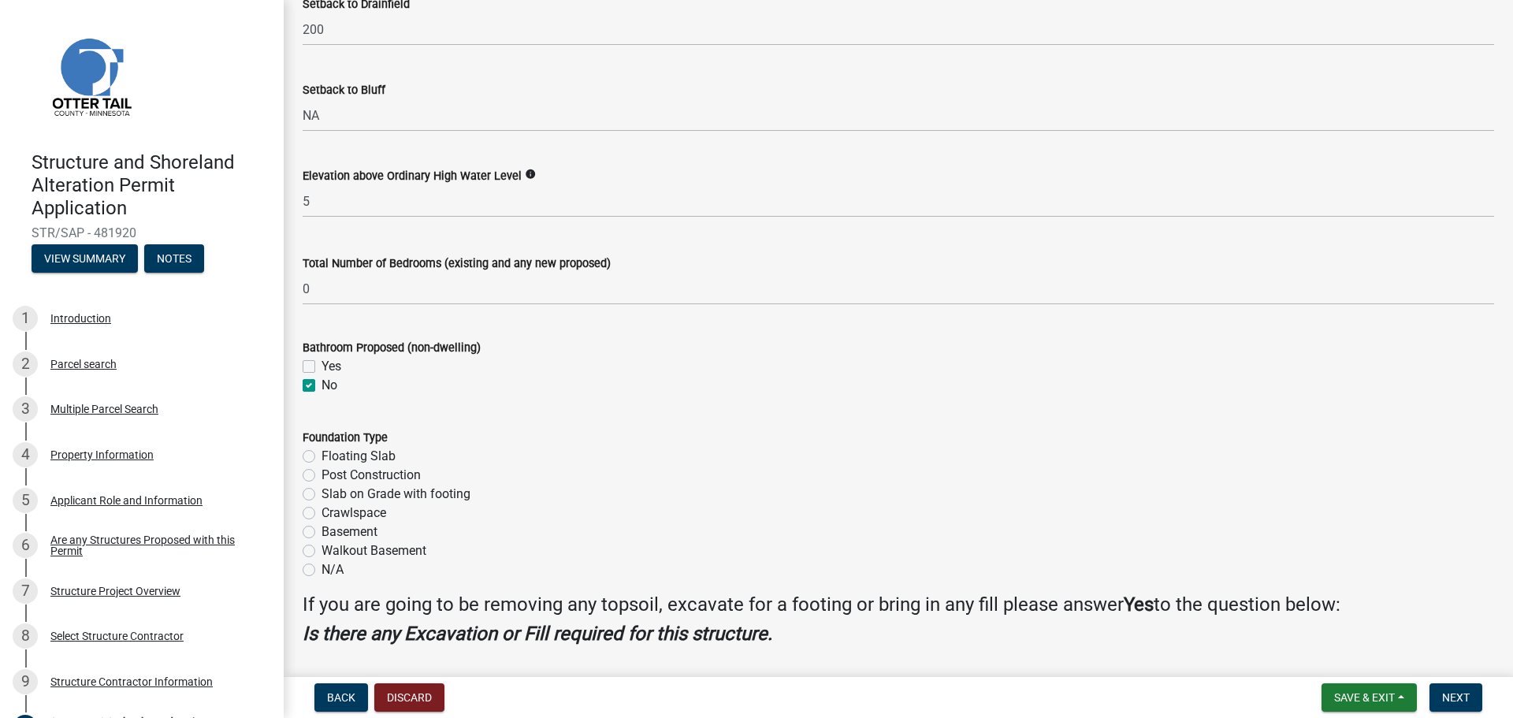
scroll to position [1655, 0]
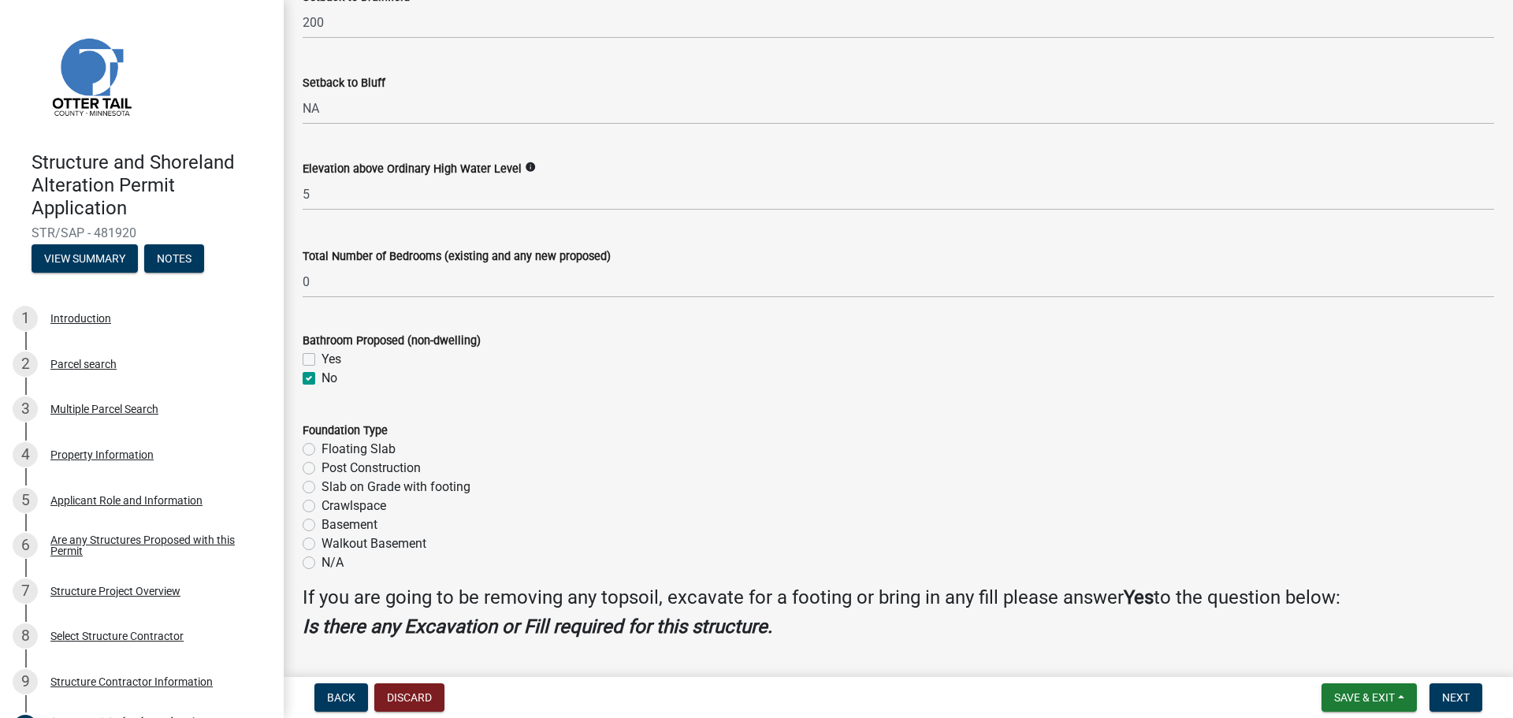
click at [375, 448] on label "Floating Slab" at bounding box center [359, 449] width 74 height 19
click at [332, 448] on input "Floating Slab" at bounding box center [327, 445] width 10 height 10
radio input "true"
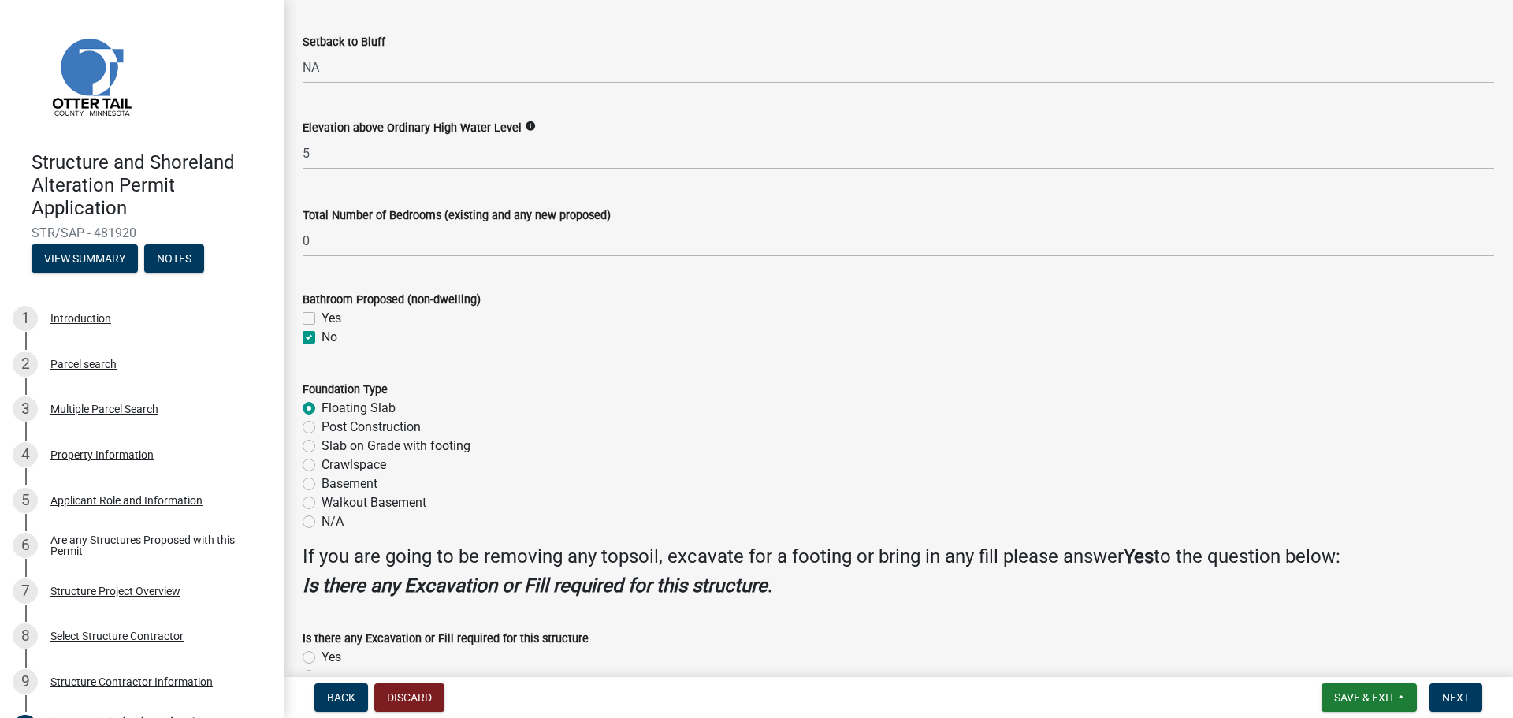
scroll to position [1787, 0]
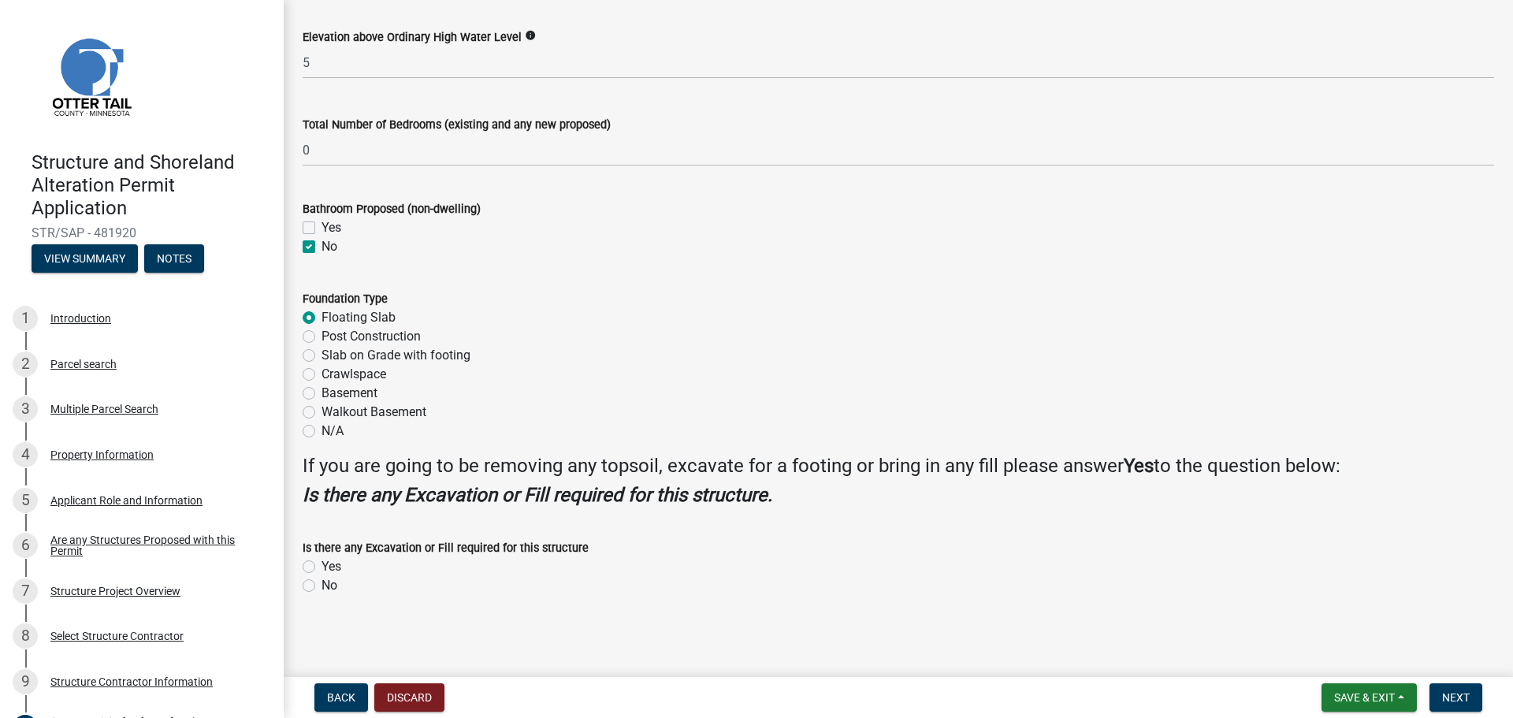
click at [335, 583] on label "No" at bounding box center [330, 585] width 16 height 19
click at [332, 583] on input "No" at bounding box center [327, 581] width 10 height 10
radio input "true"
click at [1457, 689] on button "Next" at bounding box center [1456, 697] width 53 height 28
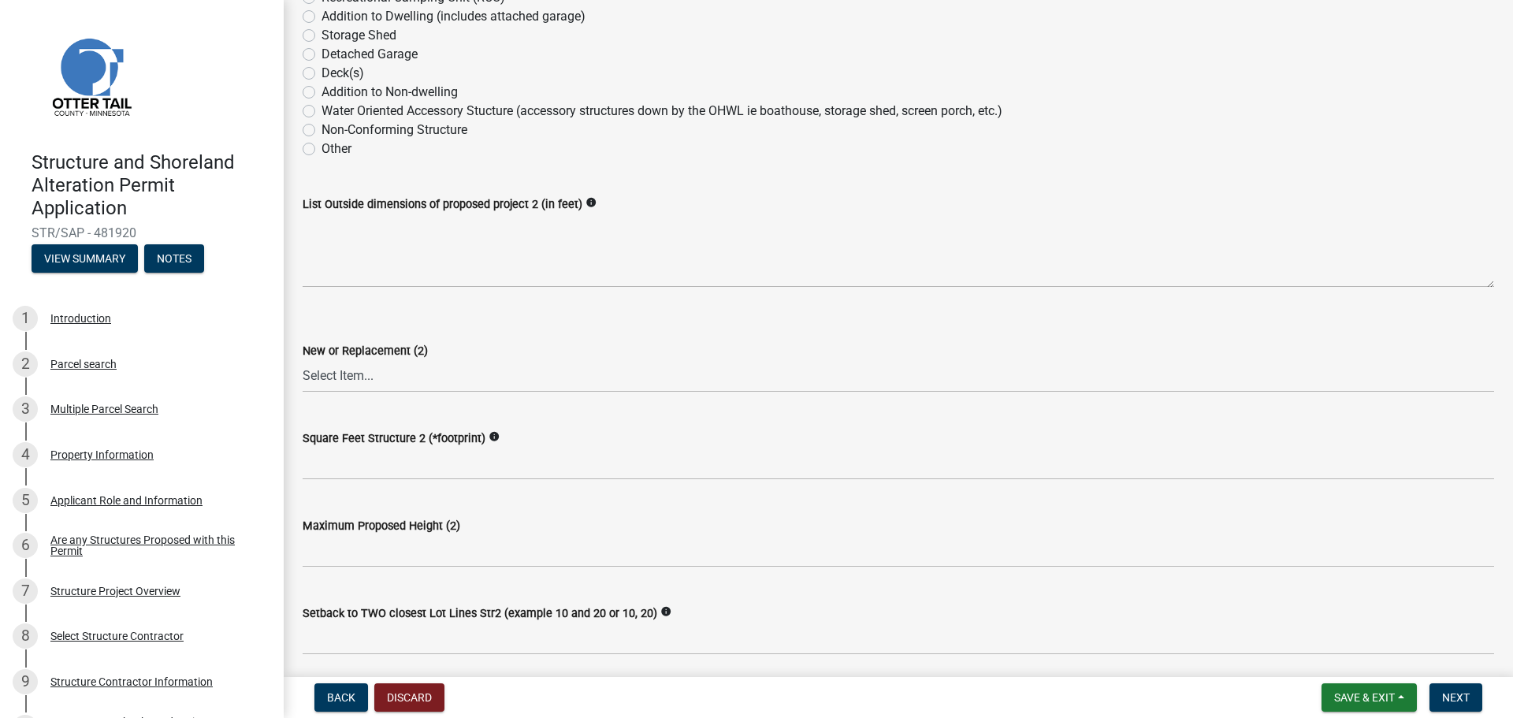
scroll to position [315, 0]
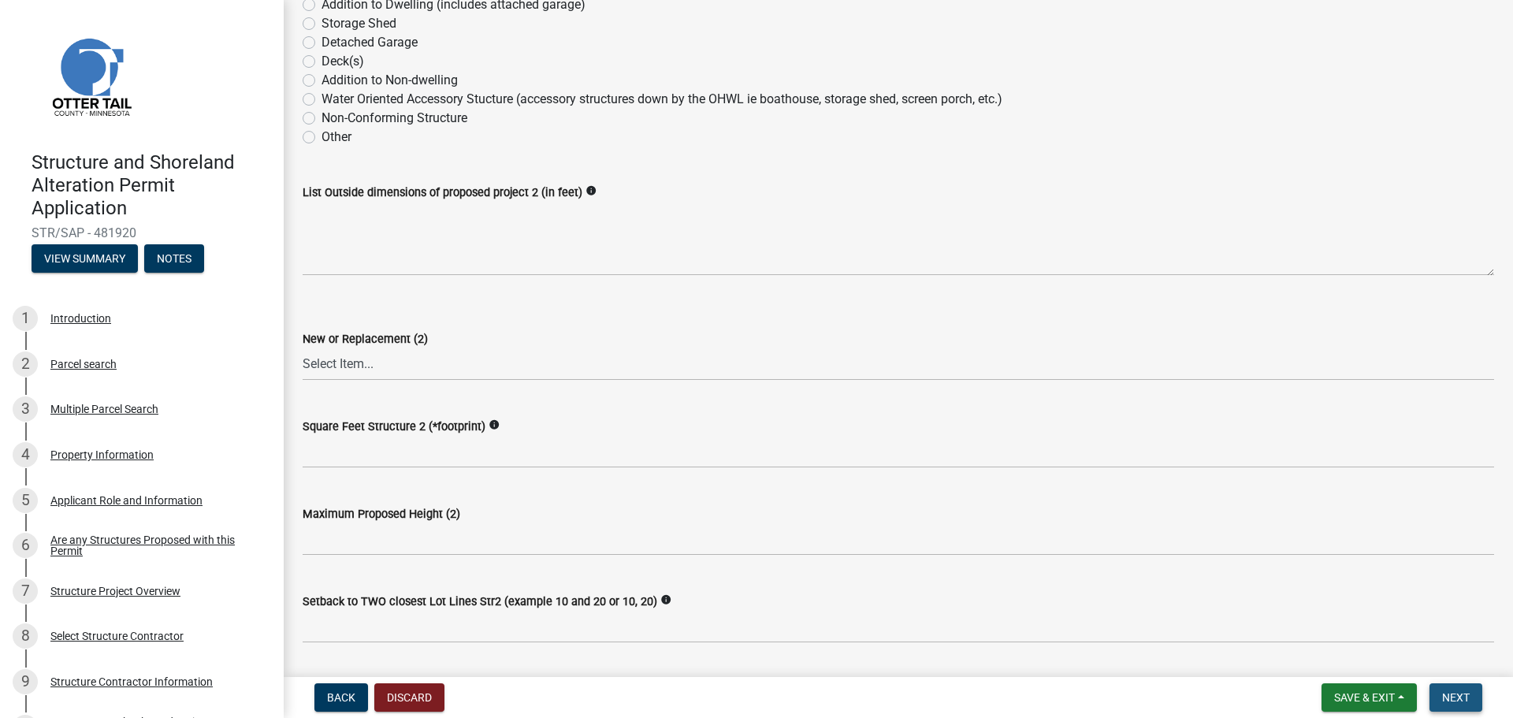
click at [1467, 705] on button "Next" at bounding box center [1456, 697] width 53 height 28
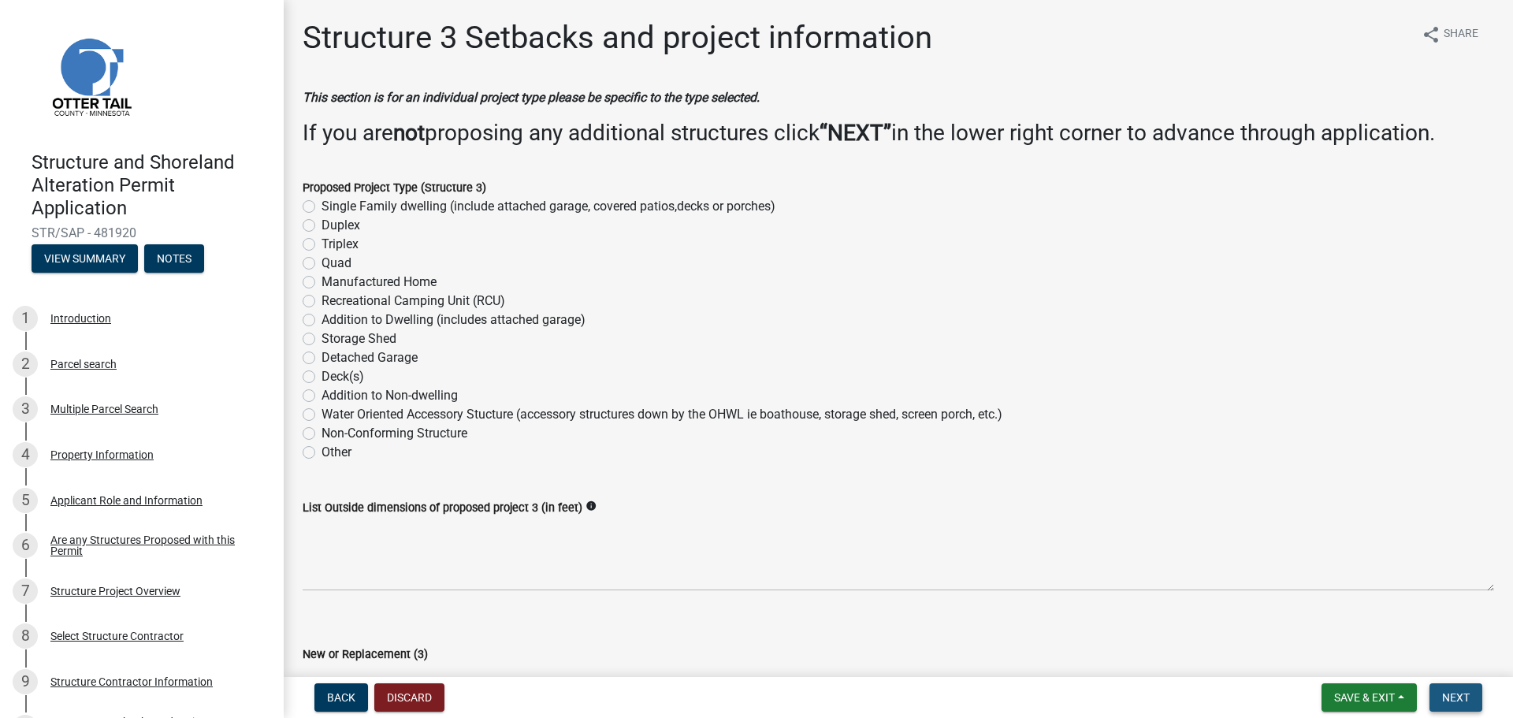
click at [1467, 705] on button "Next" at bounding box center [1456, 697] width 53 height 28
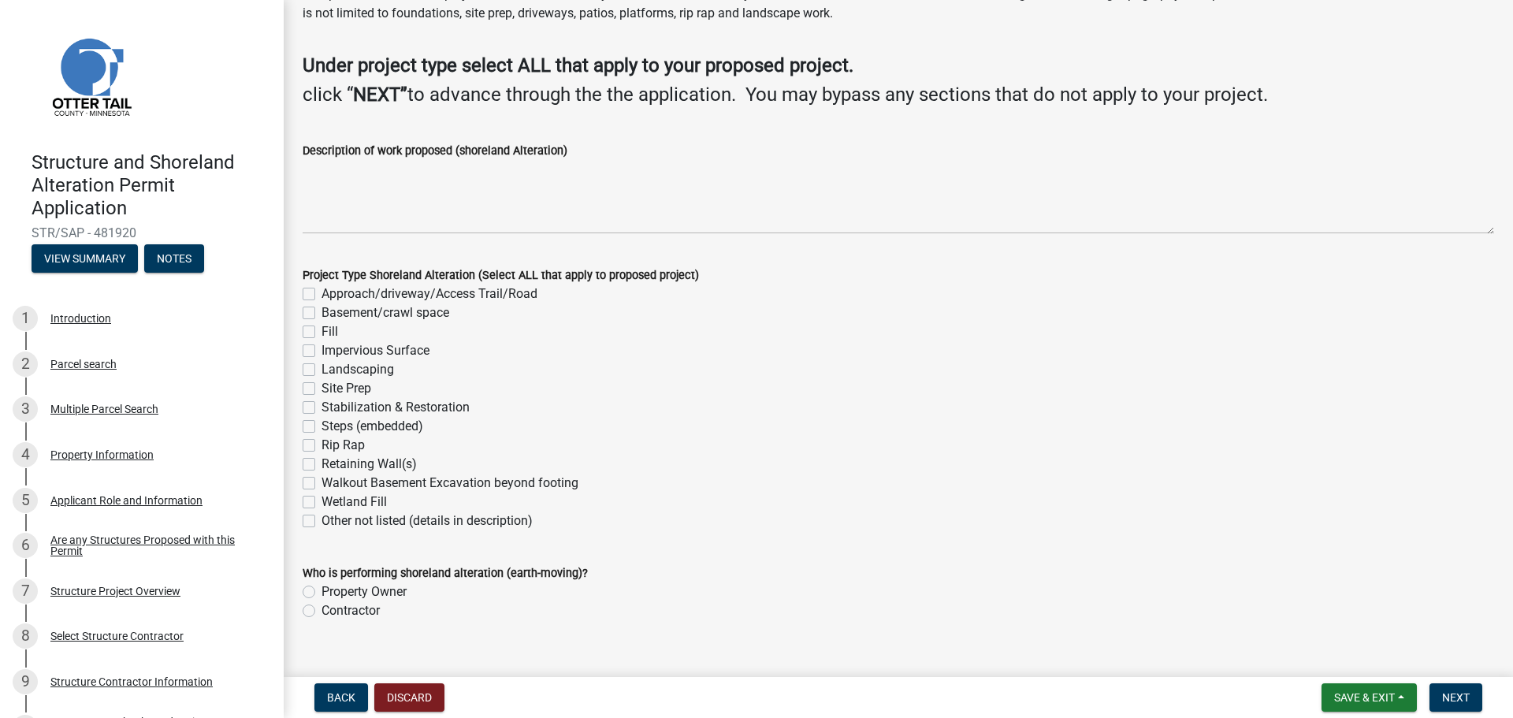
scroll to position [79, 0]
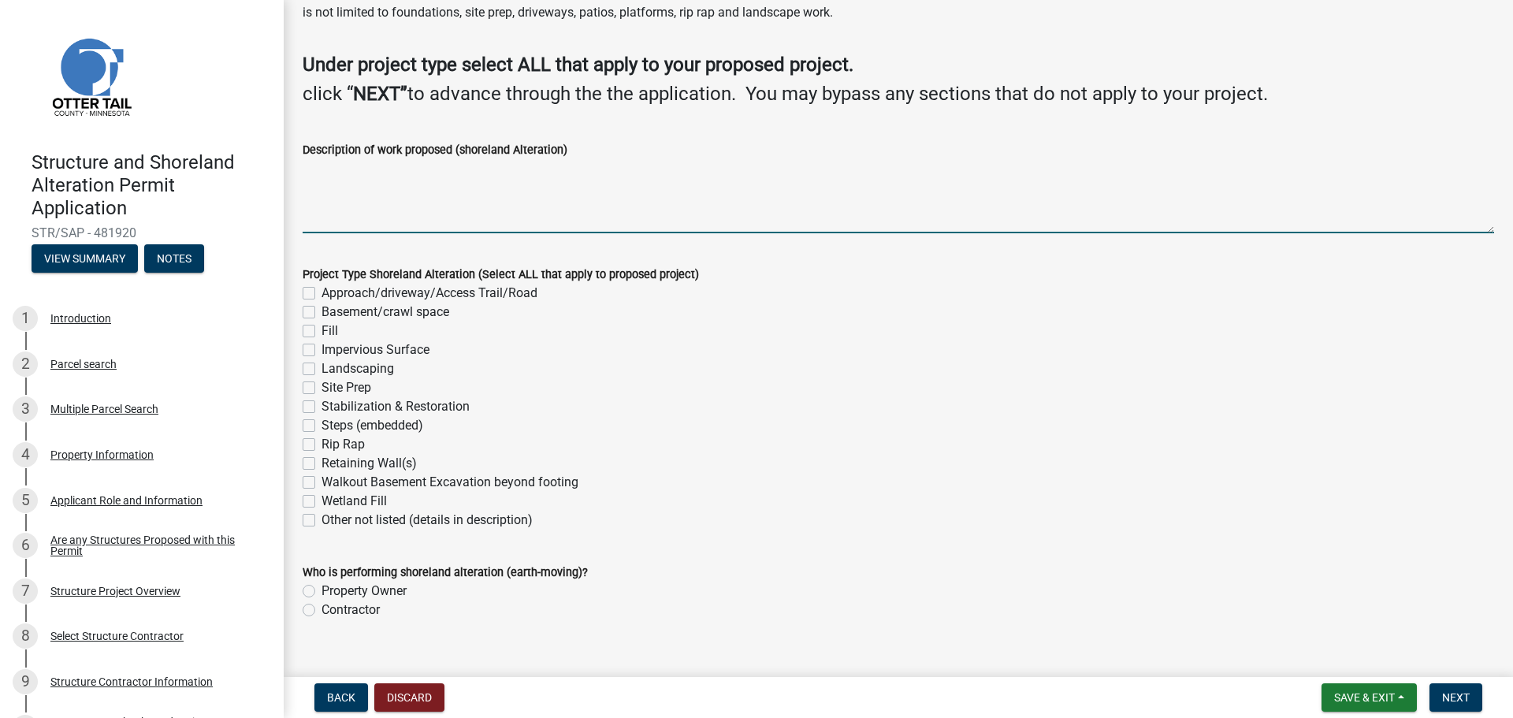
click at [386, 206] on textarea "Description of work proposed (shoreland Alteration)" at bounding box center [899, 196] width 1192 height 74
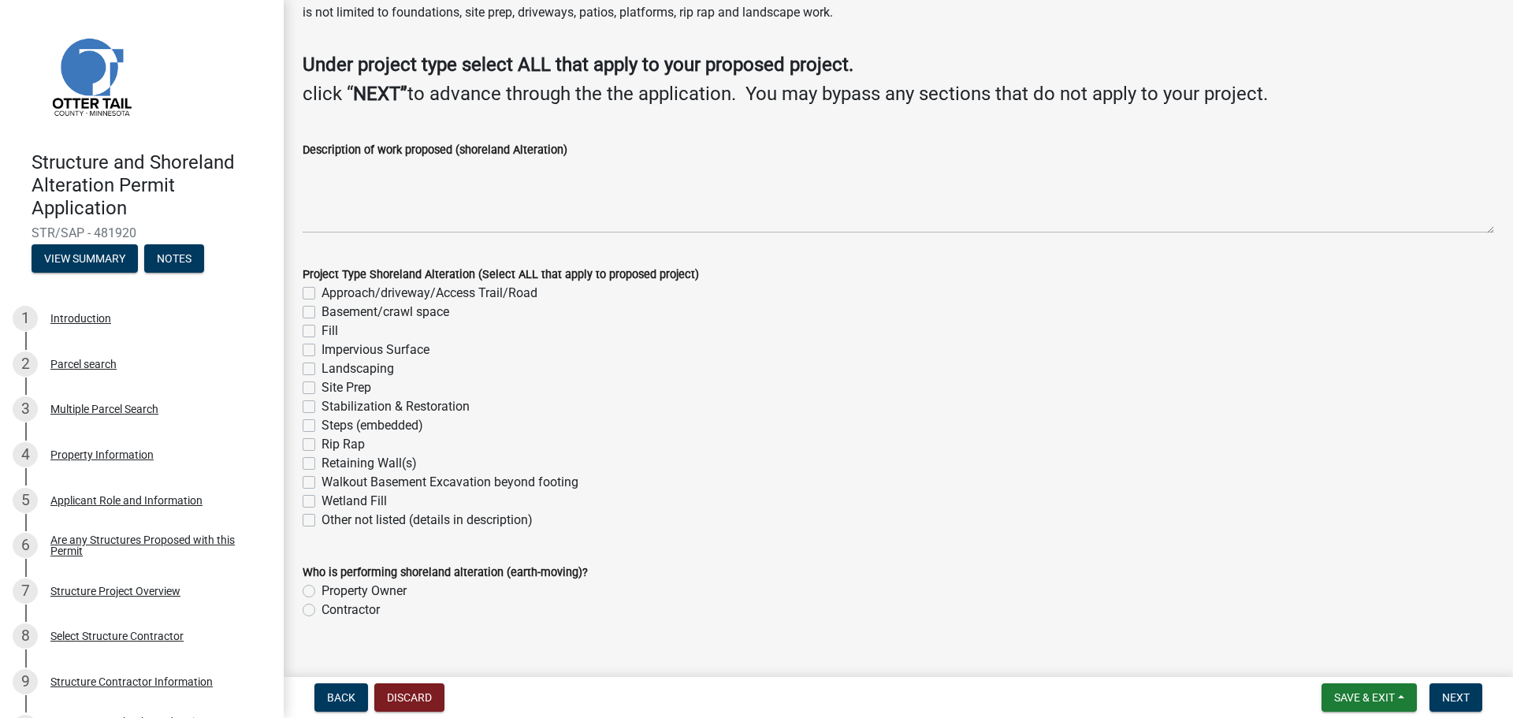
click at [334, 333] on label "Fill" at bounding box center [330, 331] width 17 height 19
click at [332, 332] on input "Fill" at bounding box center [327, 327] width 10 height 10
checkbox input "true"
checkbox input "false"
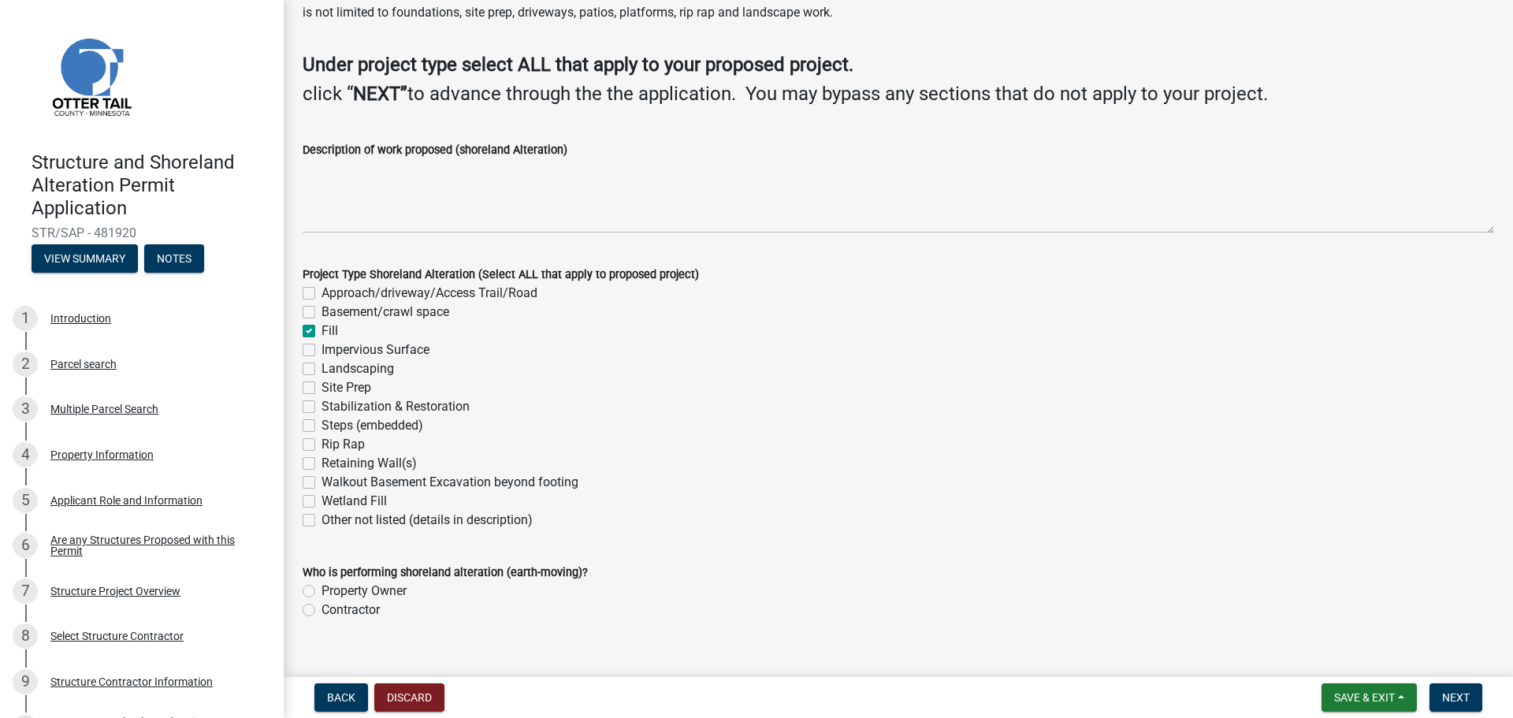
checkbox input "true"
checkbox input "false"
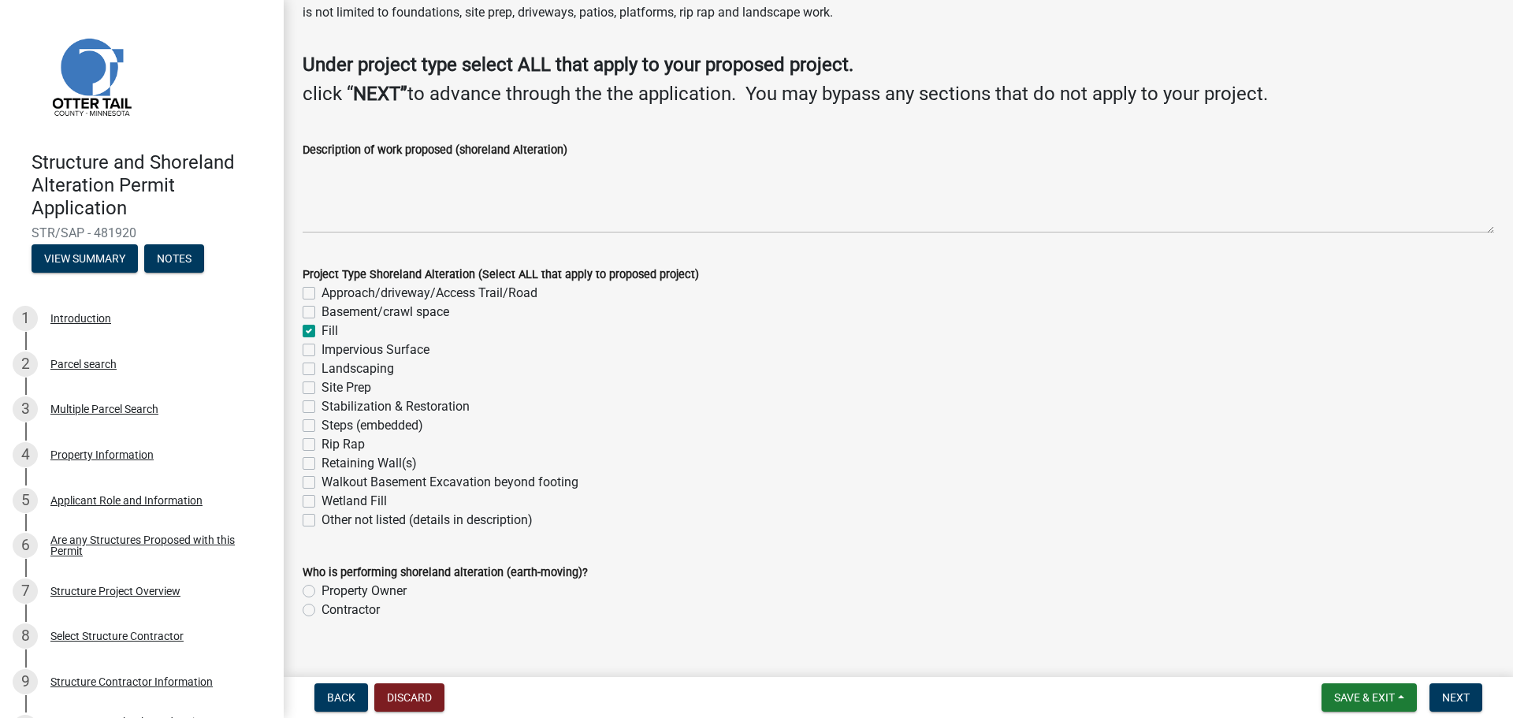
checkbox input "false"
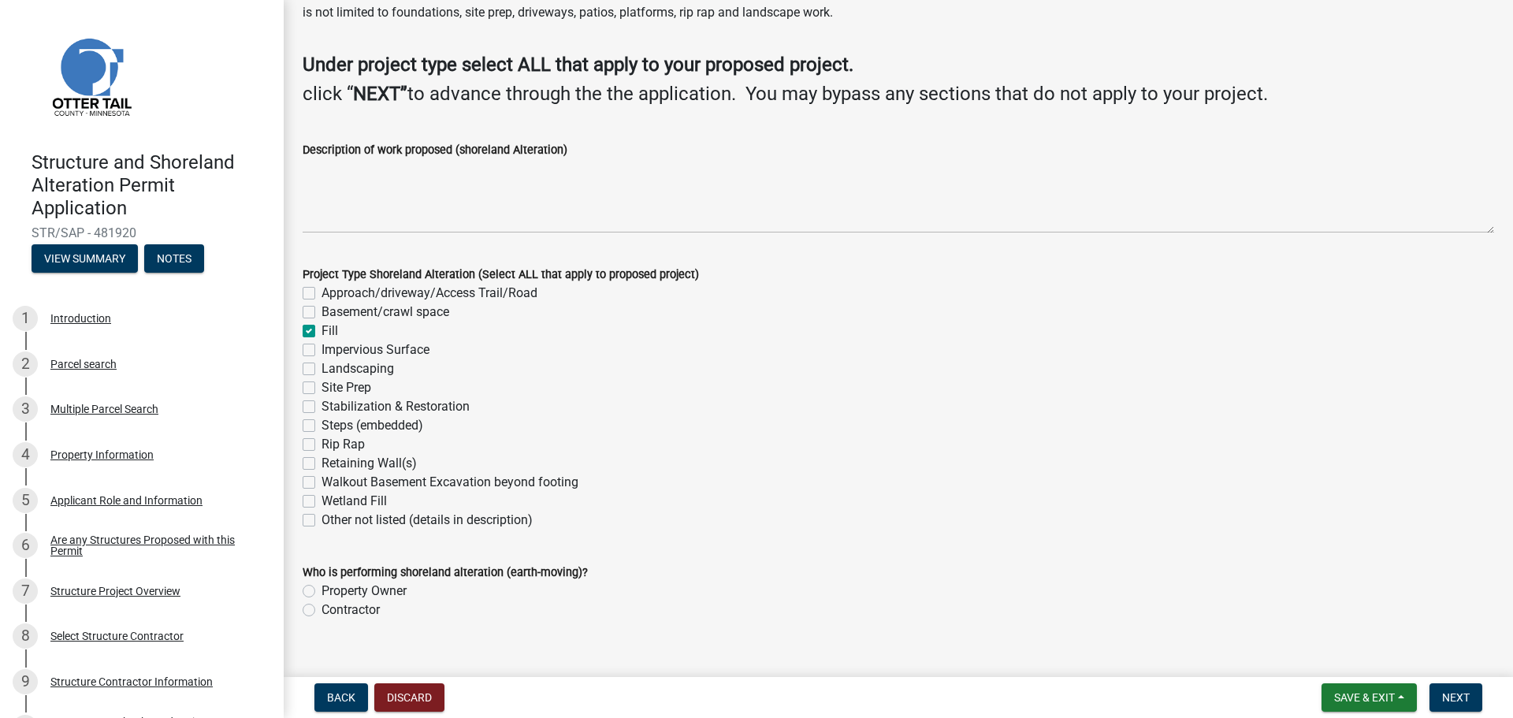
checkbox input "false"
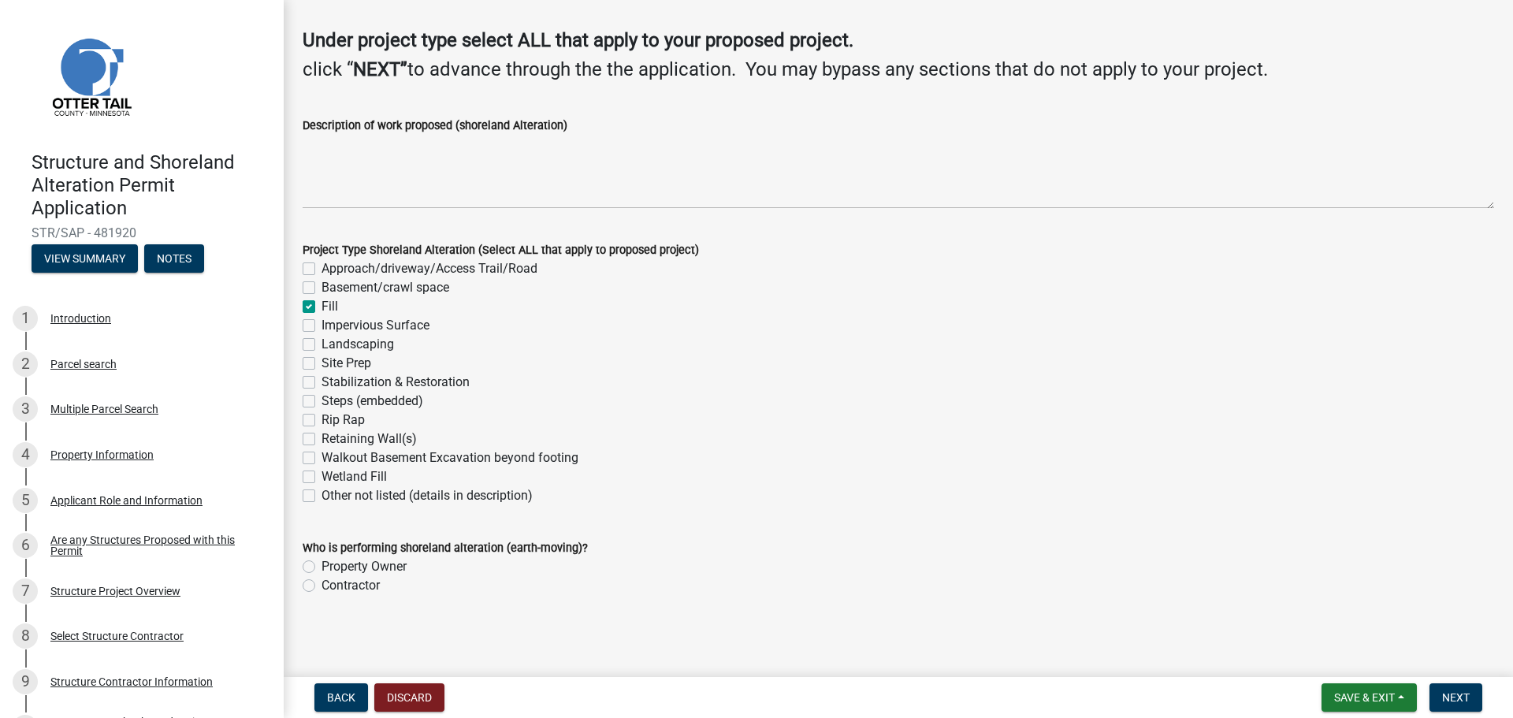
click at [396, 568] on label "Property Owner" at bounding box center [364, 566] width 85 height 19
click at [332, 567] on input "Property Owner" at bounding box center [327, 562] width 10 height 10
radio input "true"
click at [1450, 711] on button "Next" at bounding box center [1456, 697] width 53 height 28
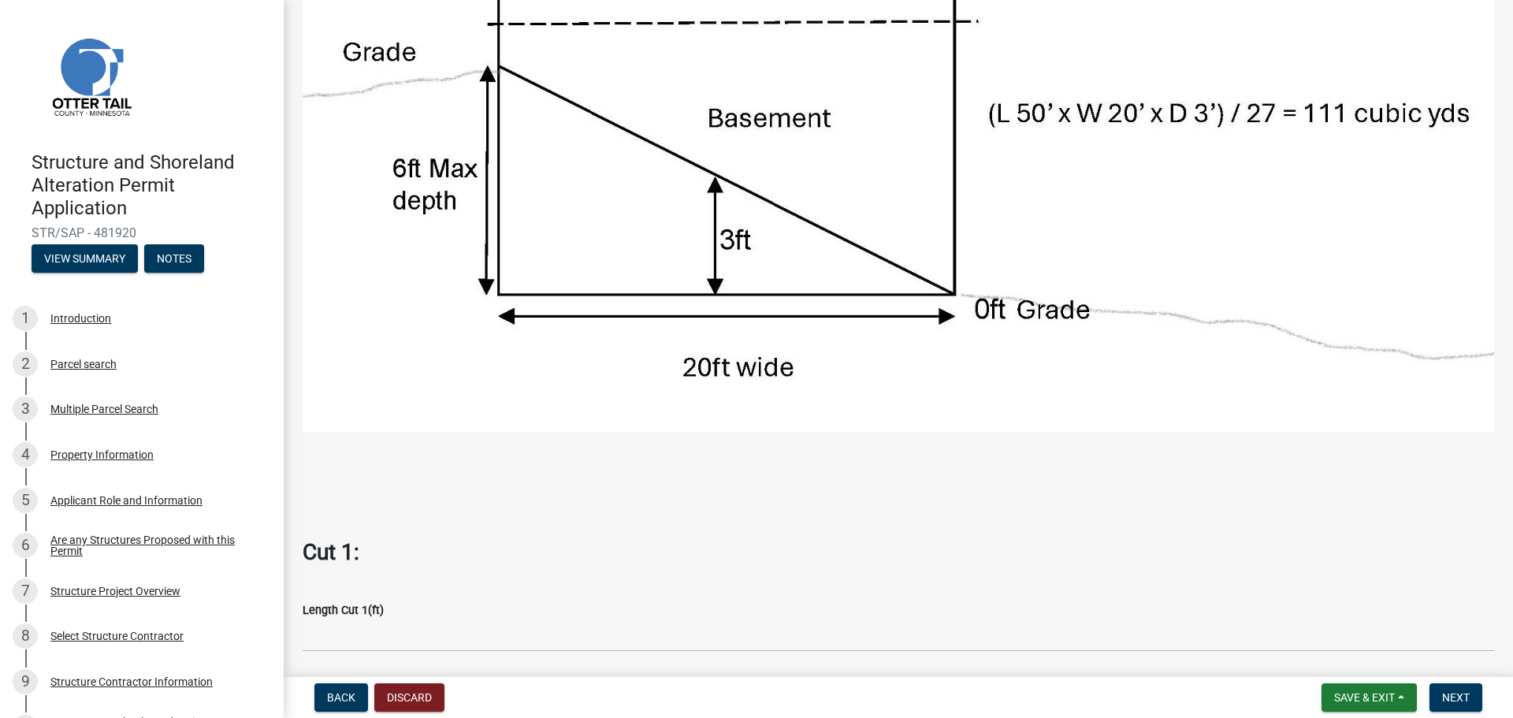
scroll to position [788, 0]
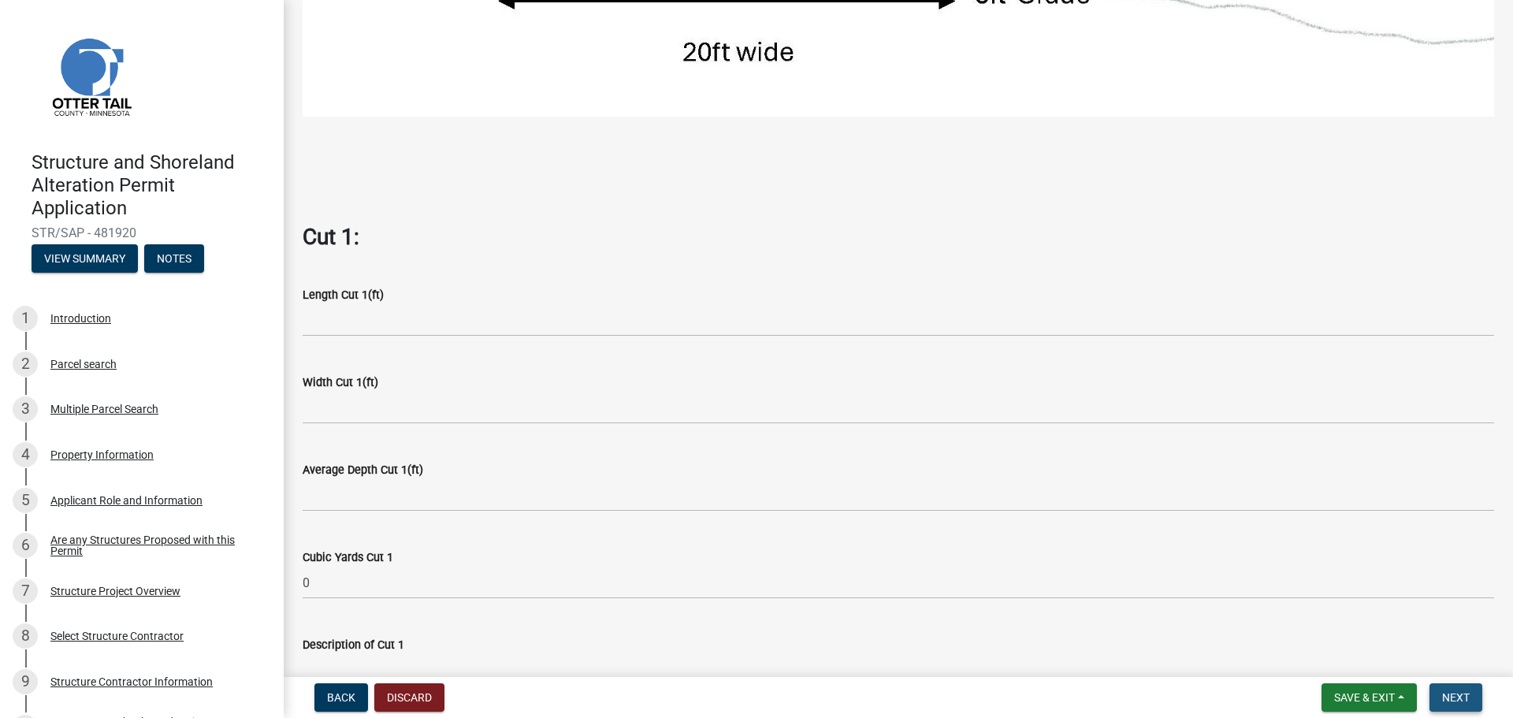
click at [1463, 696] on span "Next" at bounding box center [1456, 697] width 28 height 13
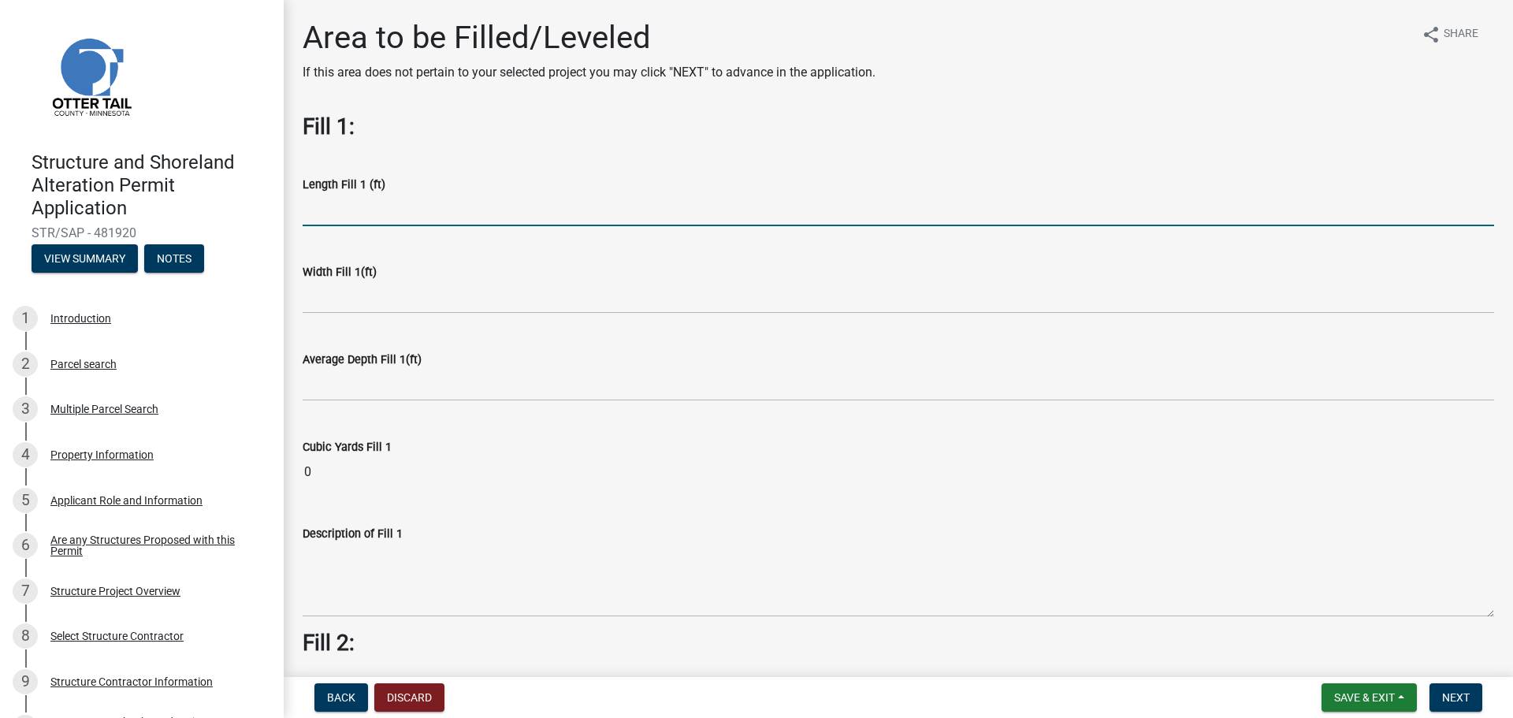
click at [467, 217] on input "text" at bounding box center [899, 210] width 1192 height 32
type input "32"
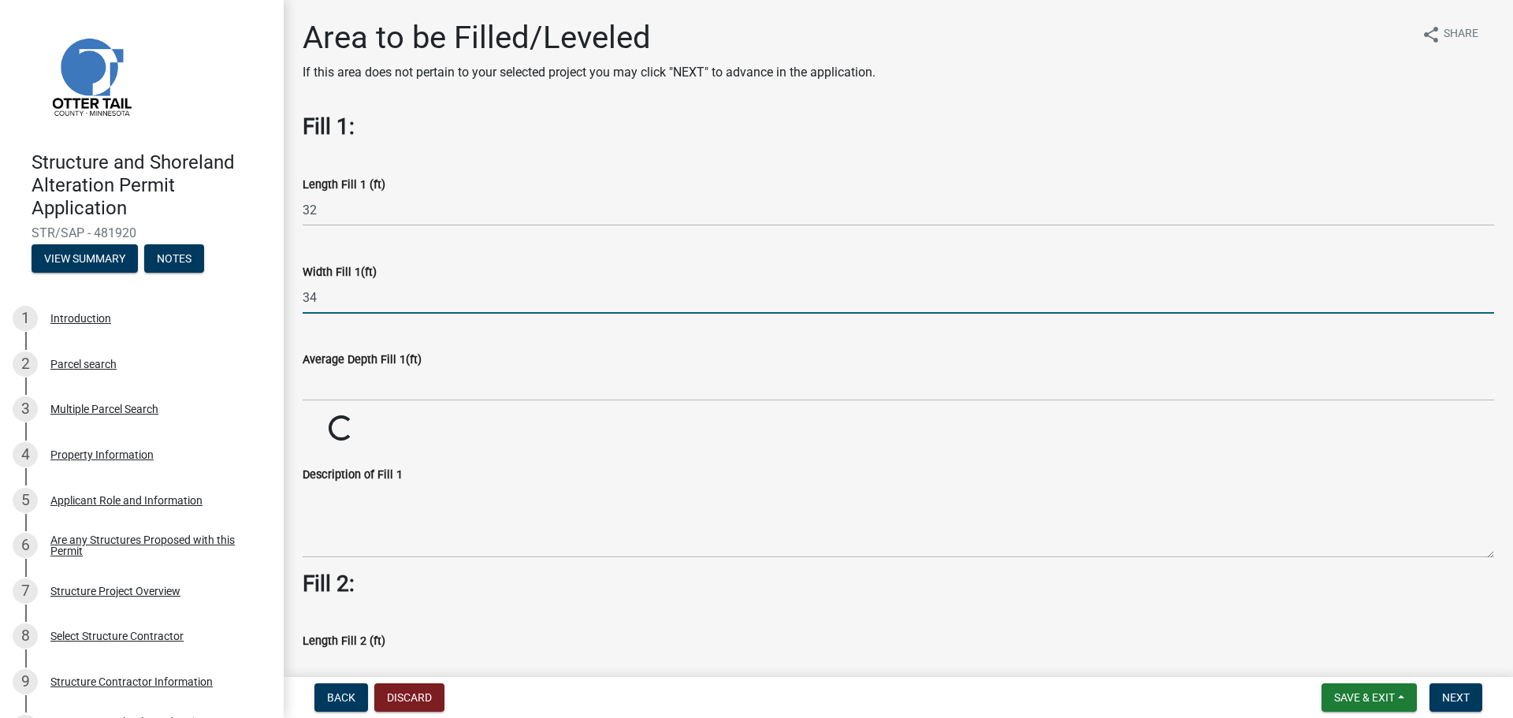
type input "34"
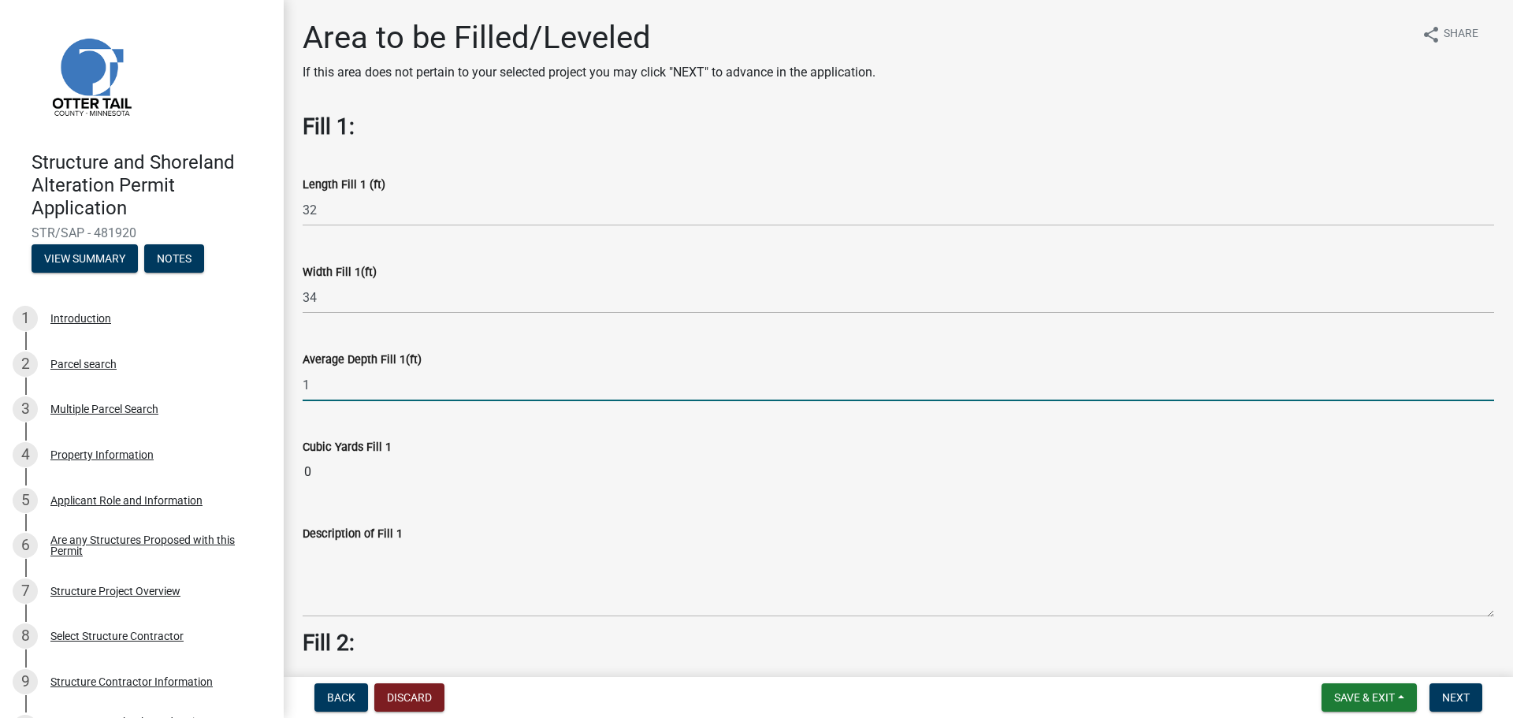
type input "1"
click at [329, 384] on input "1" at bounding box center [899, 385] width 1192 height 32
click at [350, 389] on input "1" at bounding box center [899, 385] width 1192 height 32
type input "0.5"
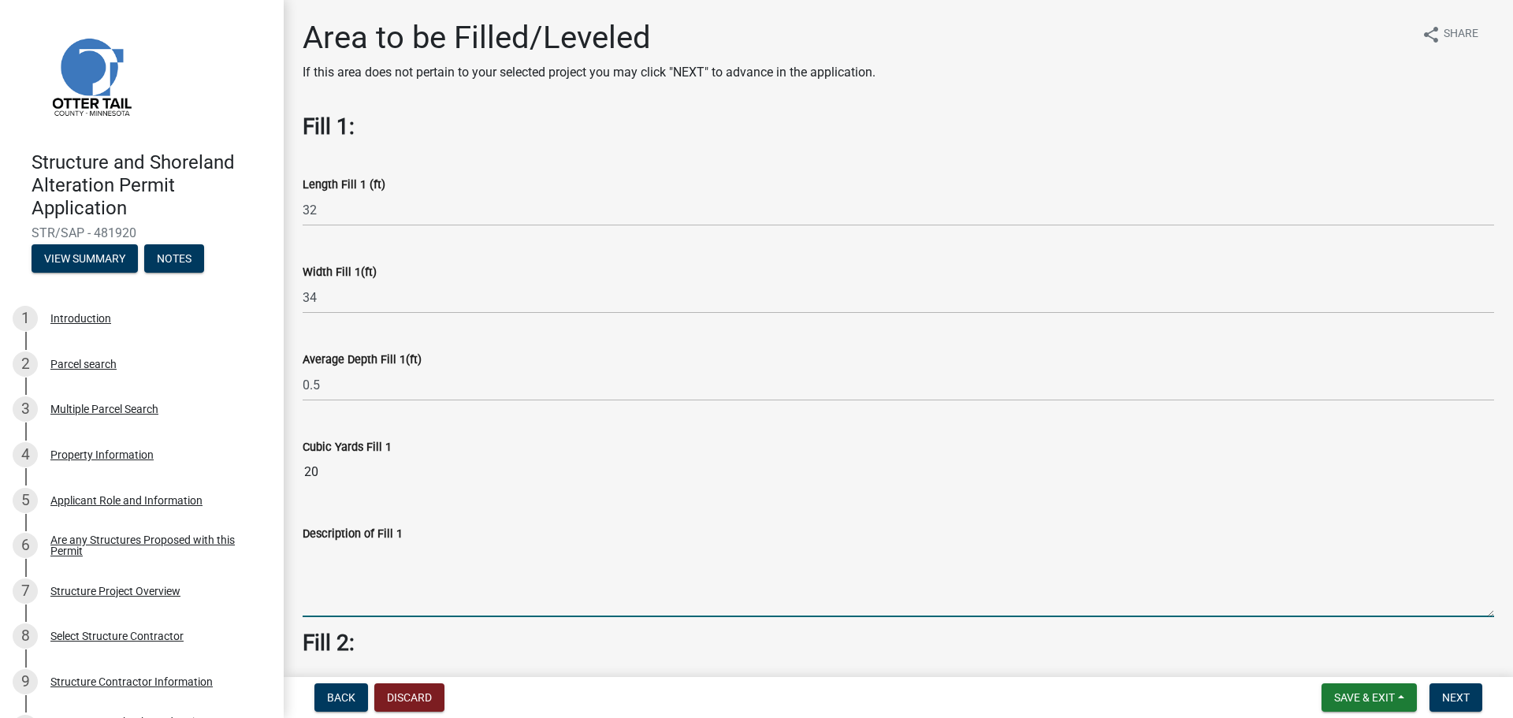
click at [420, 578] on textarea "Description of Fill 1" at bounding box center [899, 580] width 1192 height 74
type textarea "Level building site"
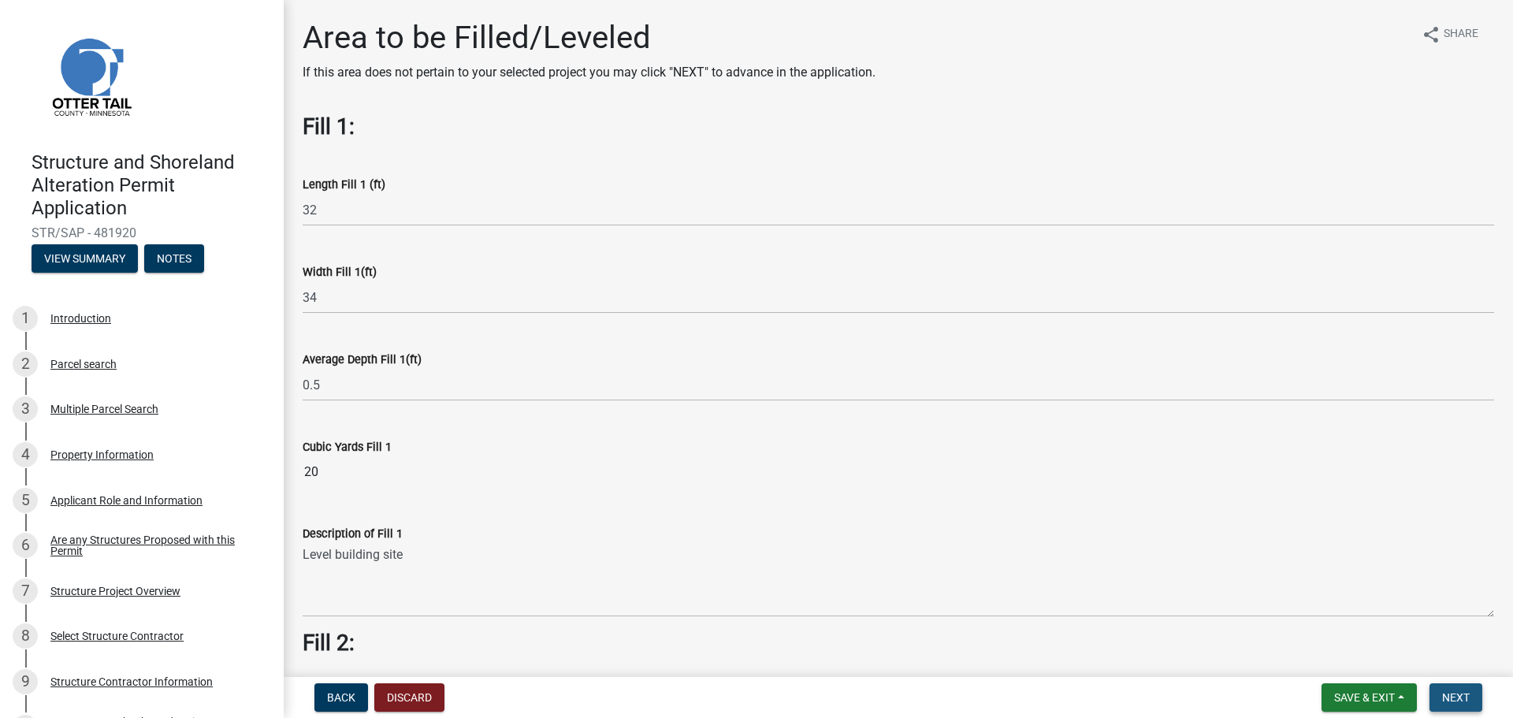
click at [1459, 703] on span "Next" at bounding box center [1456, 697] width 28 height 13
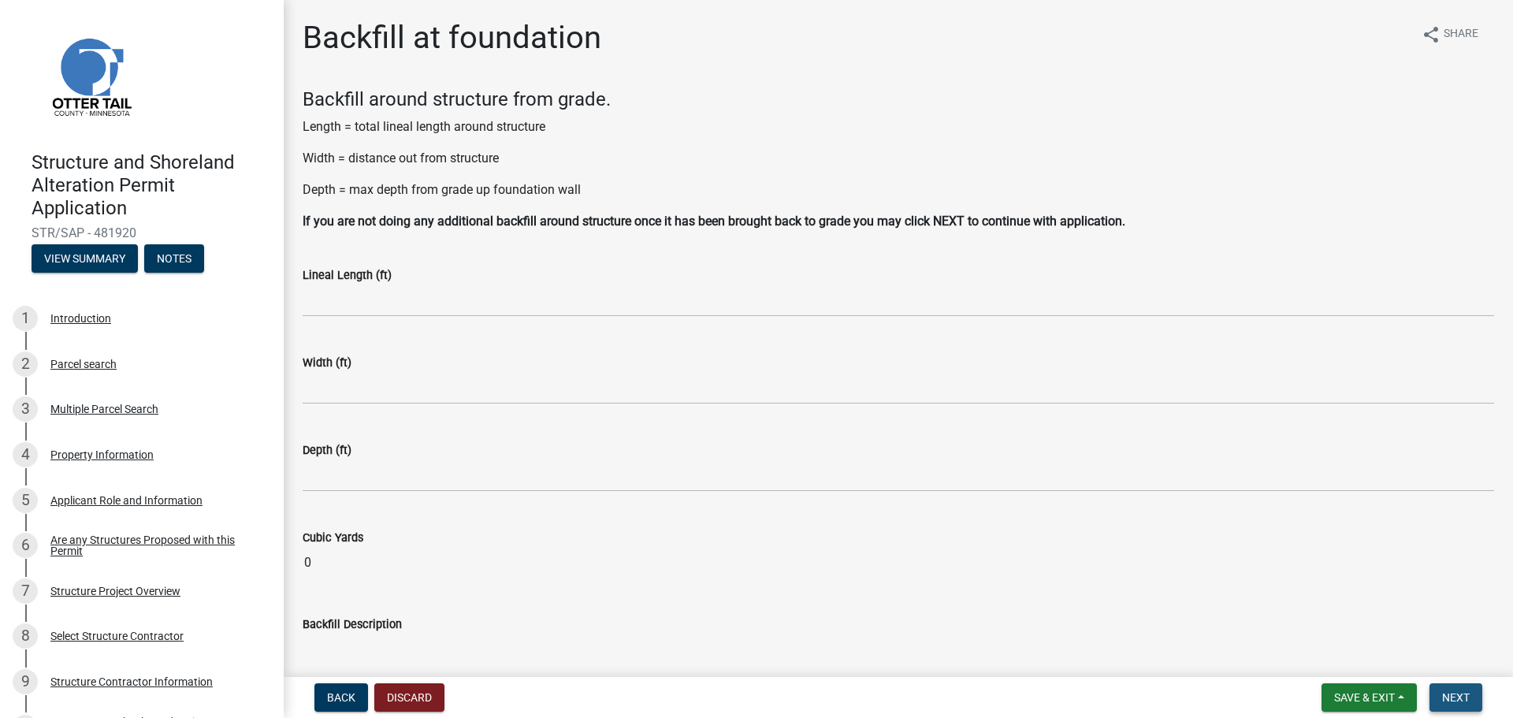
click at [1472, 708] on button "Next" at bounding box center [1456, 697] width 53 height 28
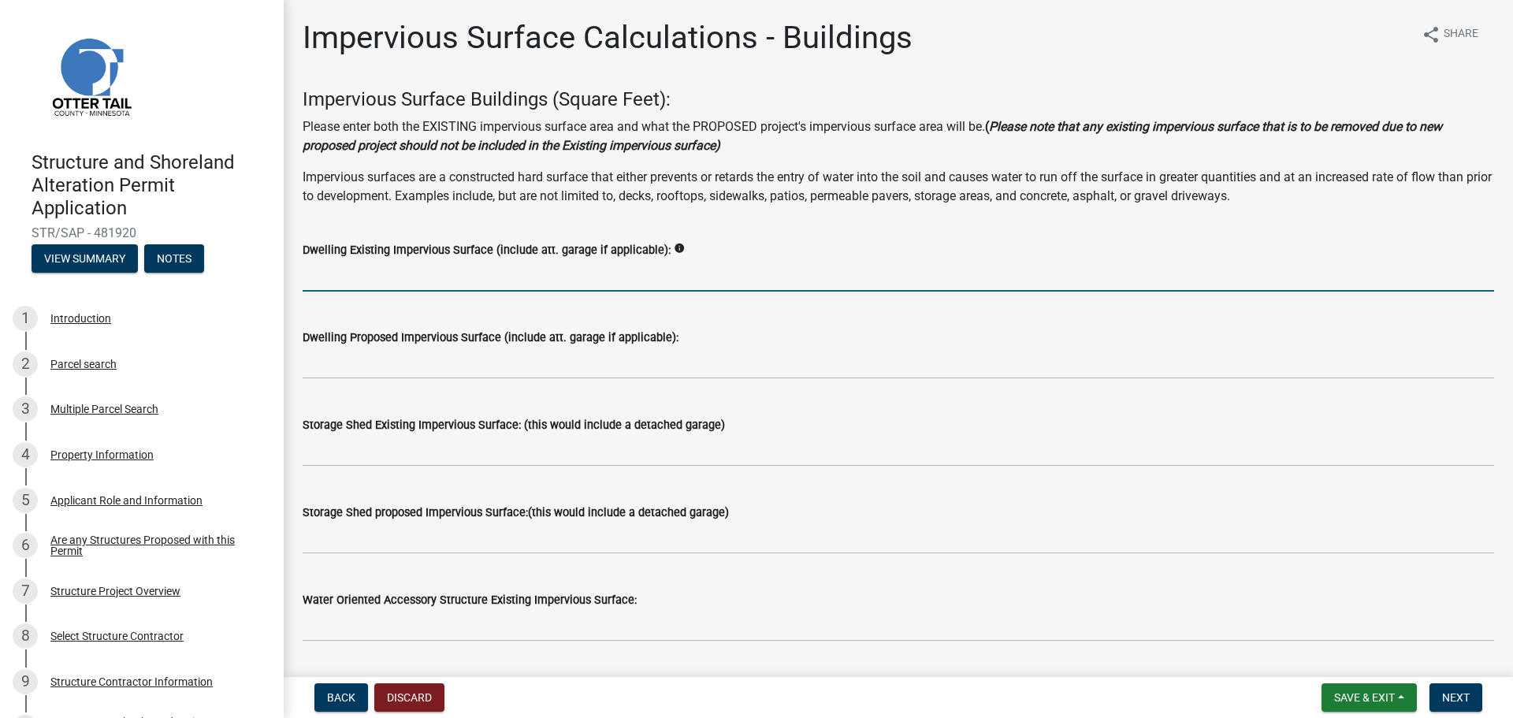
click at [422, 267] on input "text" at bounding box center [899, 275] width 1192 height 32
type input "13709"
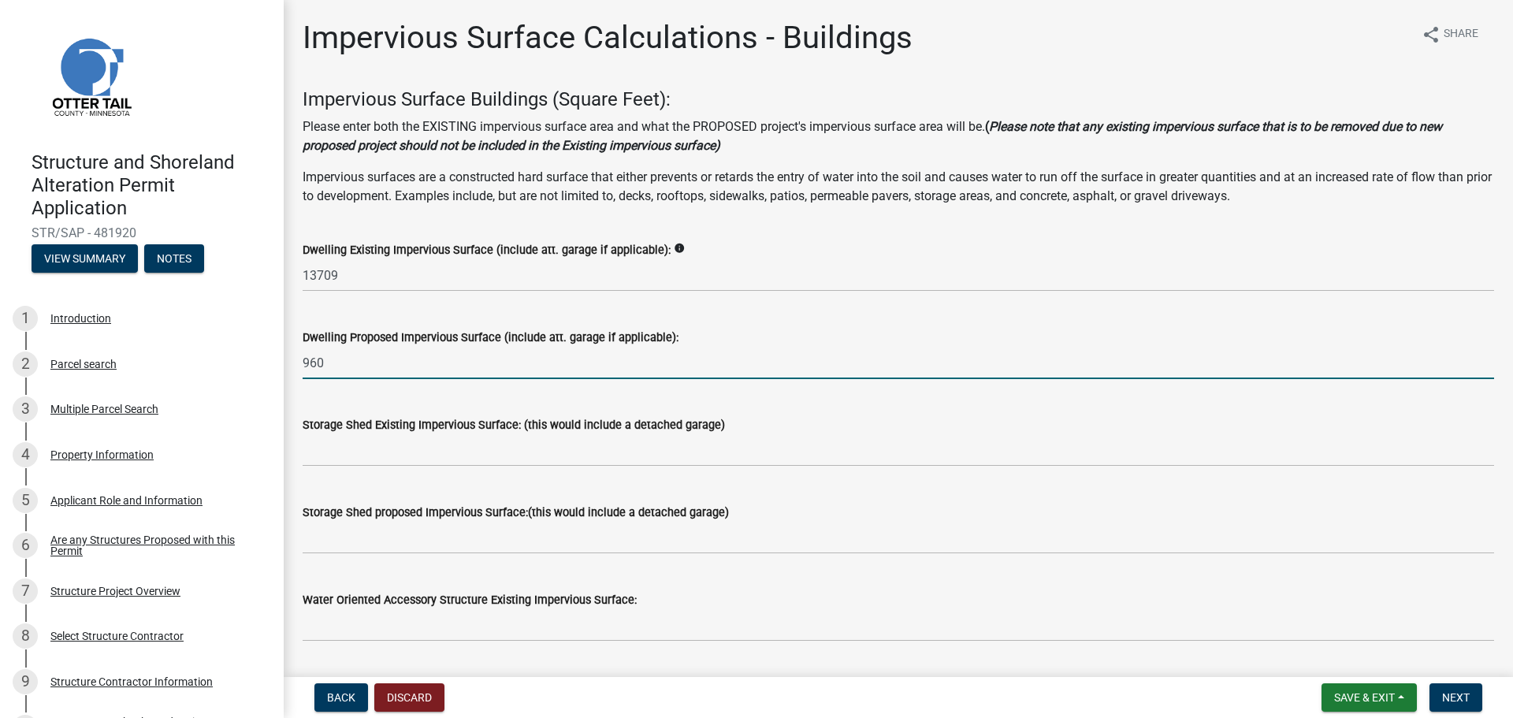
type input "960"
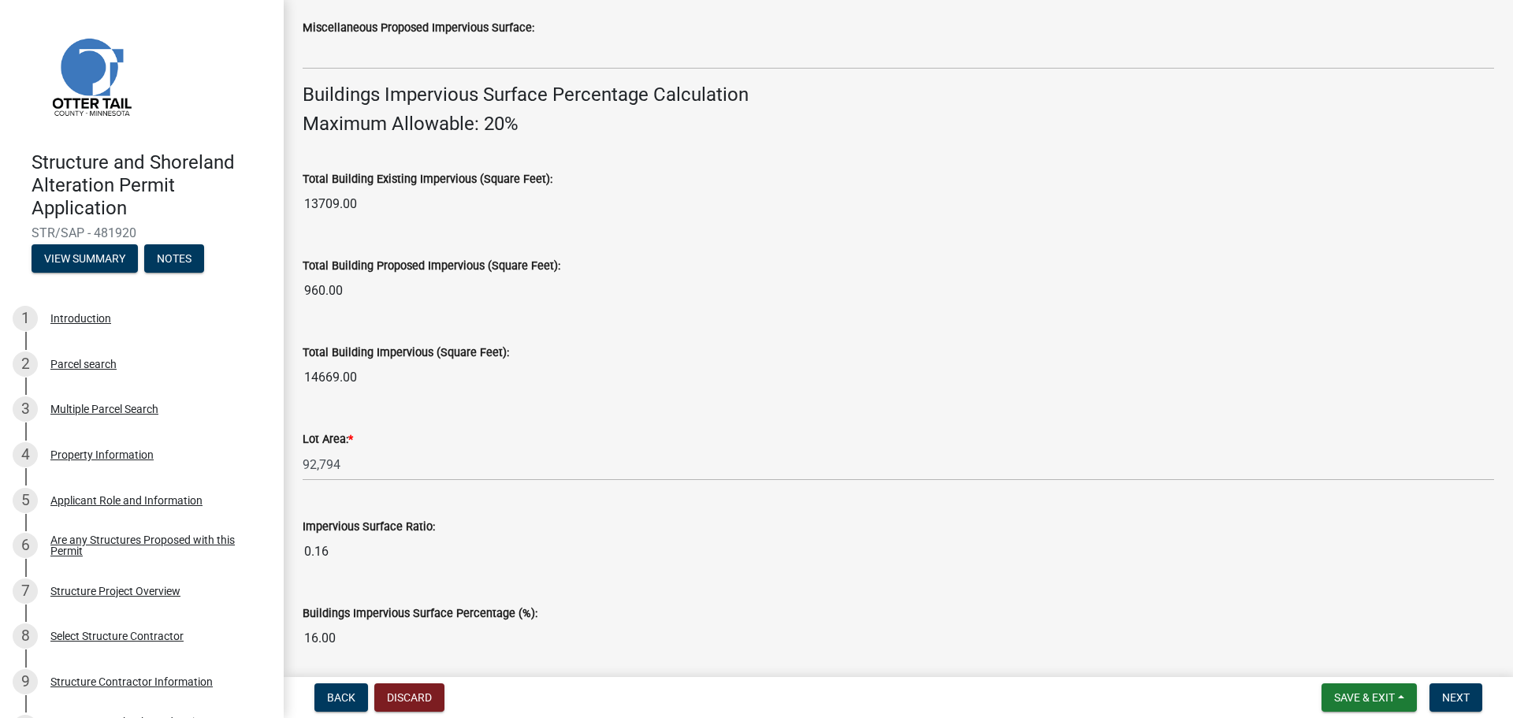
scroll to position [1069, 0]
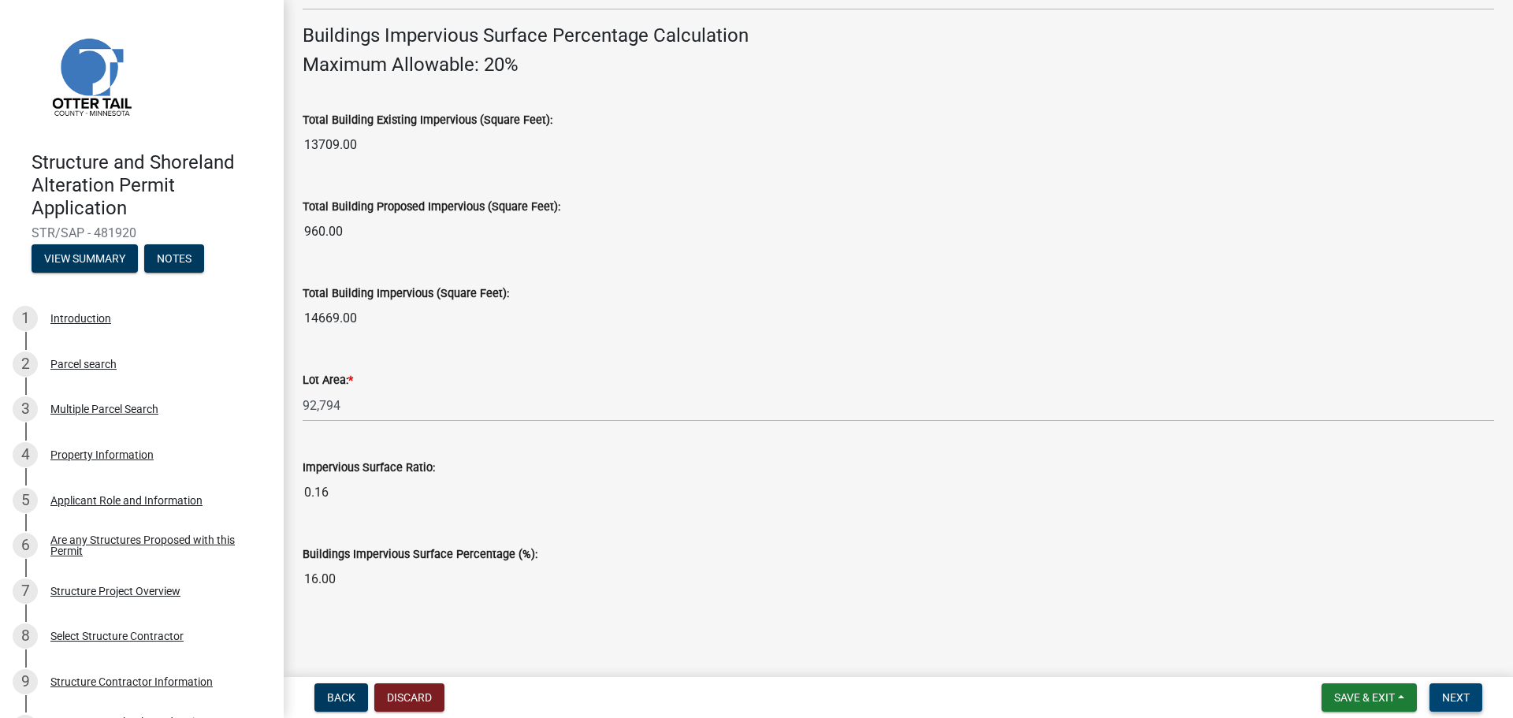
click at [1459, 697] on span "Next" at bounding box center [1456, 697] width 28 height 13
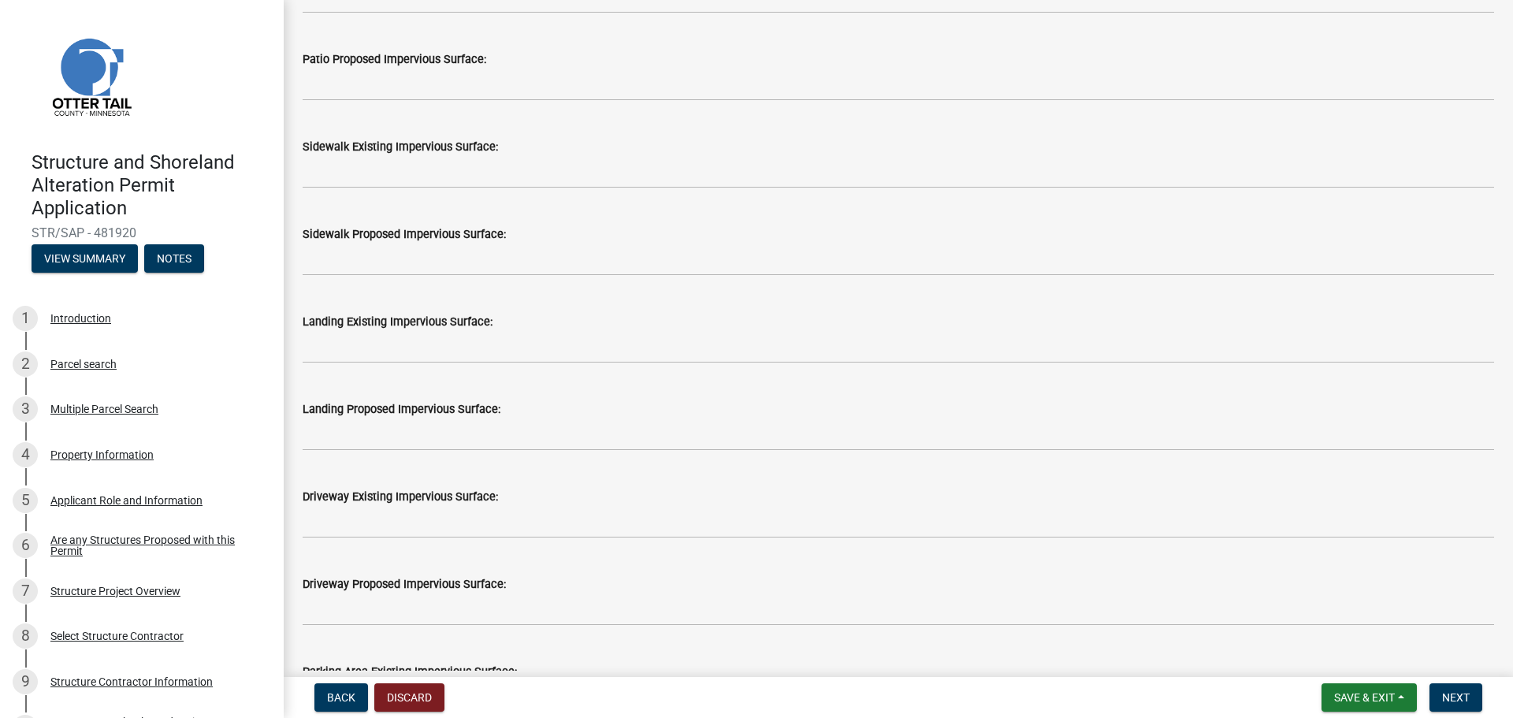
scroll to position [552, 0]
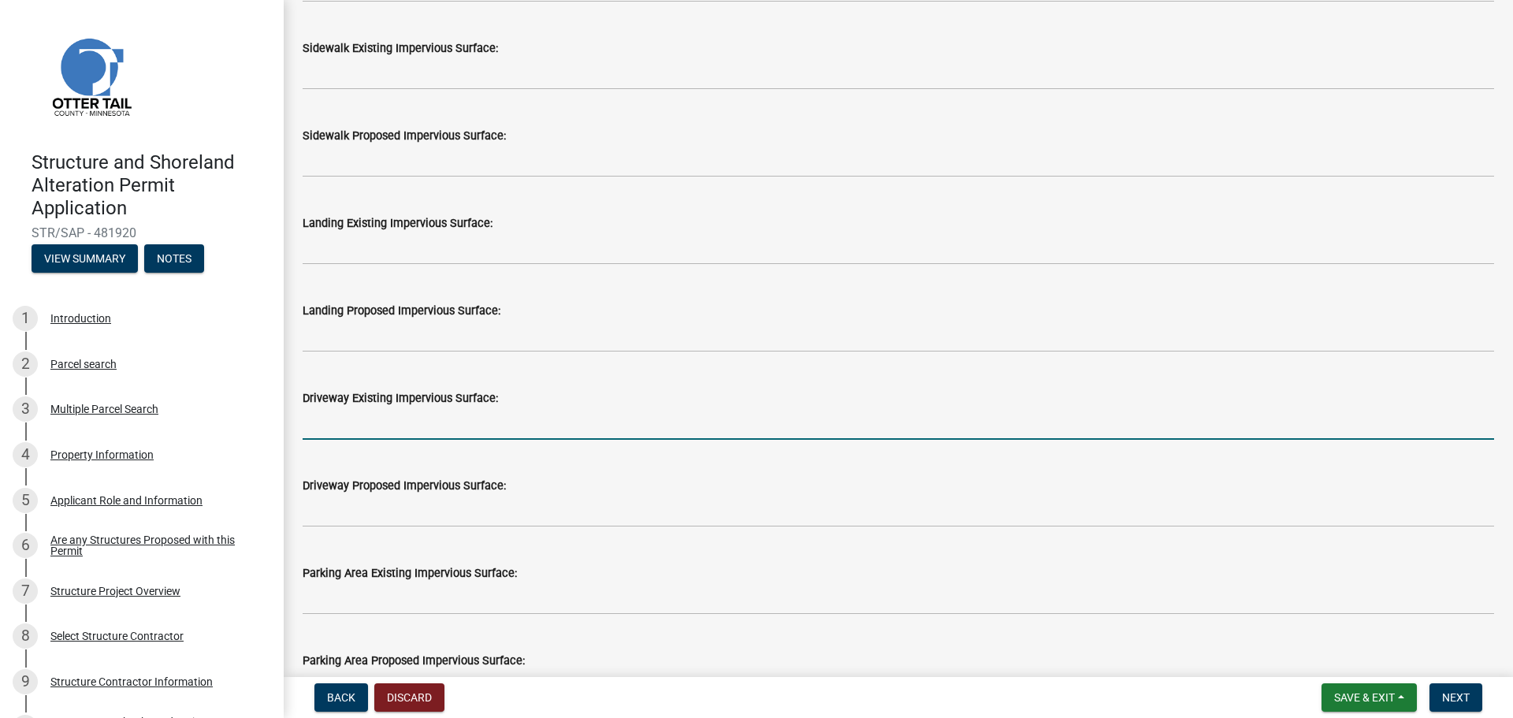
click at [396, 433] on input "text" at bounding box center [899, 423] width 1192 height 32
type input "6720"
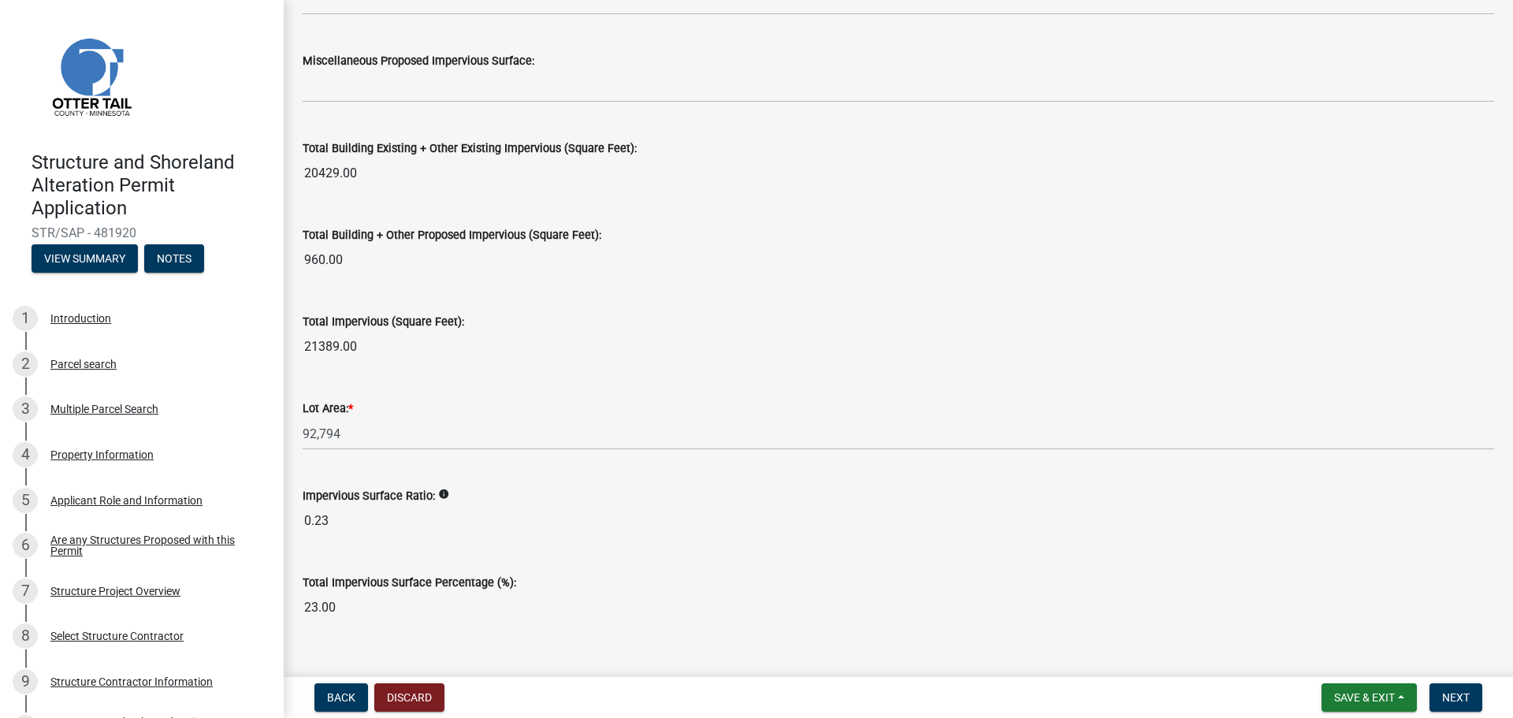
scroll to position [1705, 0]
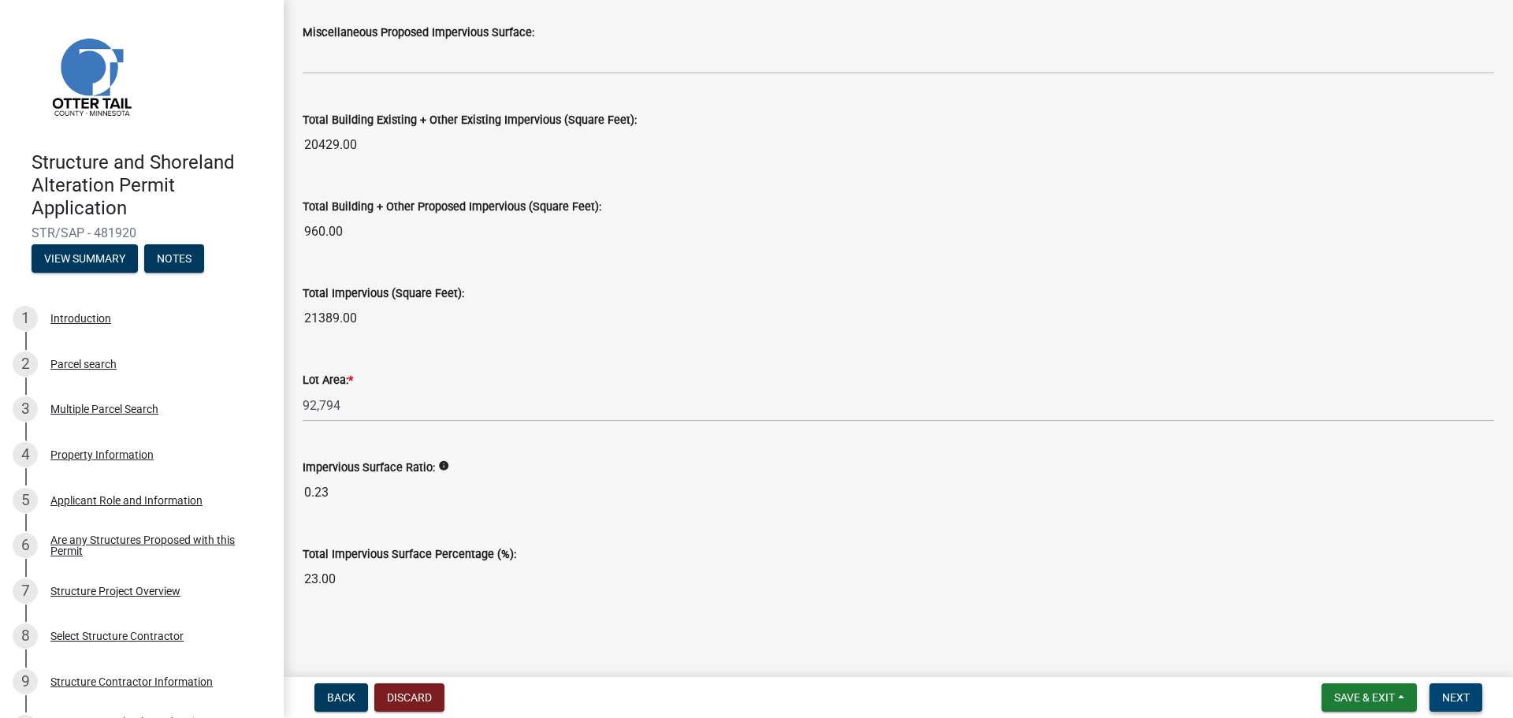
click at [1454, 705] on button "Next" at bounding box center [1456, 697] width 53 height 28
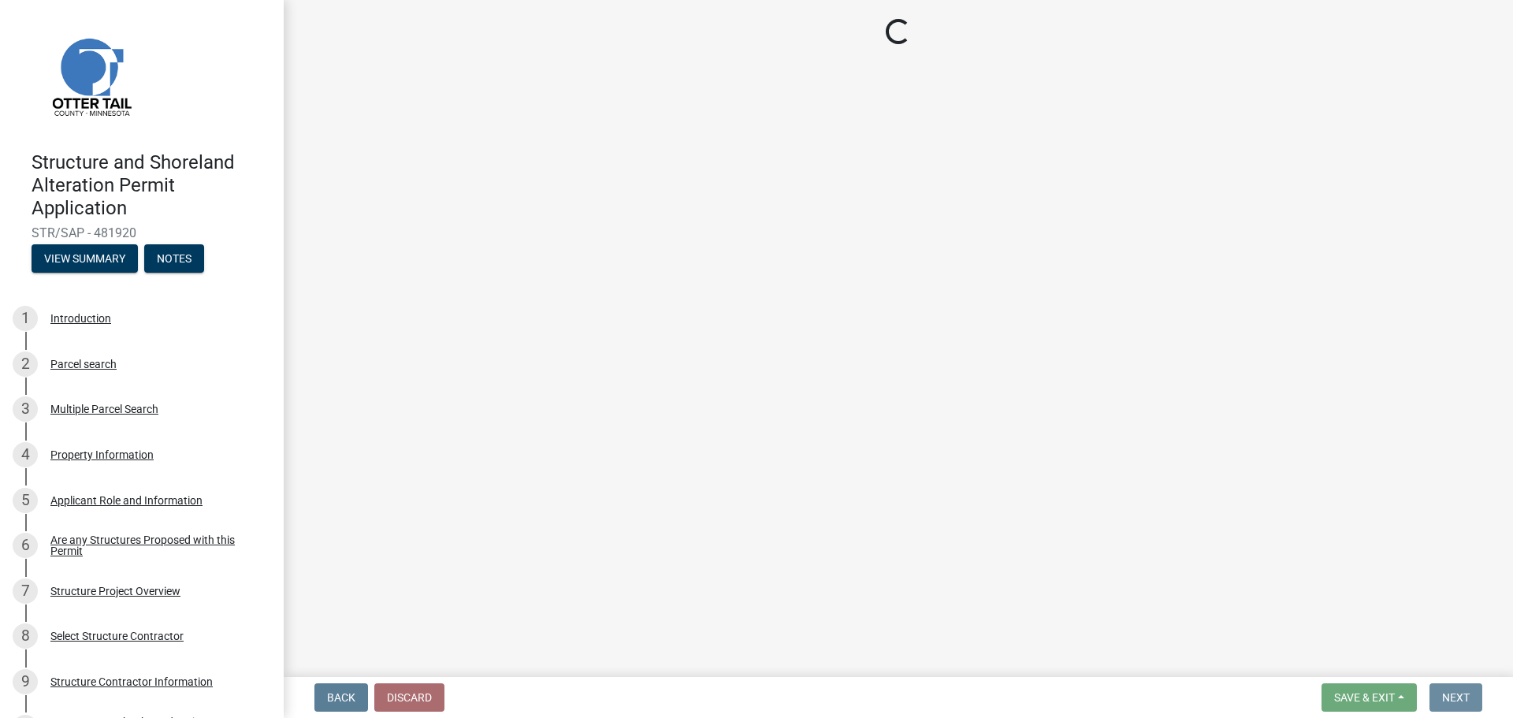
scroll to position [0, 0]
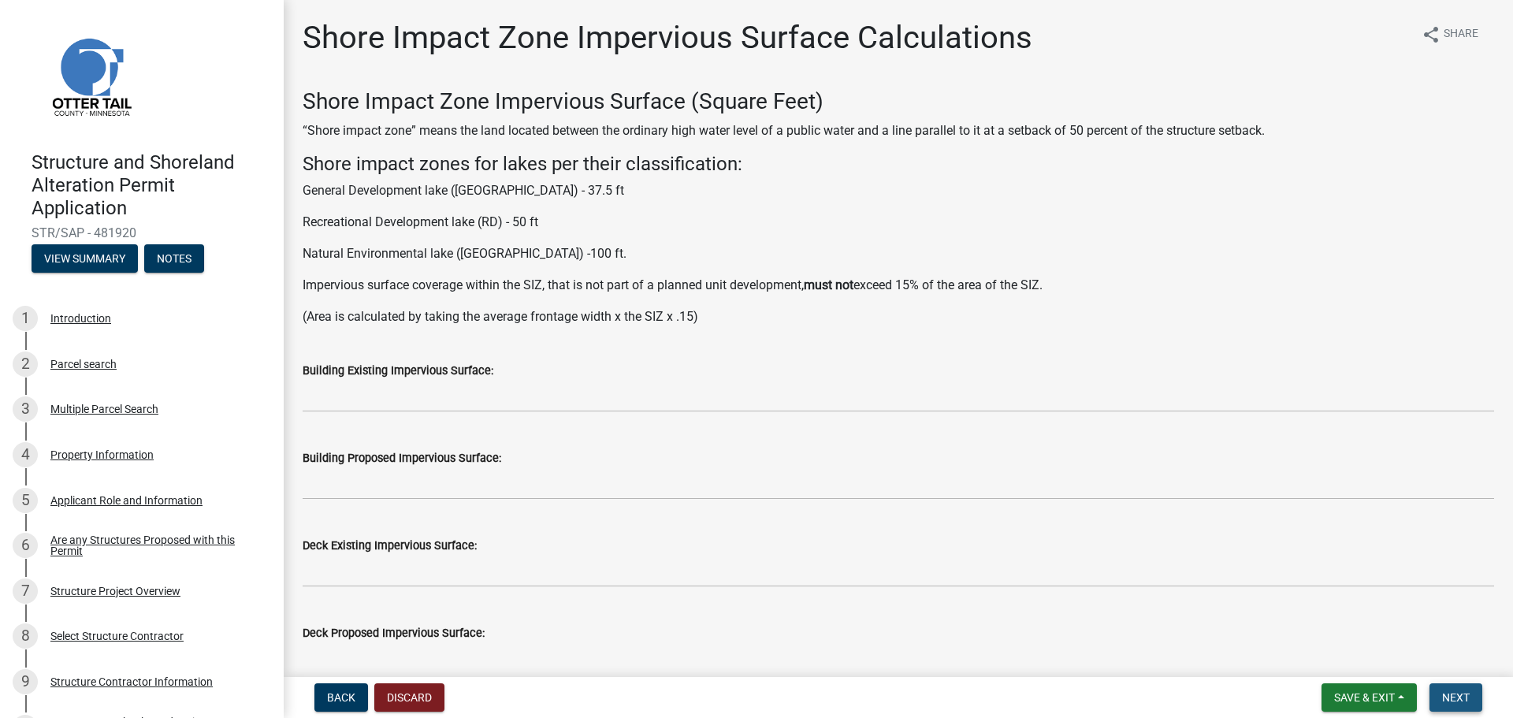
click at [1433, 686] on button "Next" at bounding box center [1456, 697] width 53 height 28
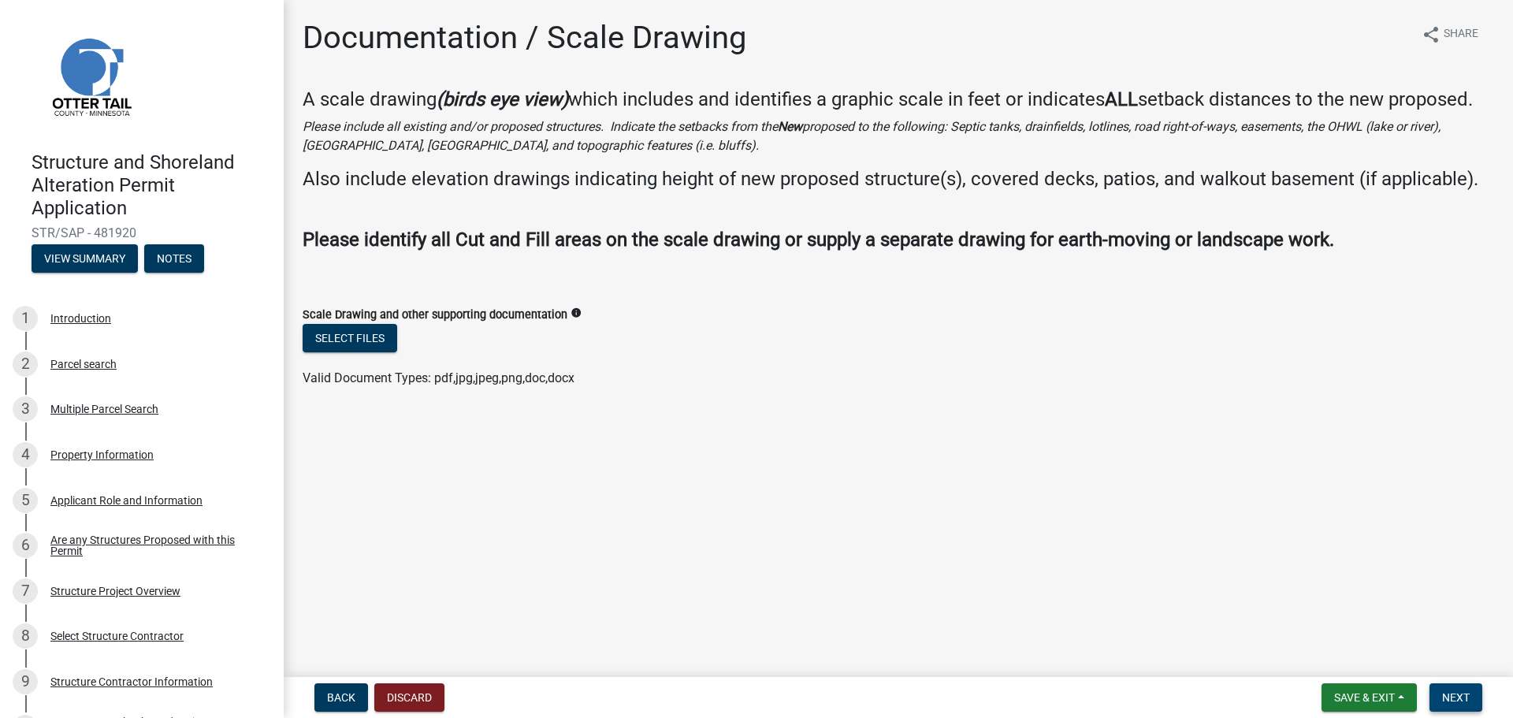
click at [1467, 701] on span "Next" at bounding box center [1456, 697] width 28 height 13
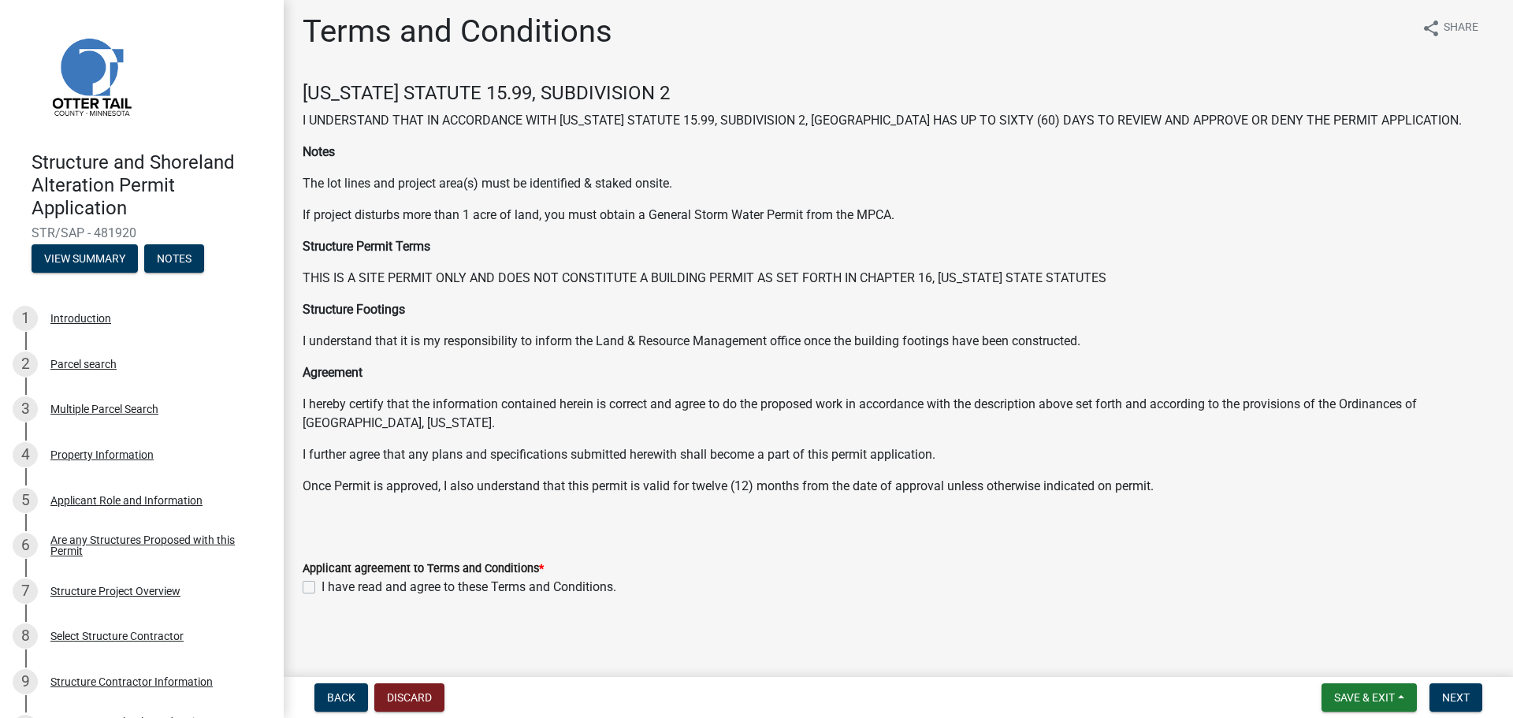
scroll to position [8, 0]
drag, startPoint x: 428, startPoint y: 583, endPoint x: 645, endPoint y: 689, distance: 241.1
click at [428, 584] on label "I have read and agree to these Terms and Conditions." at bounding box center [469, 585] width 295 height 19
click at [332, 584] on input "I have read and agree to these Terms and Conditions." at bounding box center [327, 581] width 10 height 10
checkbox input "true"
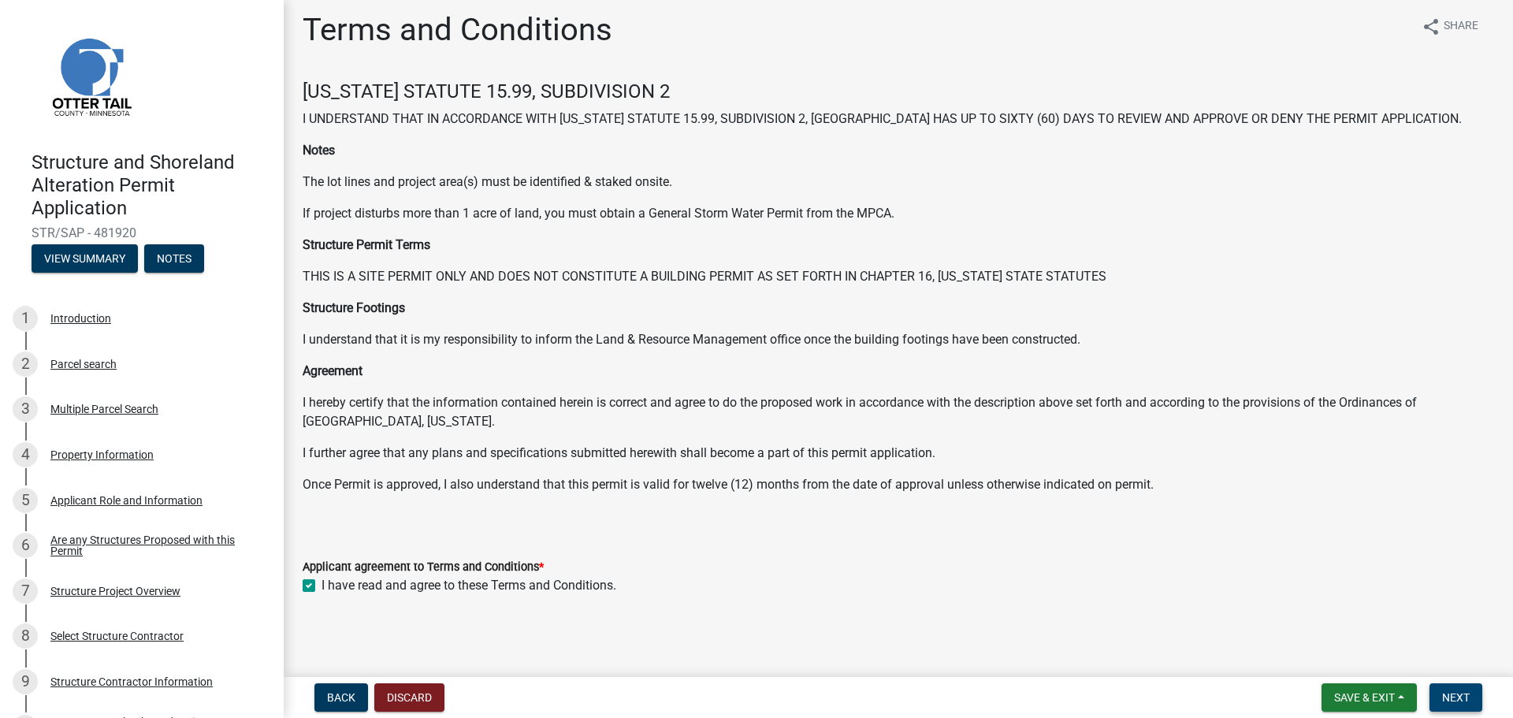
click at [1449, 695] on span "Next" at bounding box center [1456, 697] width 28 height 13
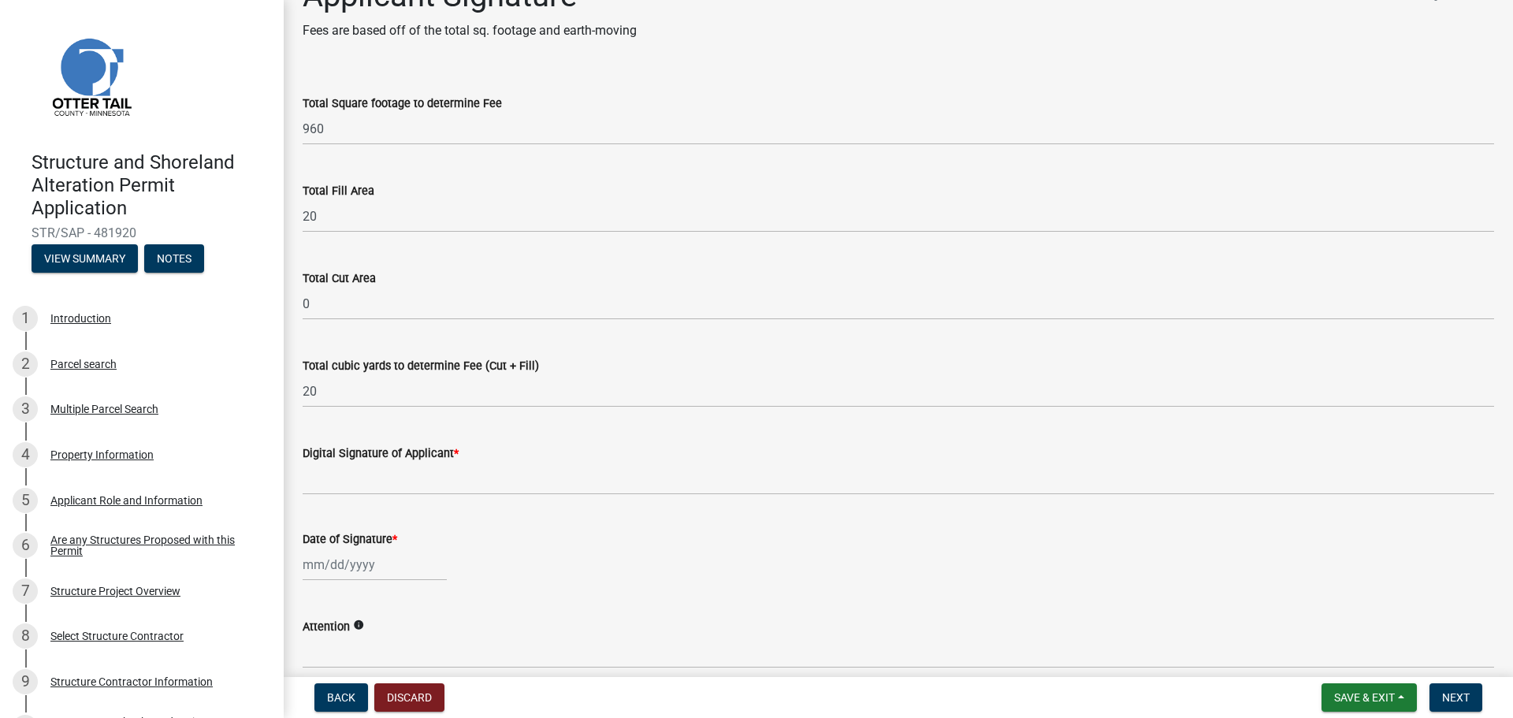
scroll to position [79, 0]
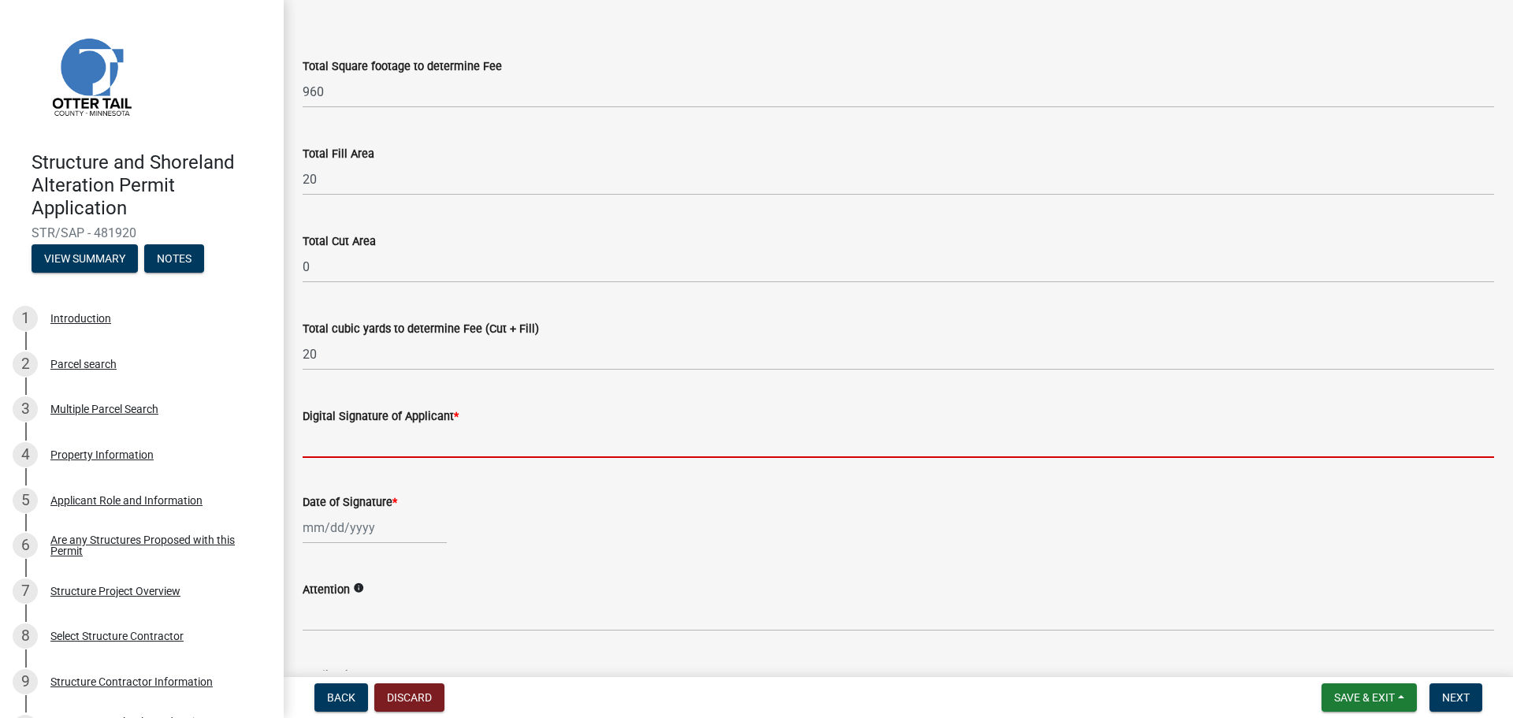
click at [384, 442] on input "Digital Signature of Applicant *" at bounding box center [899, 442] width 1192 height 32
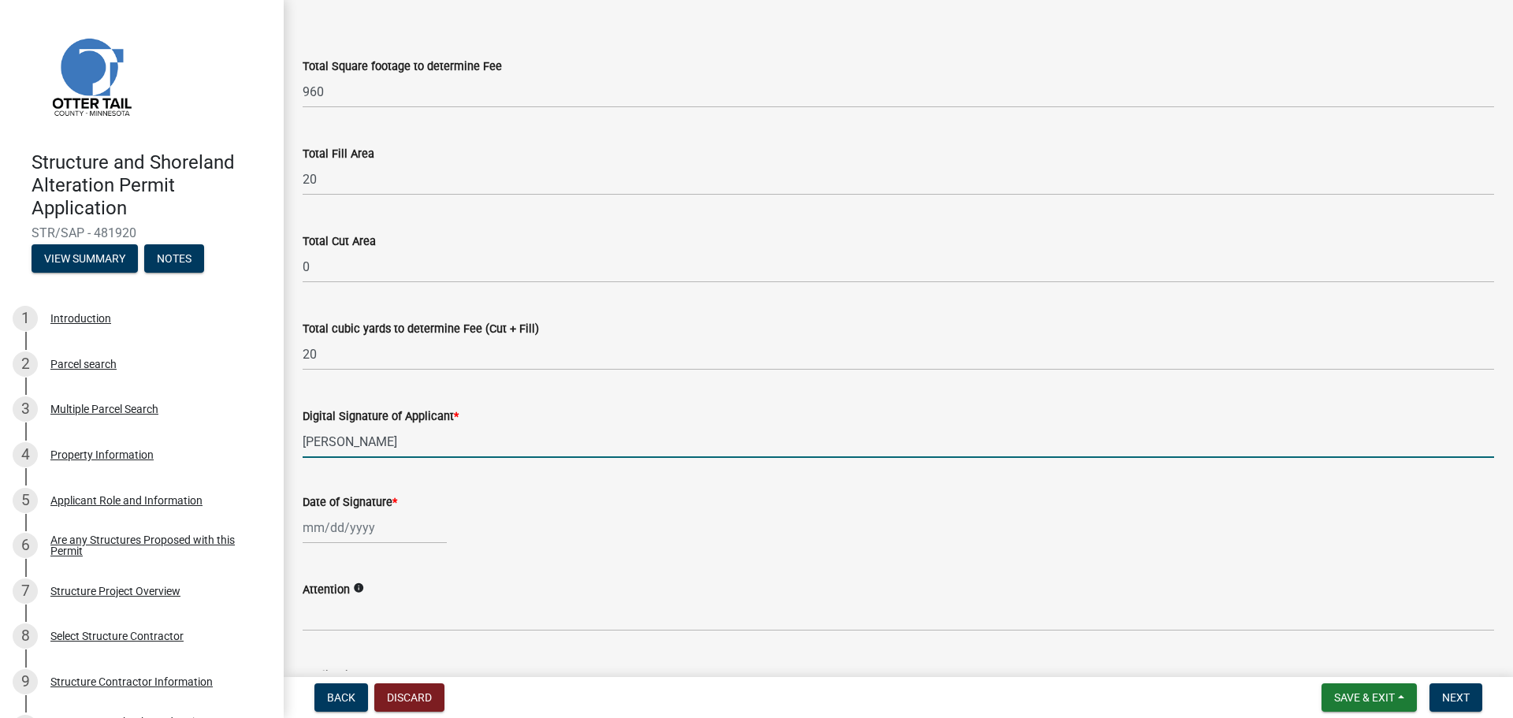
type input "James Hatlevig"
select select "9"
select select "2025"
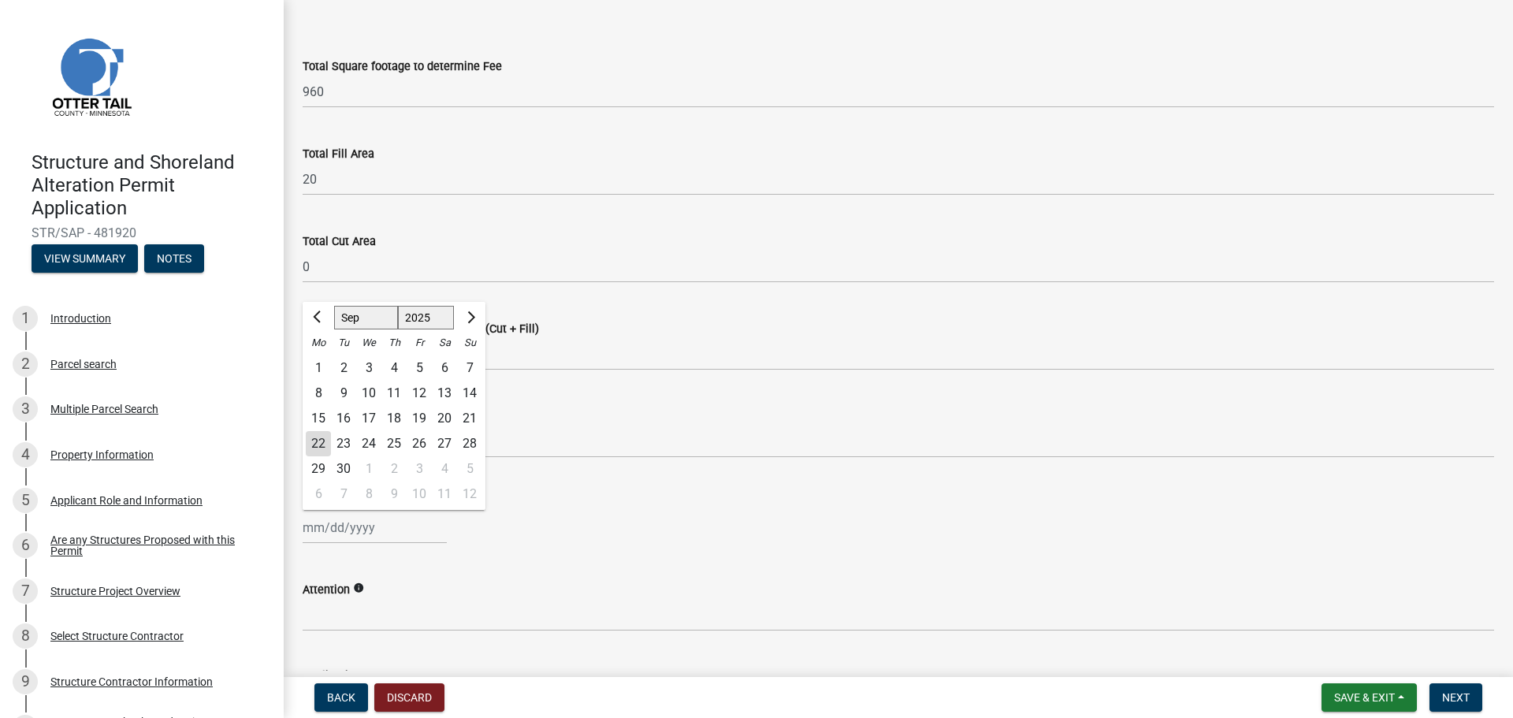
click at [326, 446] on div "22" at bounding box center [318, 443] width 25 height 25
type input "09/22/2025"
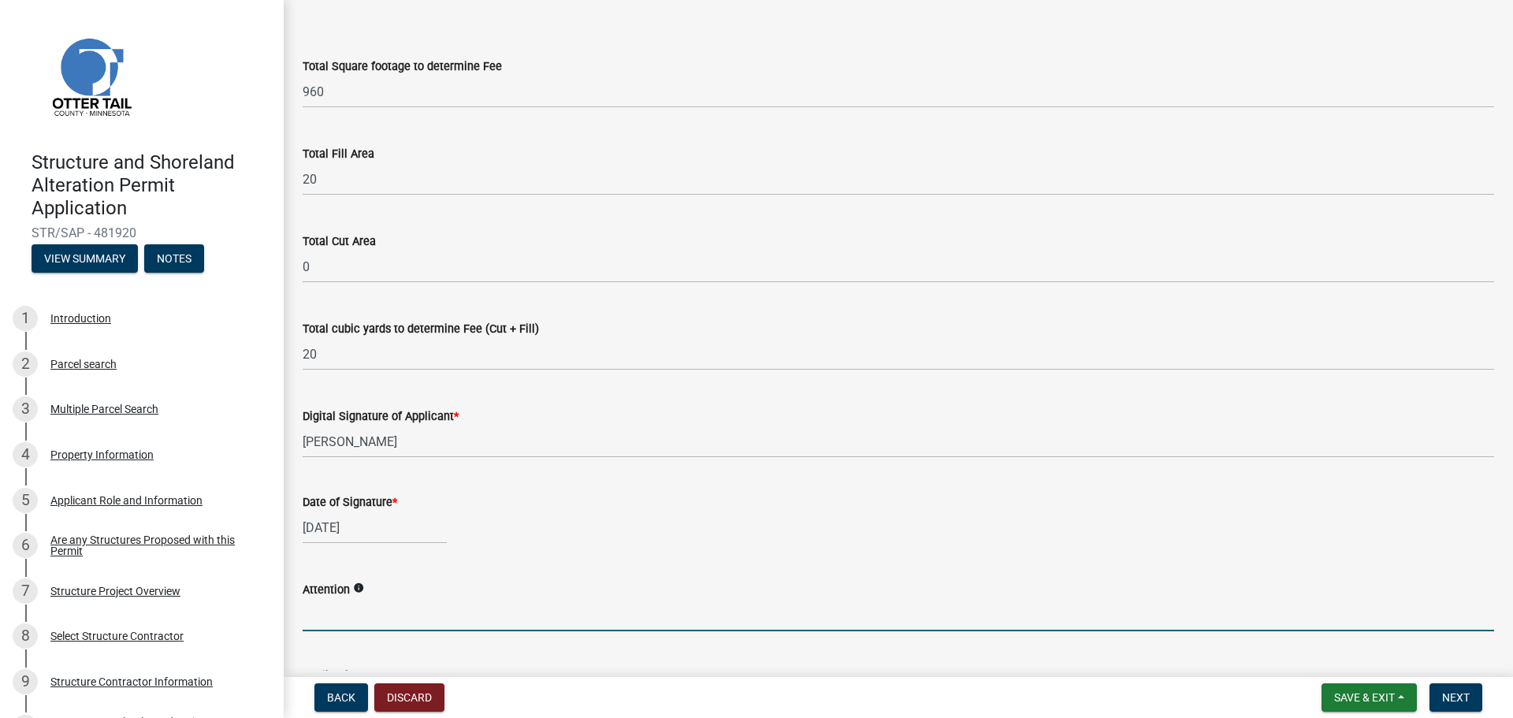
click at [389, 614] on input "Attention" at bounding box center [899, 615] width 1192 height 32
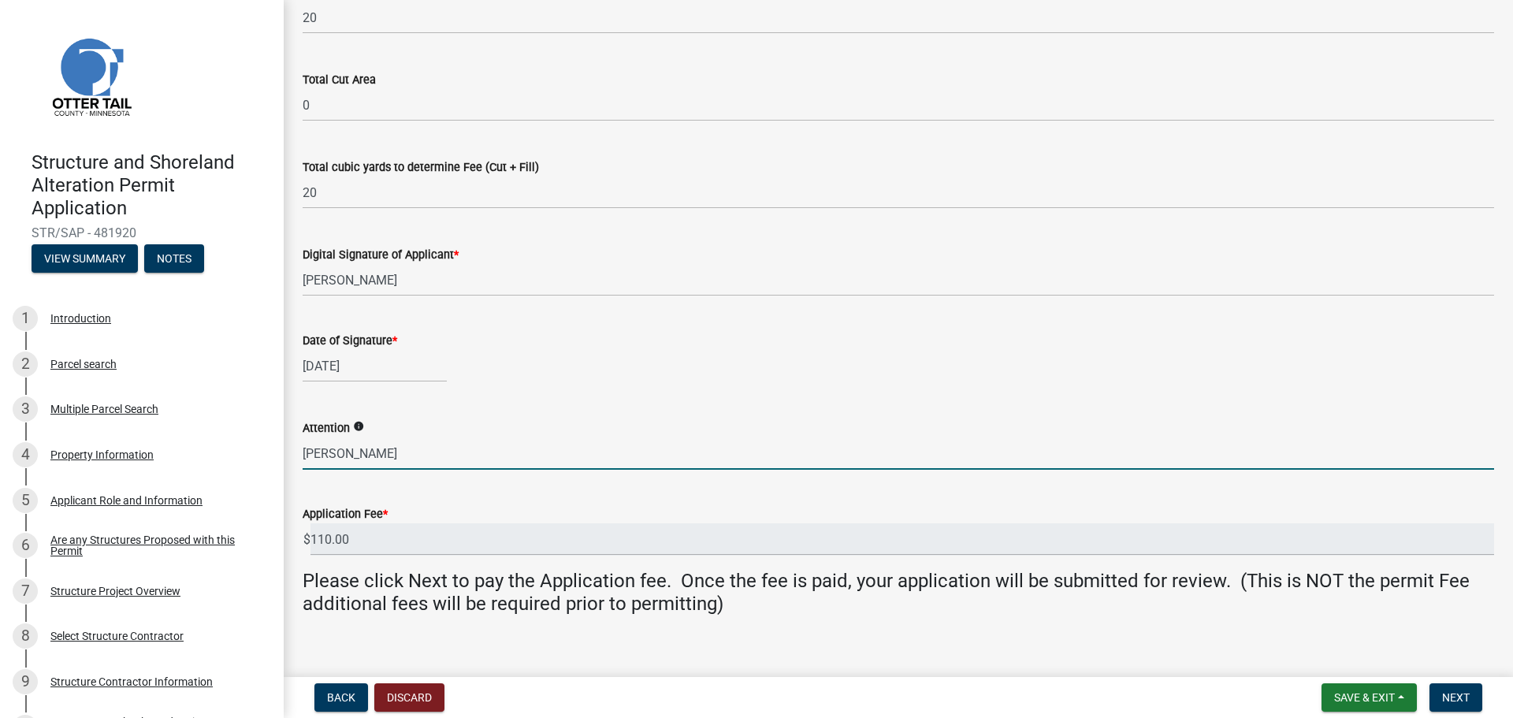
scroll to position [259, 0]
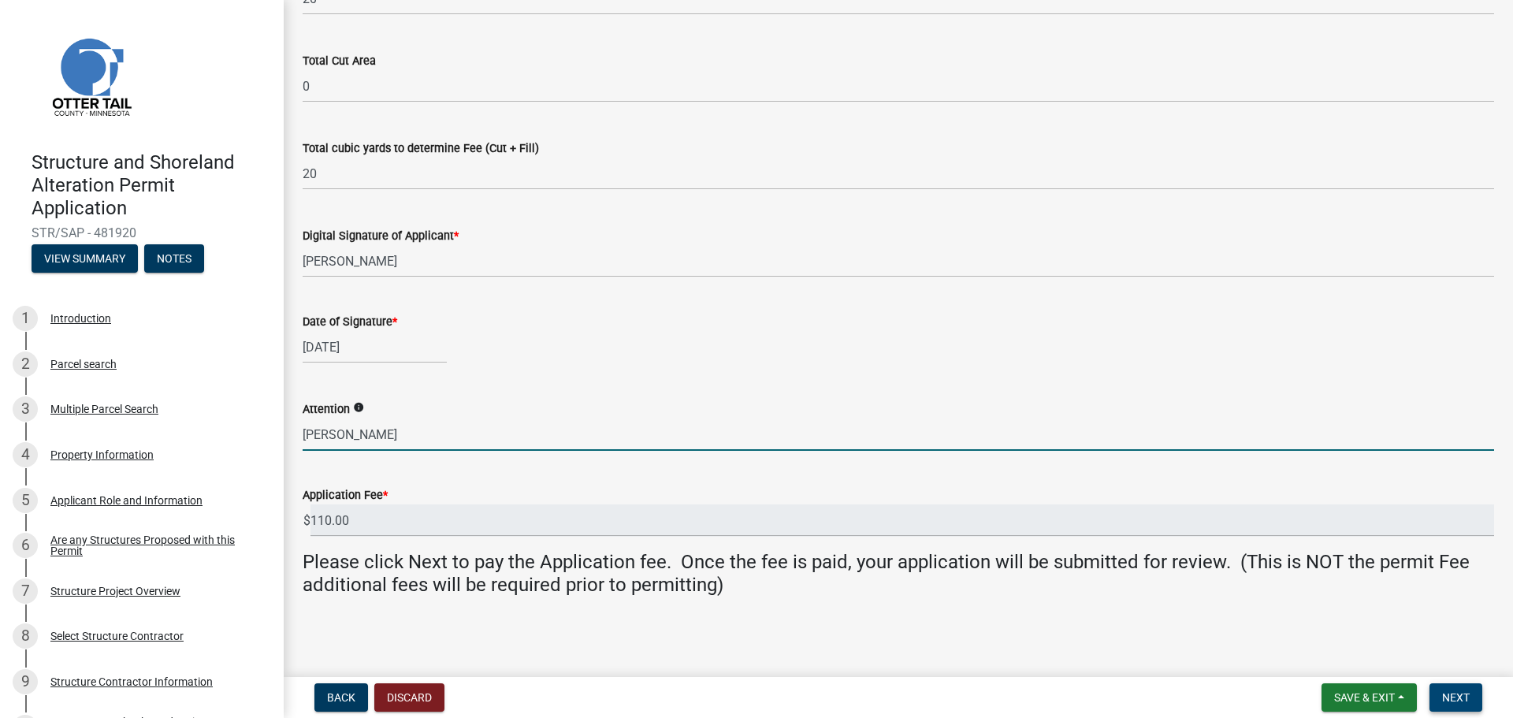
type input "Emma"
click at [1455, 708] on button "Next" at bounding box center [1456, 697] width 53 height 28
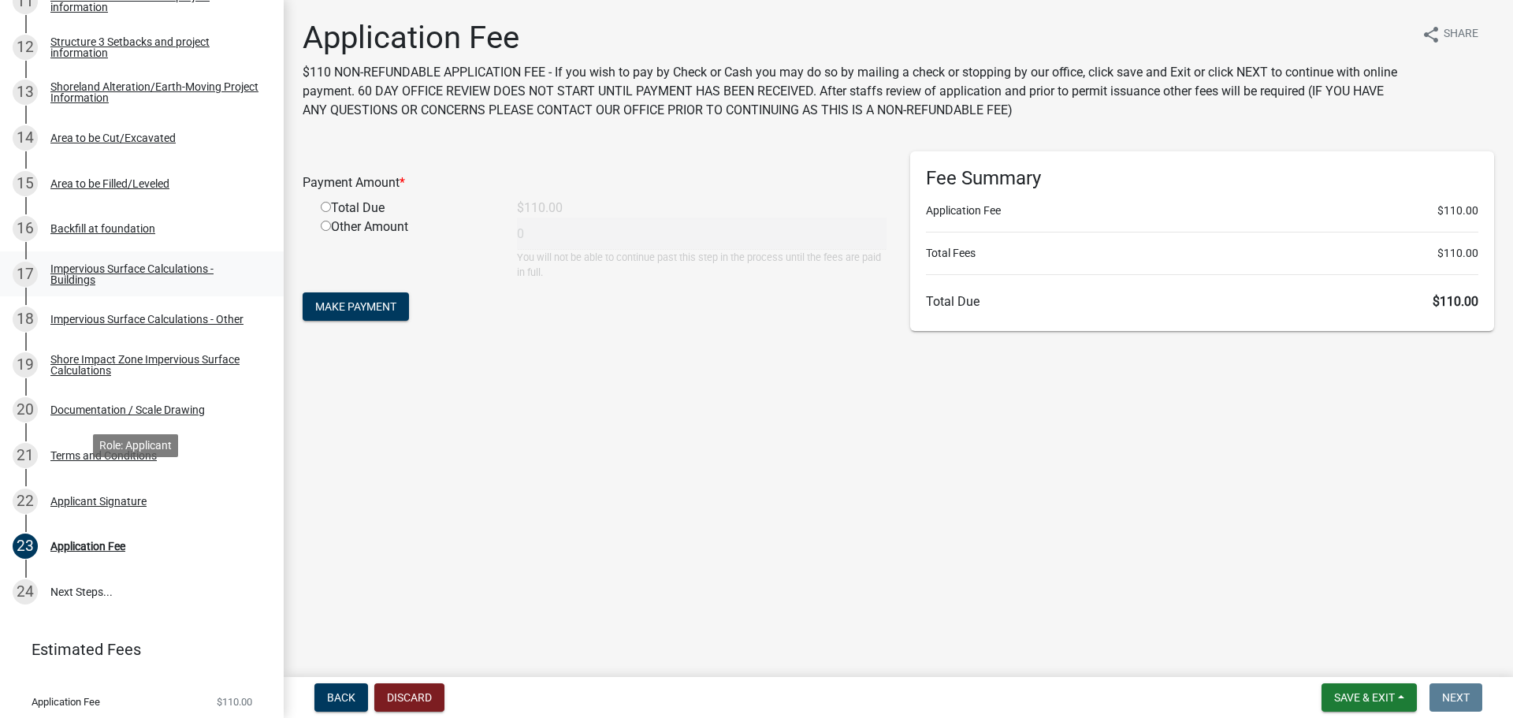
scroll to position [814, 0]
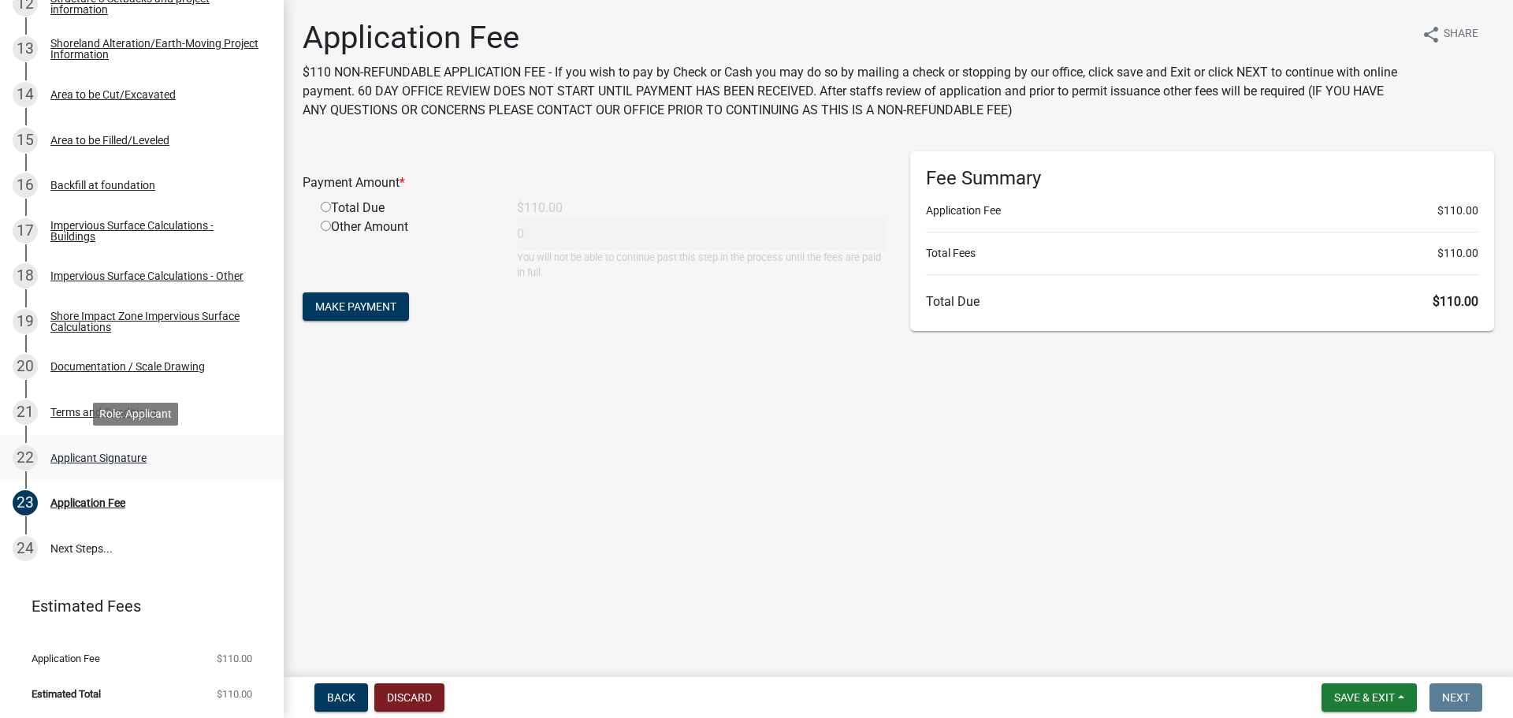
click at [103, 445] on div "22 Applicant Signature" at bounding box center [136, 457] width 246 height 25
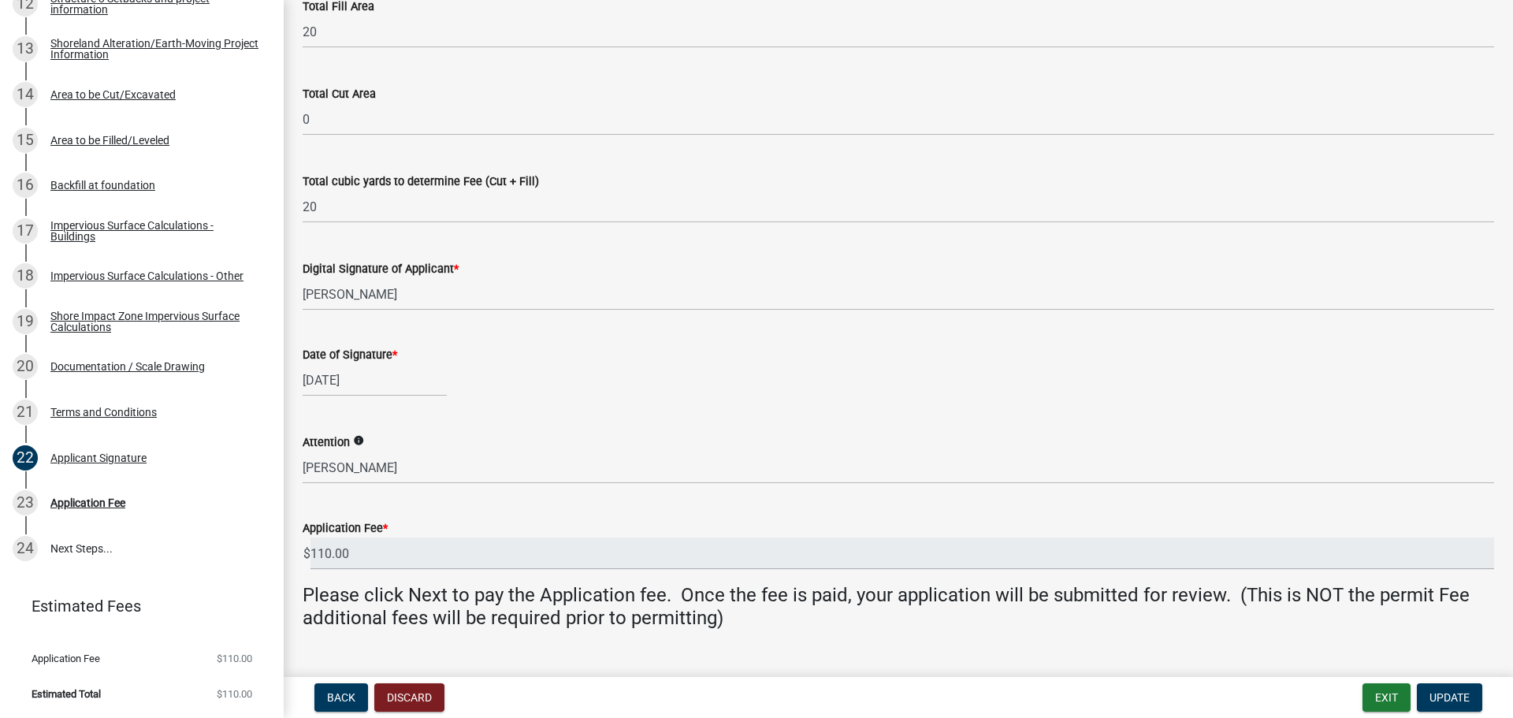
scroll to position [259, 0]
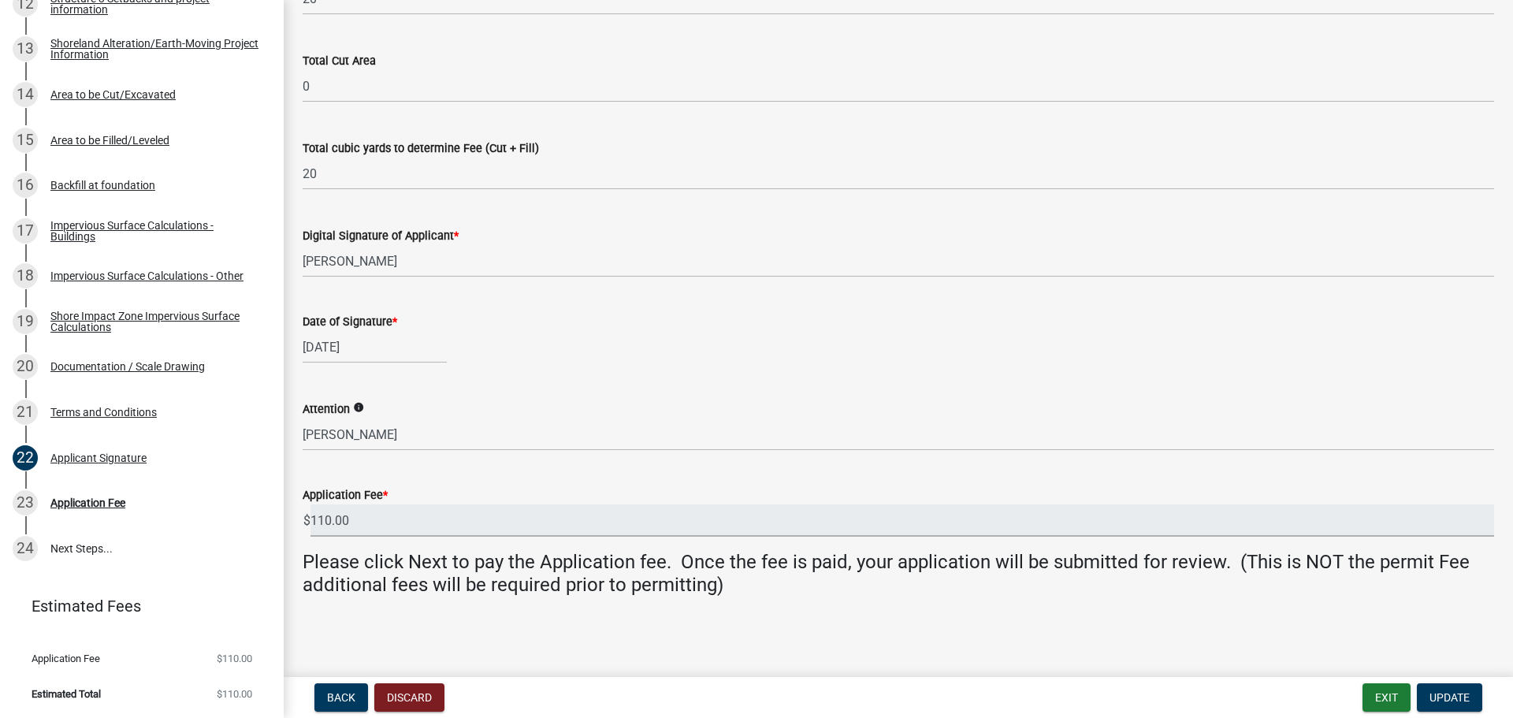
click at [365, 534] on input "110.00" at bounding box center [903, 520] width 1184 height 32
click at [385, 535] on input "110.00" at bounding box center [903, 520] width 1184 height 32
drag, startPoint x: 356, startPoint y: 535, endPoint x: 267, endPoint y: 539, distance: 89.1
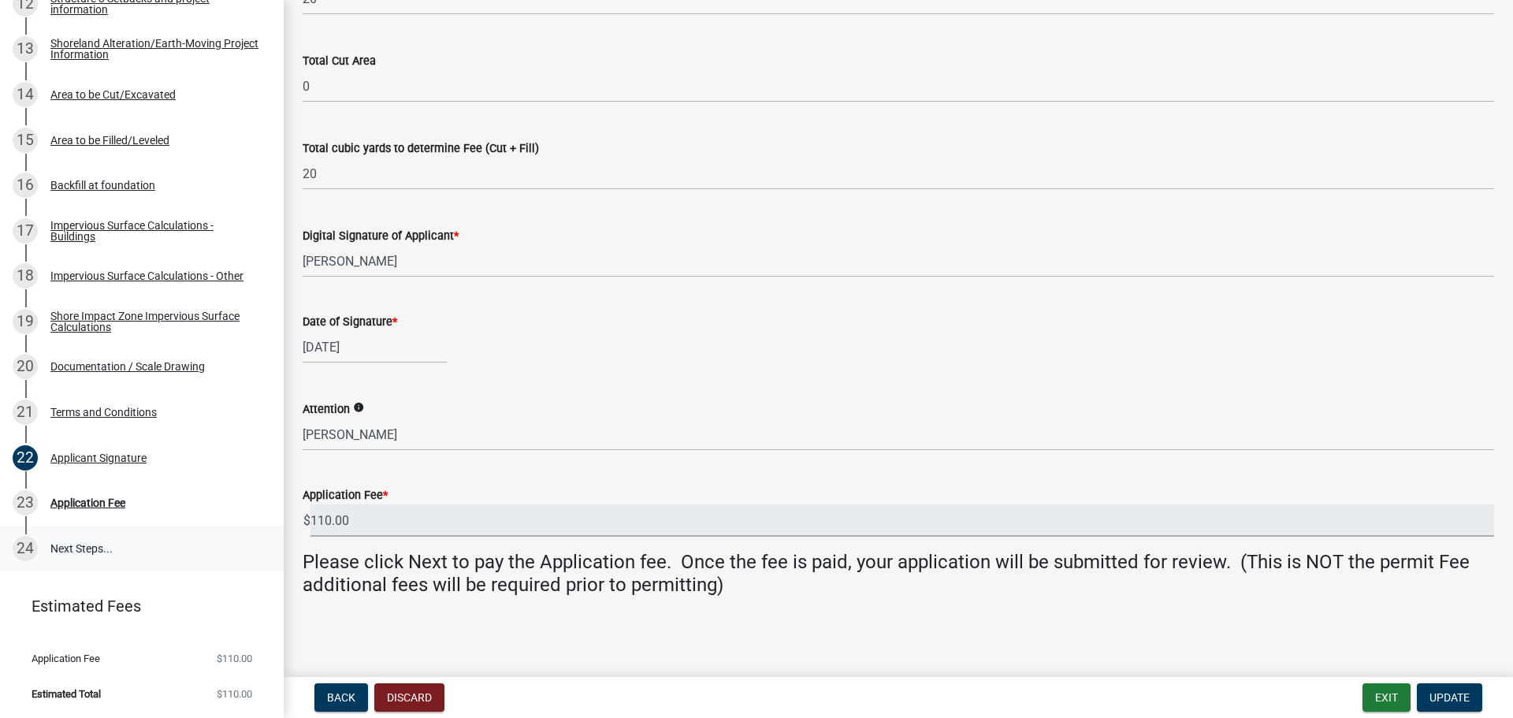
click at [267, 539] on div "Structure and Shoreland Alteration Permit Application STR/SAP - 481920 View Sum…" at bounding box center [756, 359] width 1513 height 718
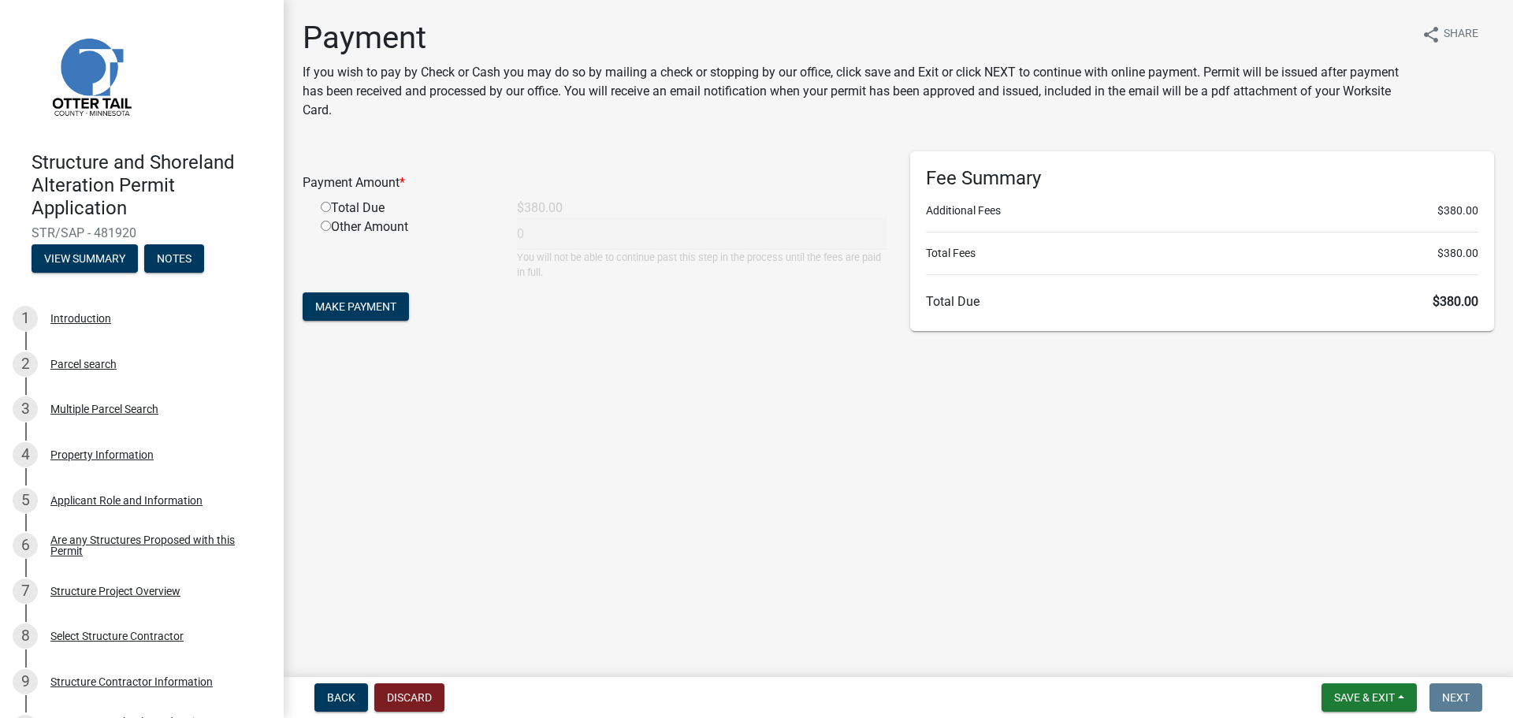
click at [352, 212] on div "Total Due" at bounding box center [407, 208] width 196 height 19
click at [323, 210] on input "radio" at bounding box center [326, 207] width 10 height 10
radio input "true"
type input "380"
click at [327, 226] on input "radio" at bounding box center [326, 226] width 10 height 10
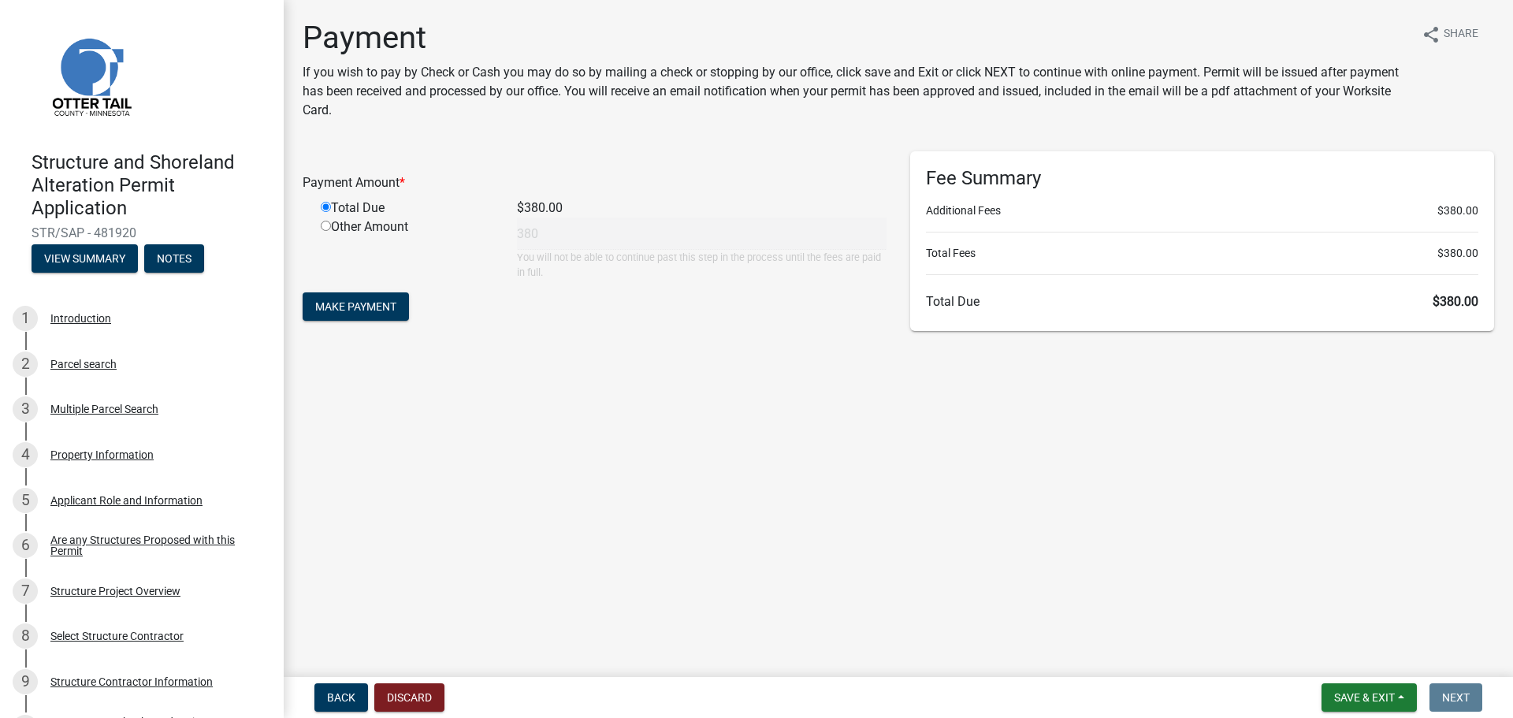
radio input "true"
click at [327, 203] on input "radio" at bounding box center [326, 207] width 10 height 10
radio input "true"
radio input "false"
click at [1386, 706] on button "Save & Exit" at bounding box center [1369, 697] width 95 height 28
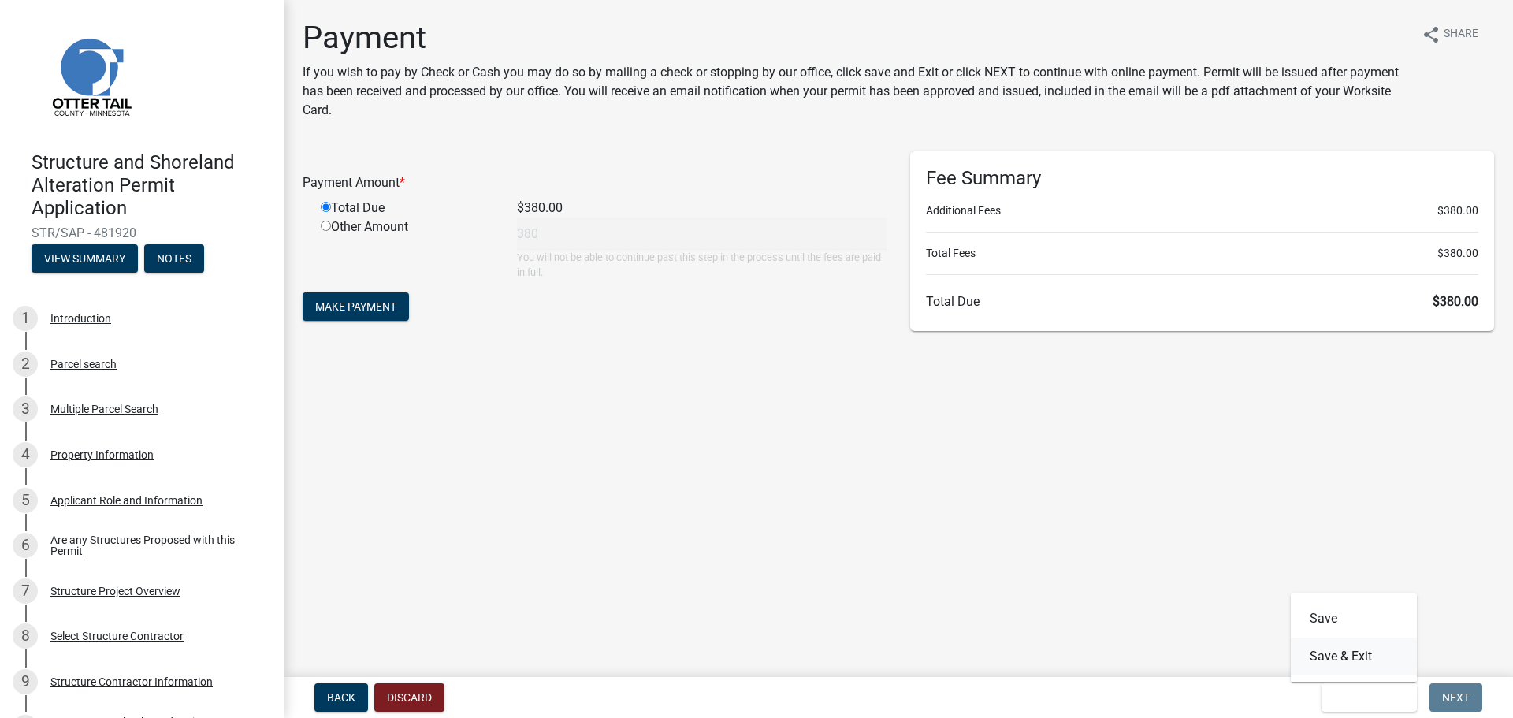
click at [1341, 660] on button "Save & Exit" at bounding box center [1354, 657] width 126 height 38
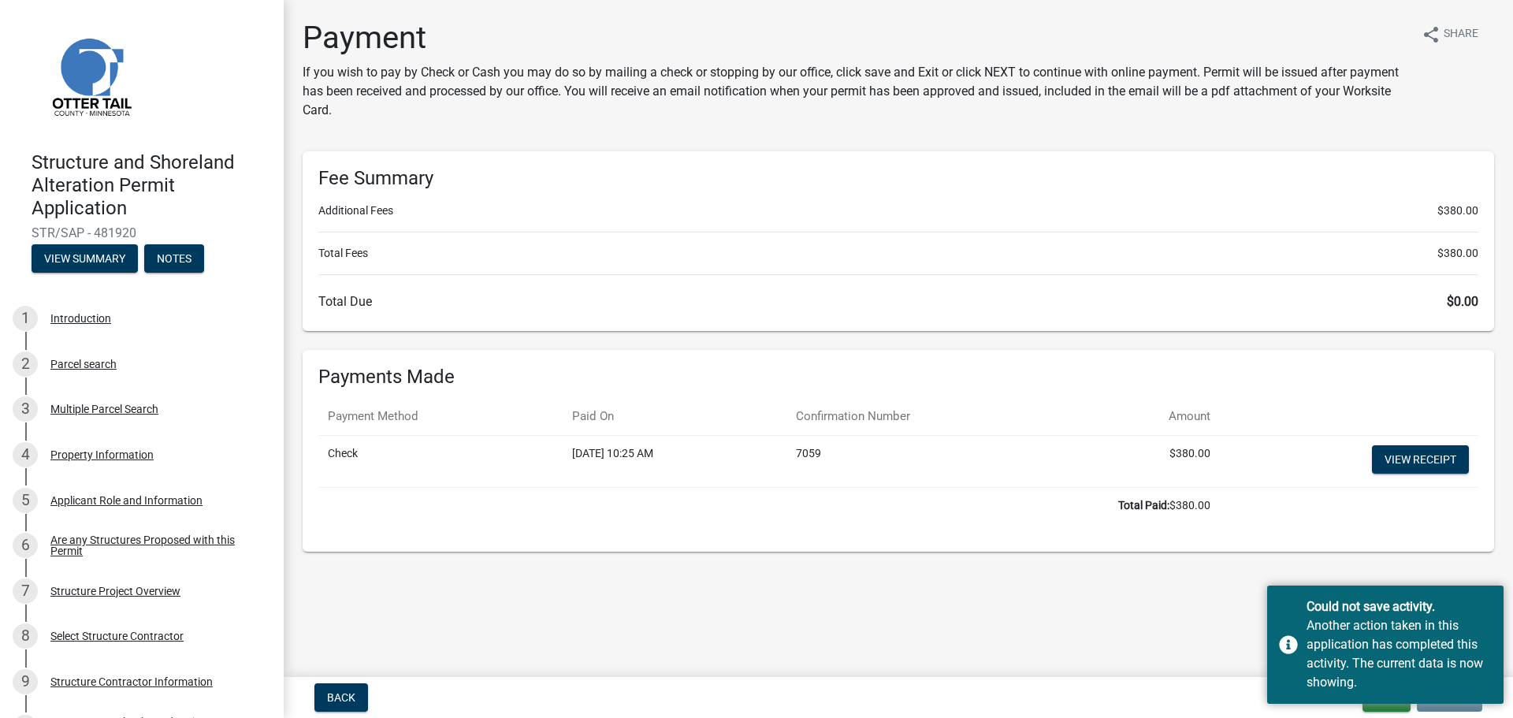
click at [148, 283] on header "Structure and Shoreland Alteration Permit Application STR/SAP - 481920 View Sum…" at bounding box center [142, 144] width 284 height 289
click at [156, 270] on button "Notes" at bounding box center [174, 258] width 60 height 28
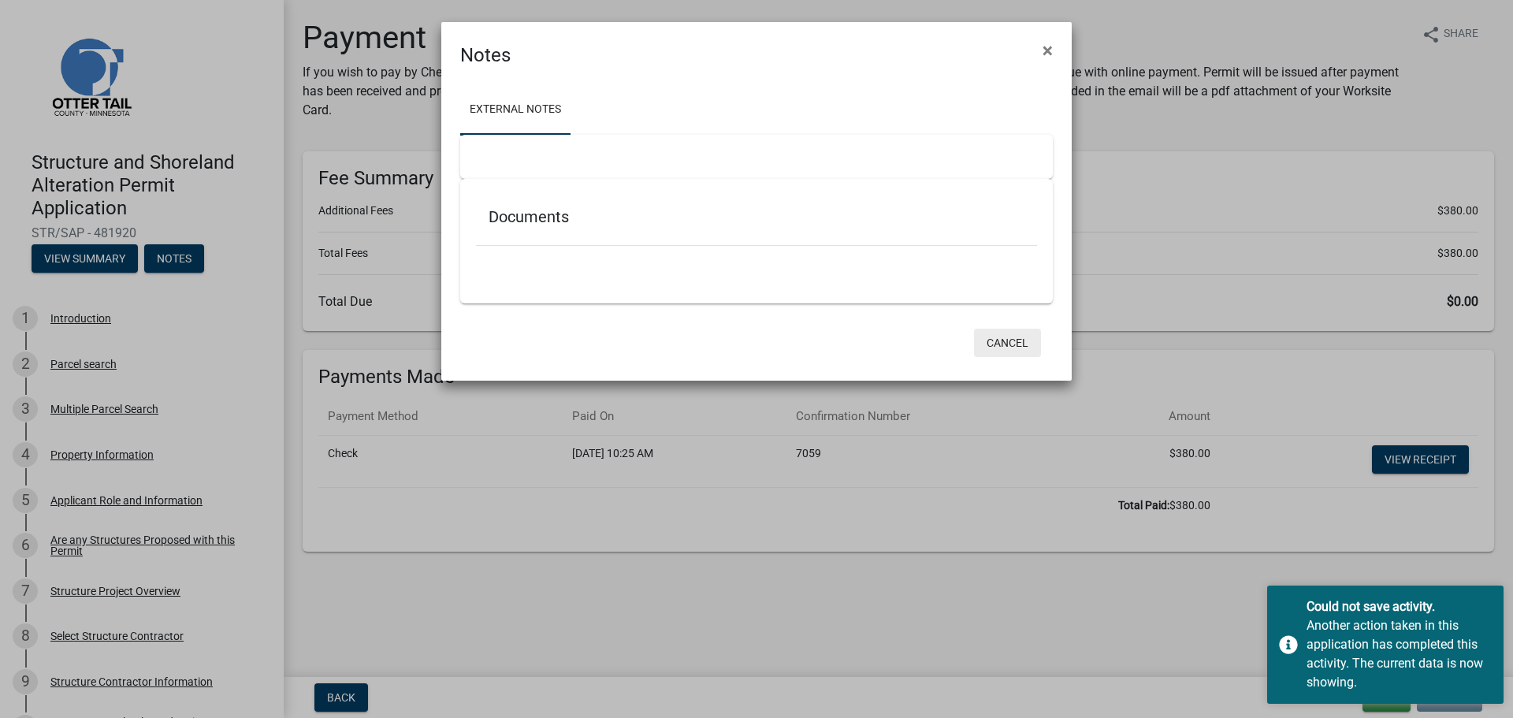
click at [1003, 342] on button "Cancel" at bounding box center [1007, 343] width 67 height 28
